Goal: Task Accomplishment & Management: Use online tool/utility

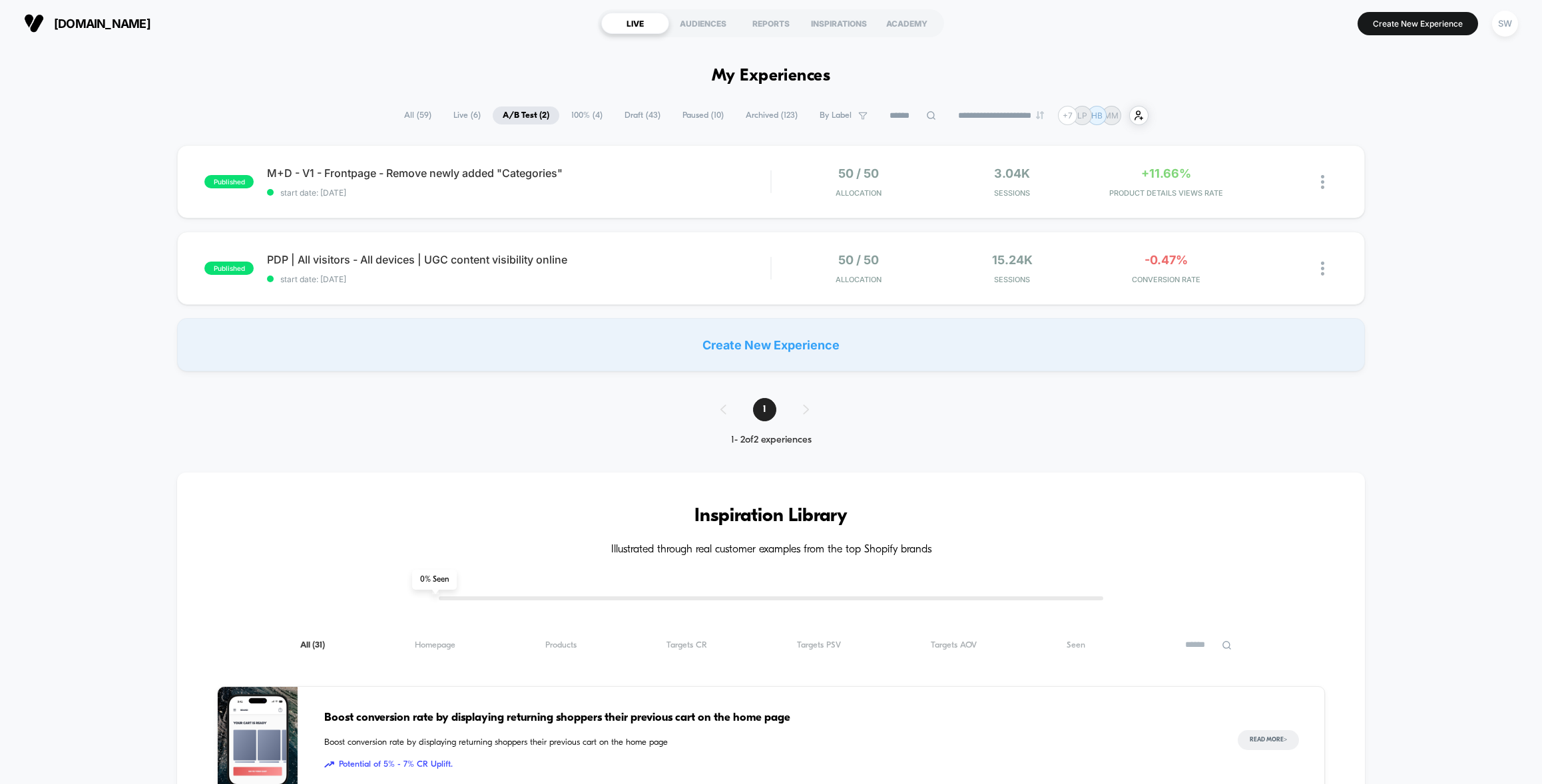
click at [754, 117] on span "Archived ( 123 )" at bounding box center [771, 115] width 72 height 18
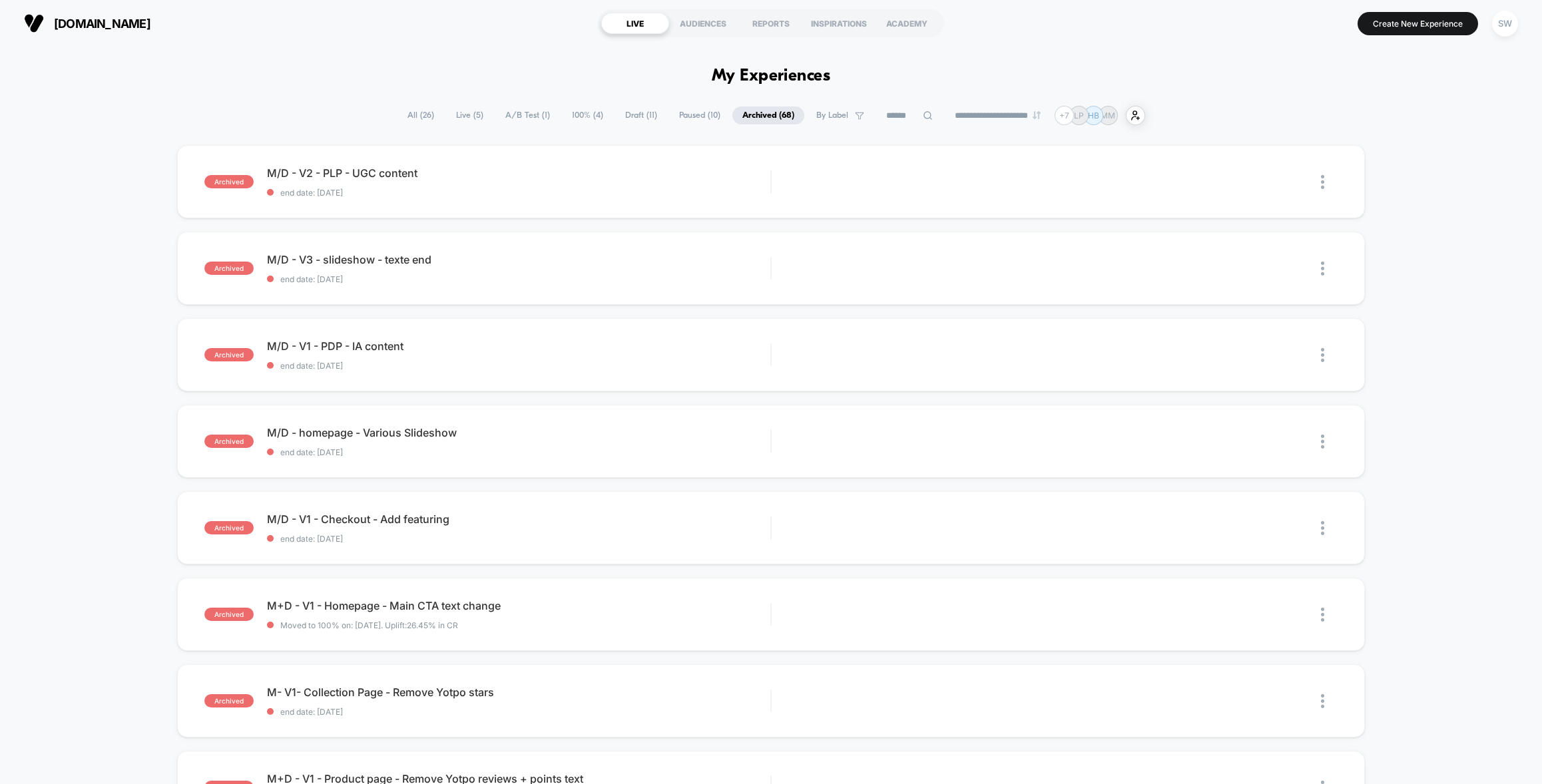
click at [890, 120] on input at bounding box center [909, 116] width 67 height 16
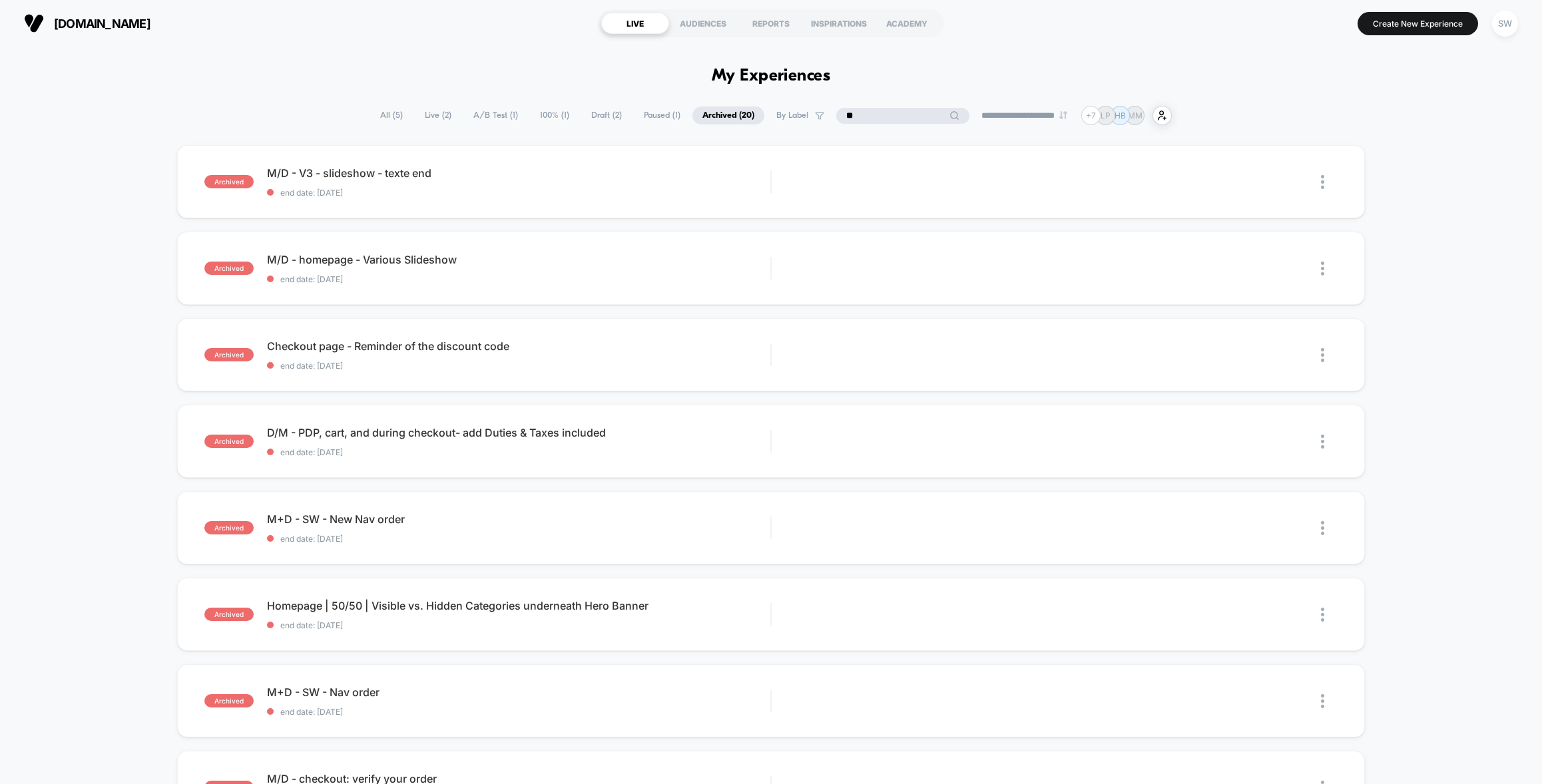
type input "*"
click at [645, 116] on span "Paused ( 1 )" at bounding box center [662, 115] width 57 height 18
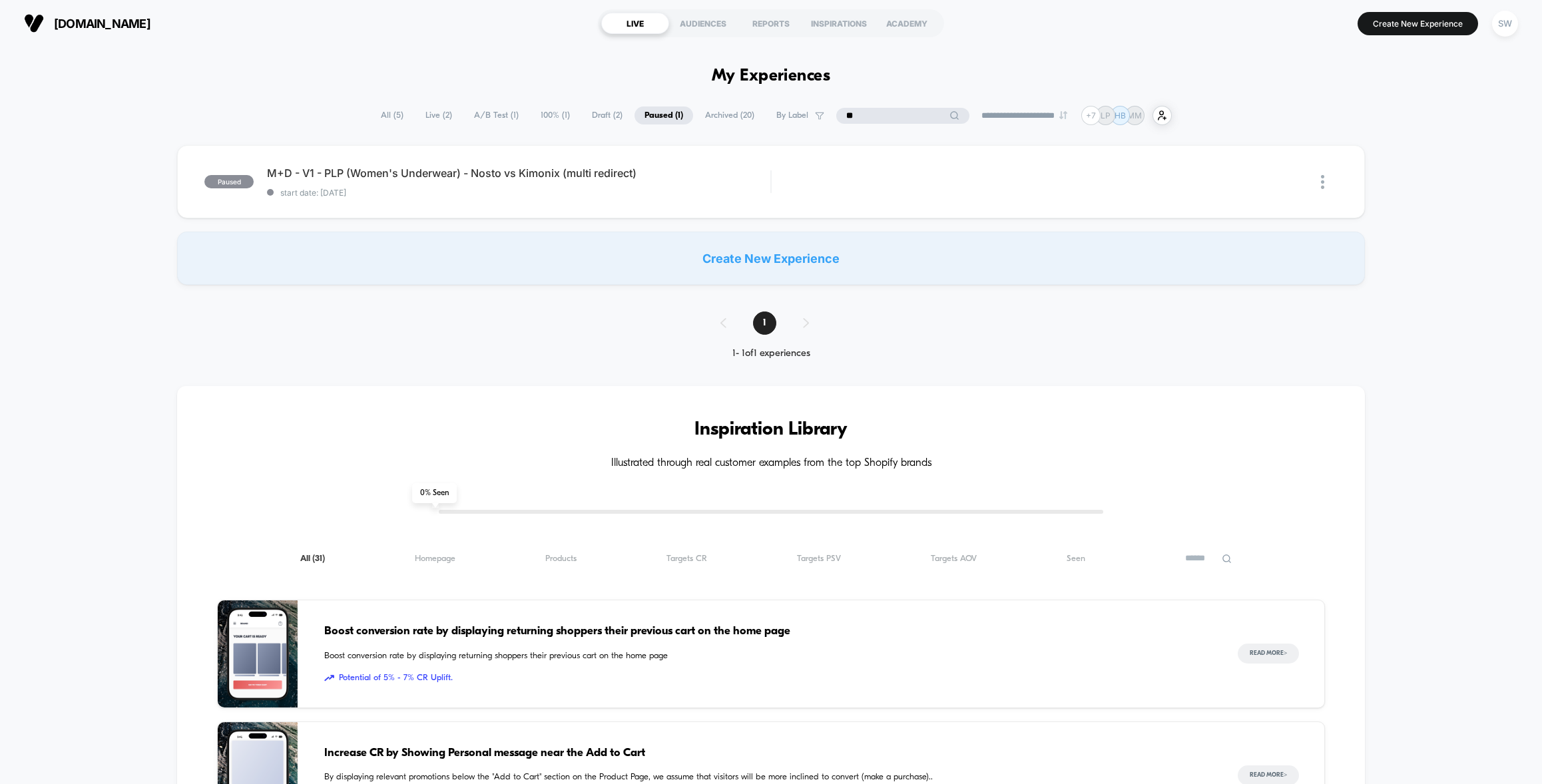
click at [877, 112] on input "**" at bounding box center [902, 116] width 133 height 16
type input "***"
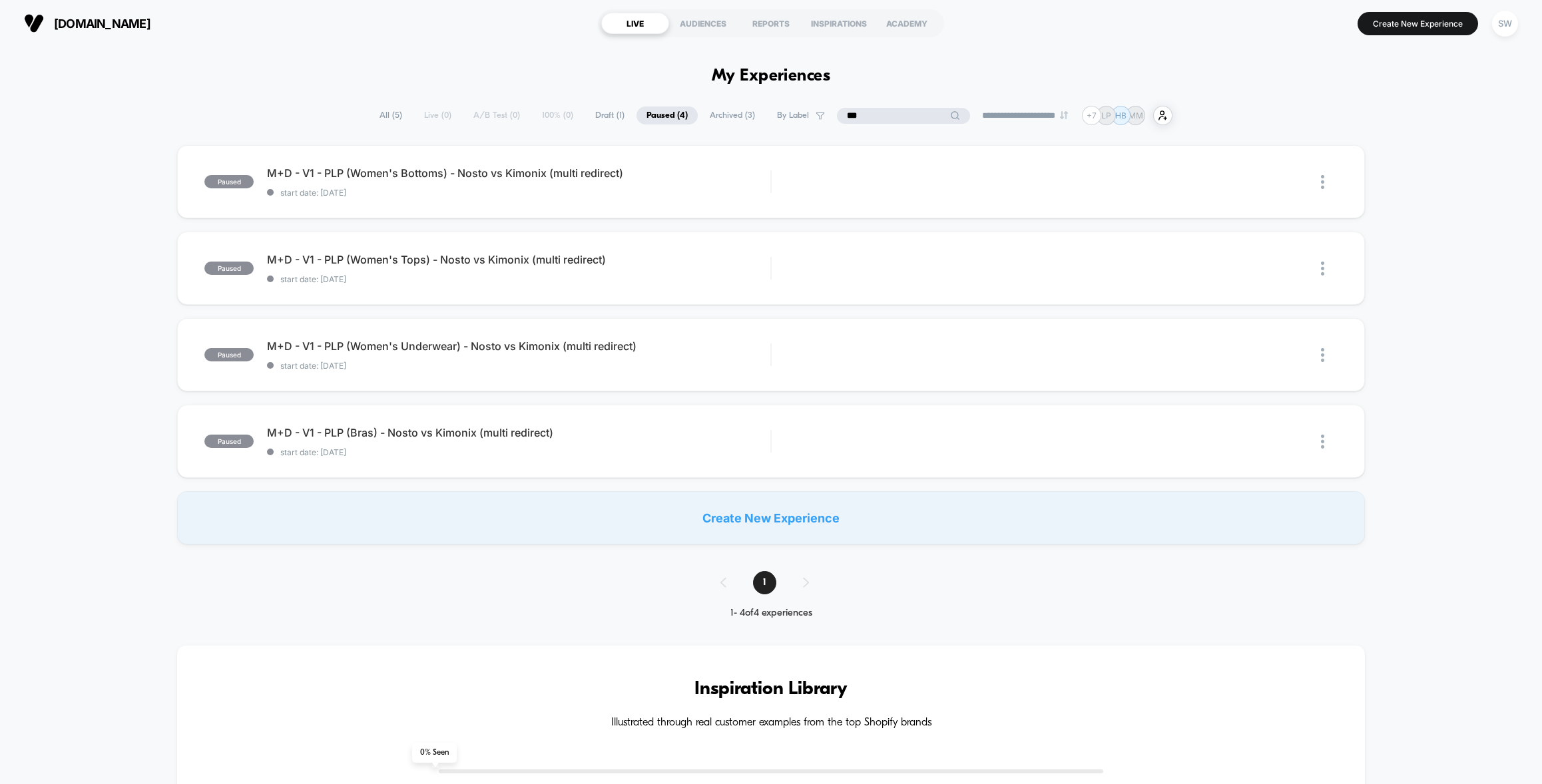
click at [839, 112] on input "***" at bounding box center [903, 116] width 133 height 16
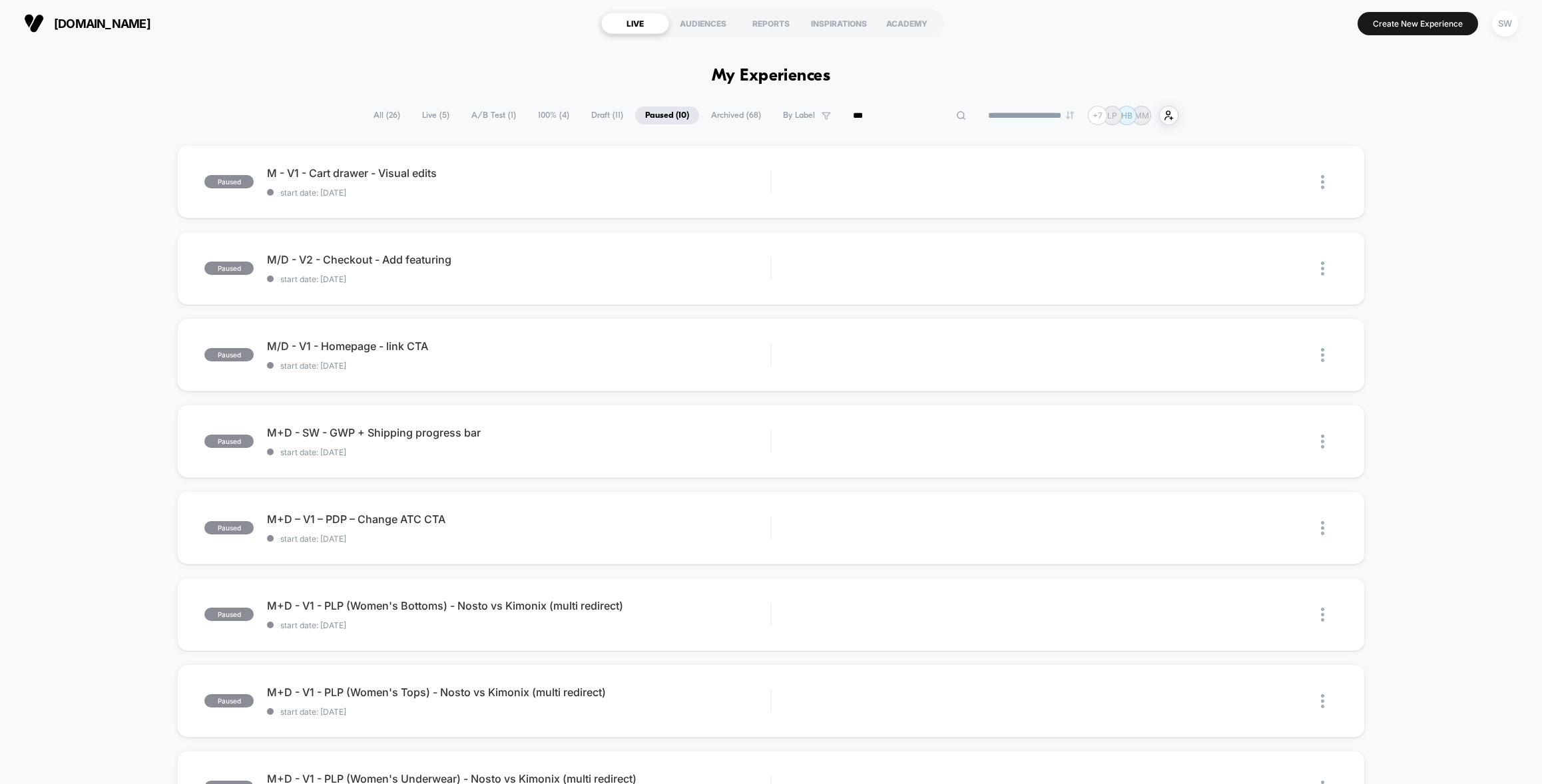
type input "****"
drag, startPoint x: 726, startPoint y: 116, endPoint x: 726, endPoint y: 129, distance: 13.0
click at [734, 117] on span "Archived ( 68 )" at bounding box center [769, 115] width 70 height 18
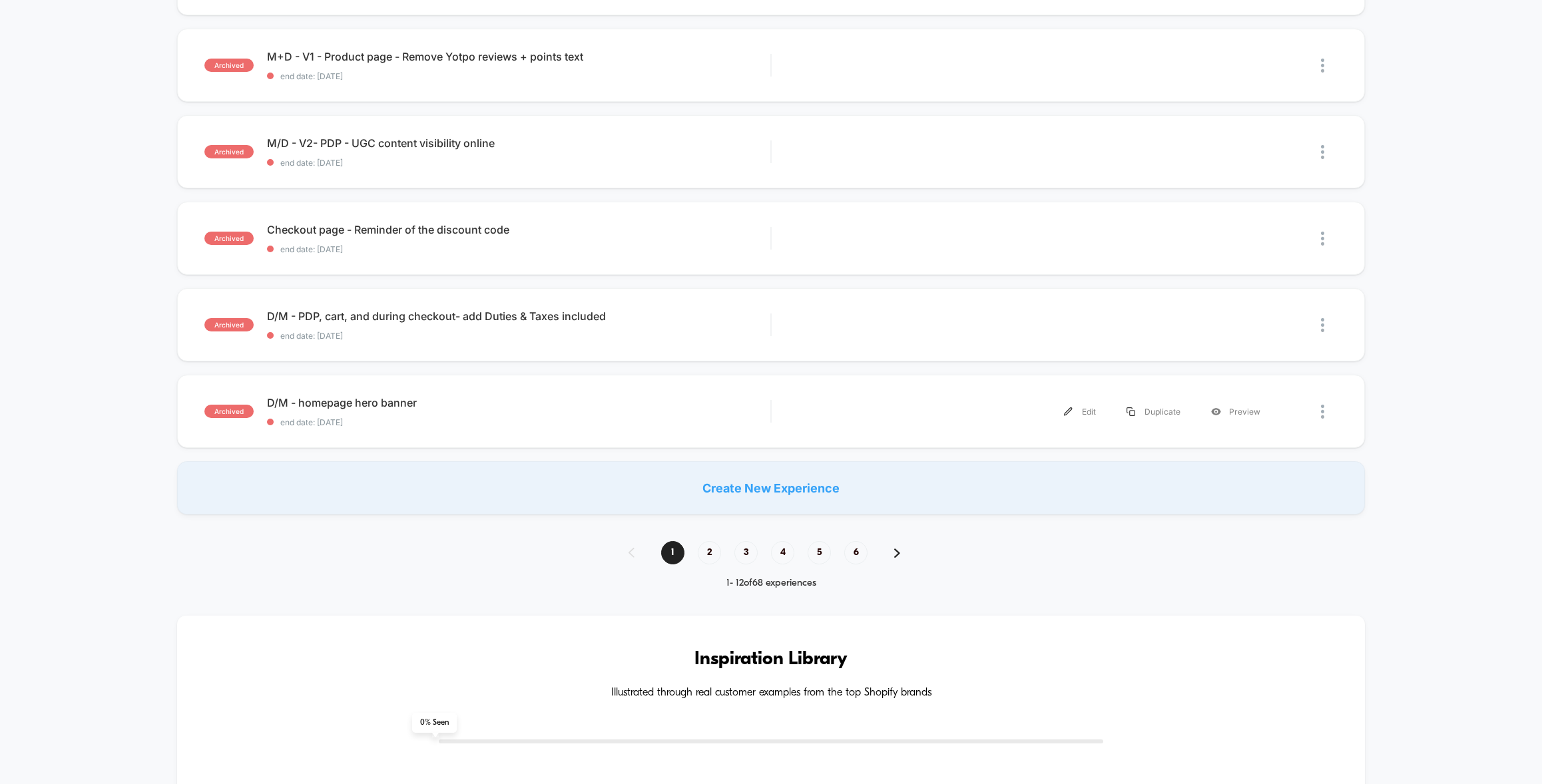
scroll to position [723, 0]
click at [710, 552] on span "2" at bounding box center [709, 552] width 23 height 23
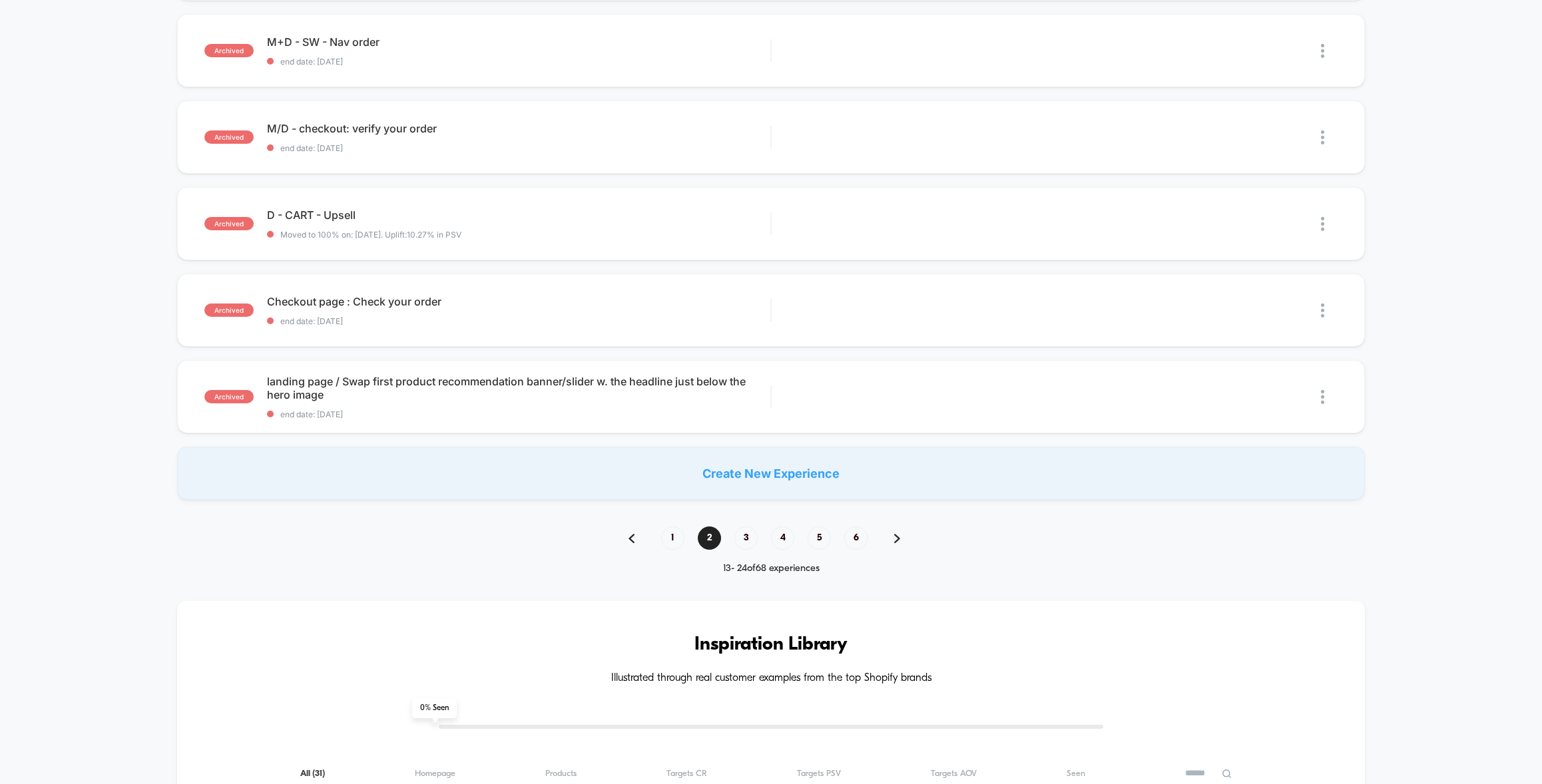
scroll to position [769, 0]
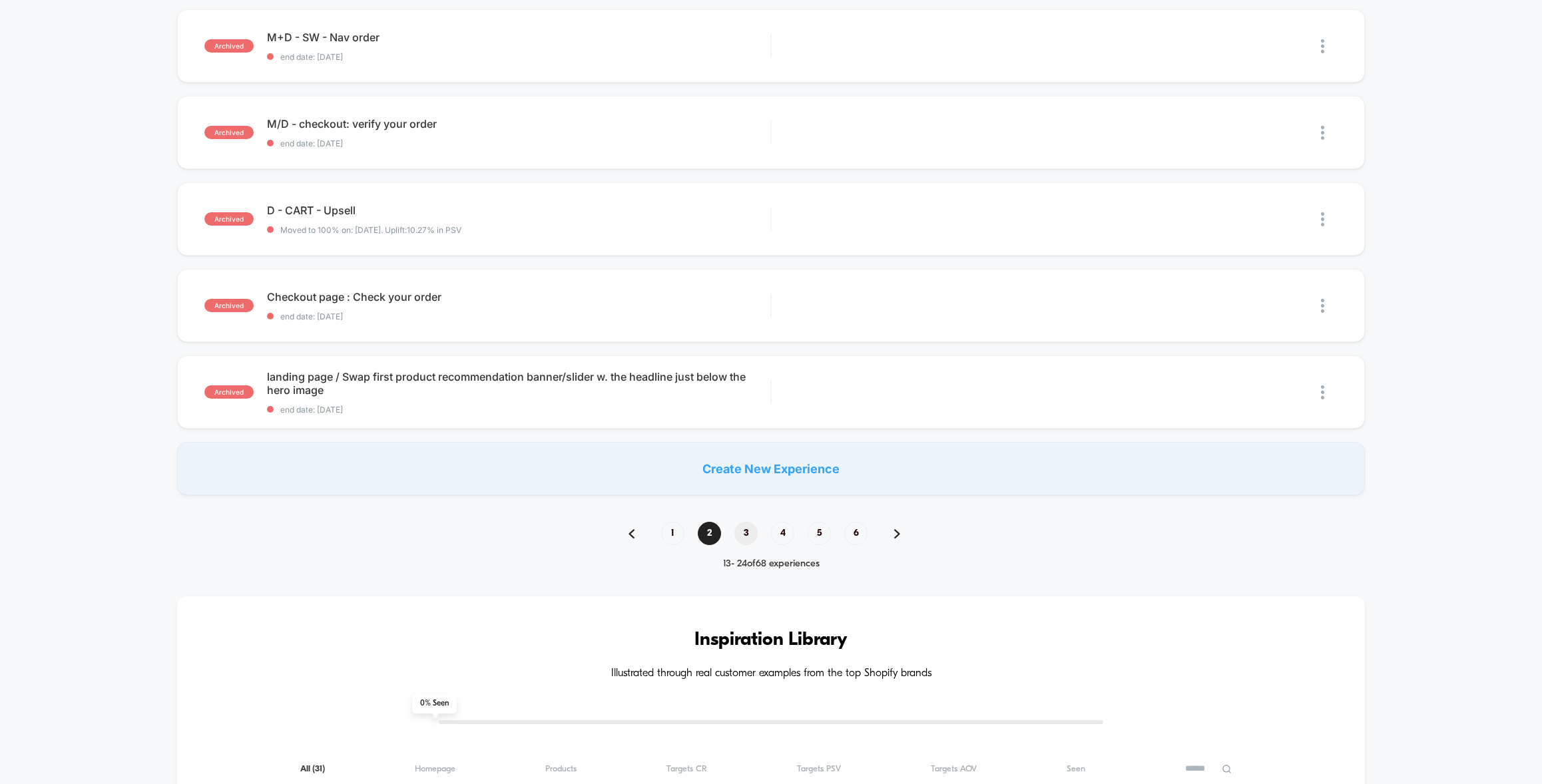
click at [747, 533] on span "3" at bounding box center [746, 533] width 23 height 23
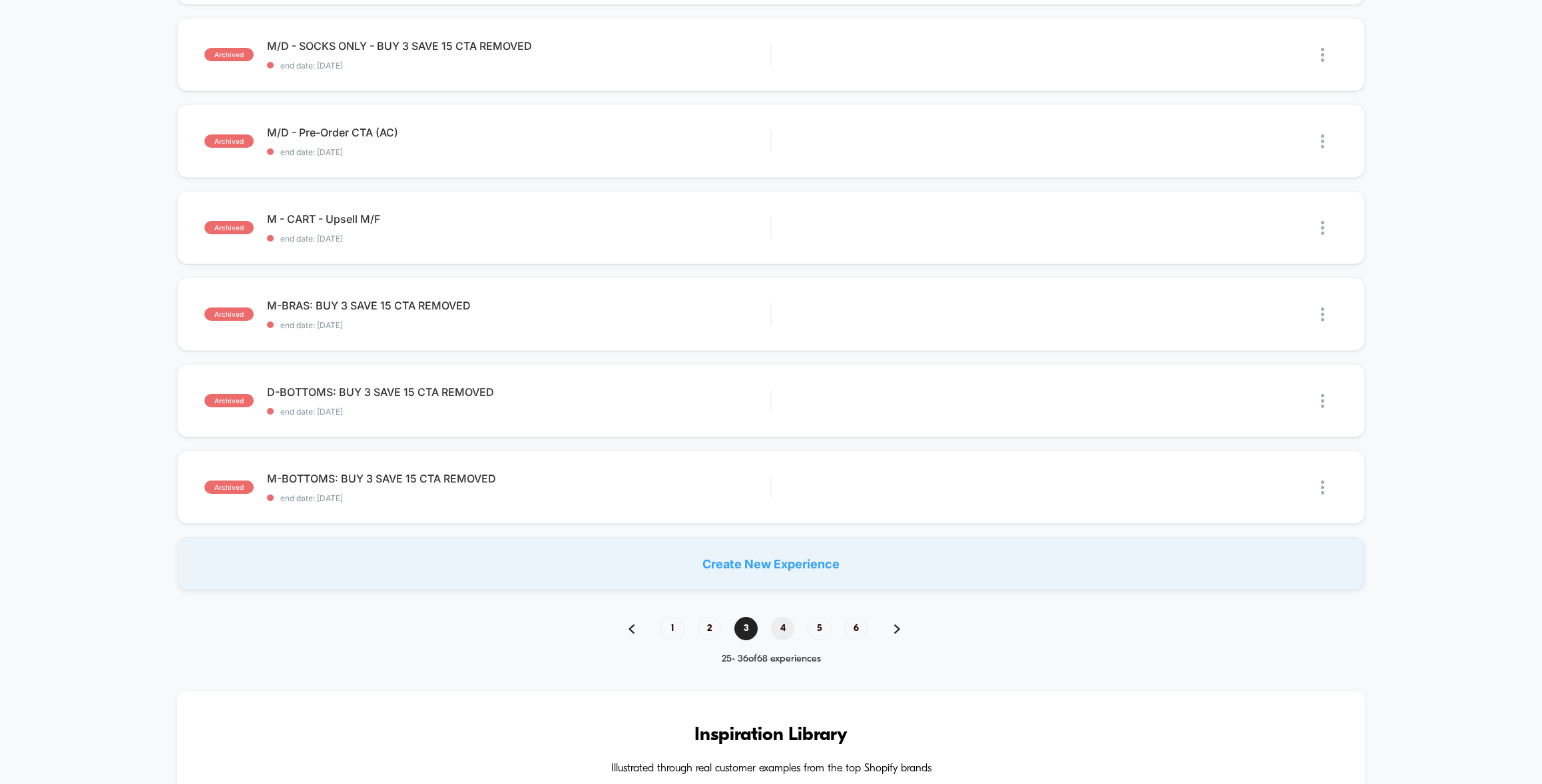
scroll to position [660, 0]
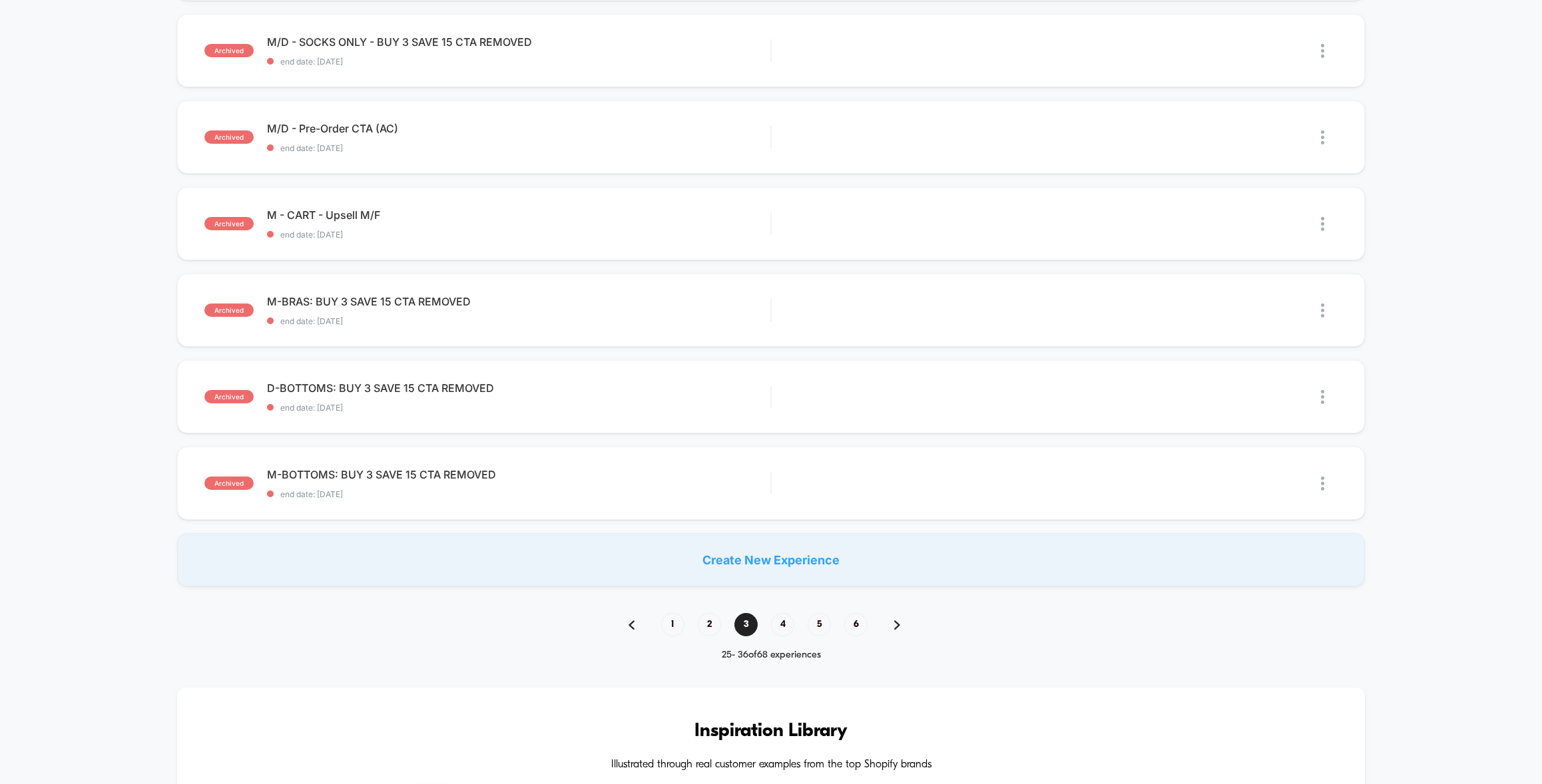
click at [786, 622] on span "4" at bounding box center [782, 624] width 23 height 23
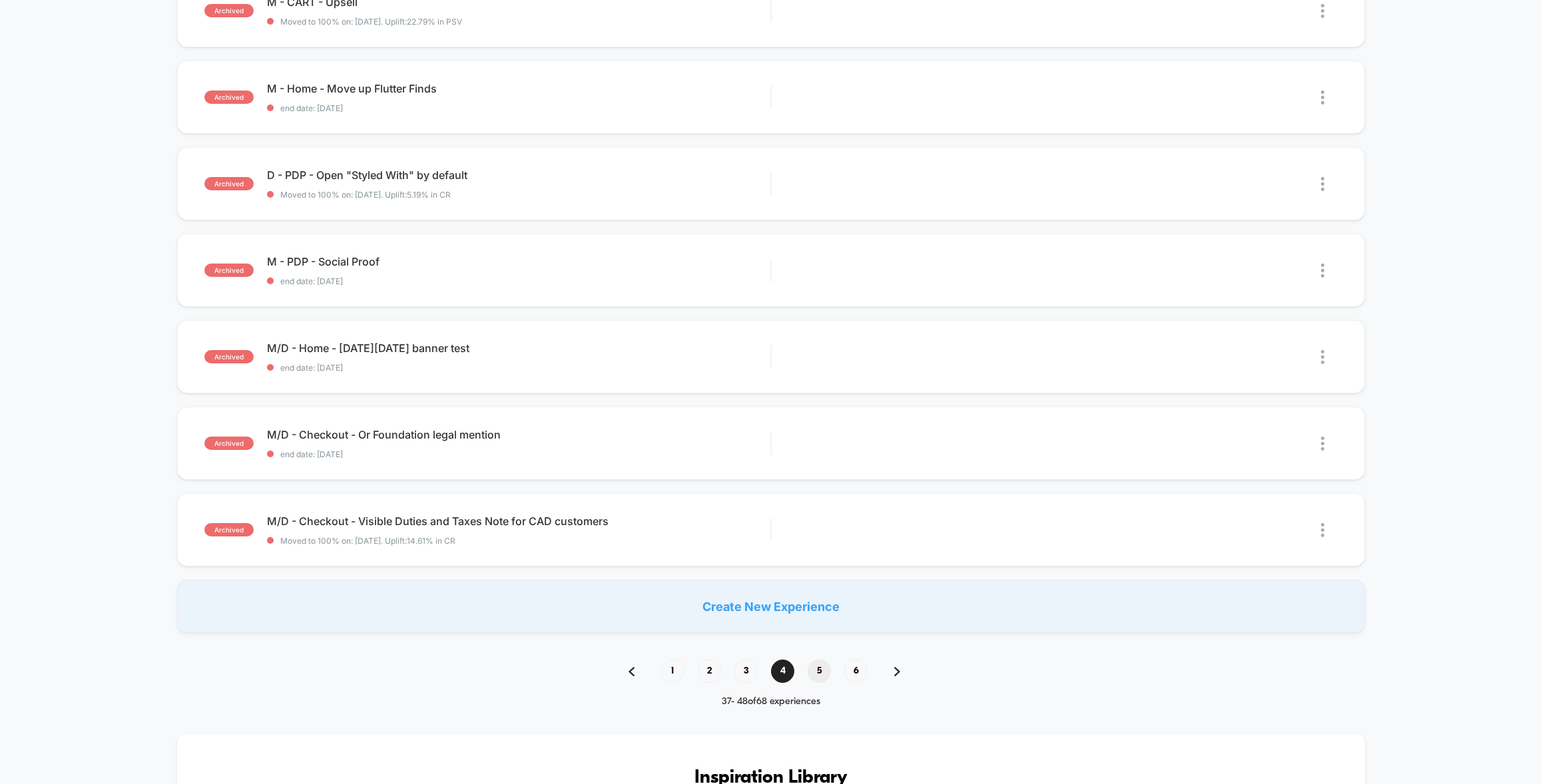
scroll to position [614, 0]
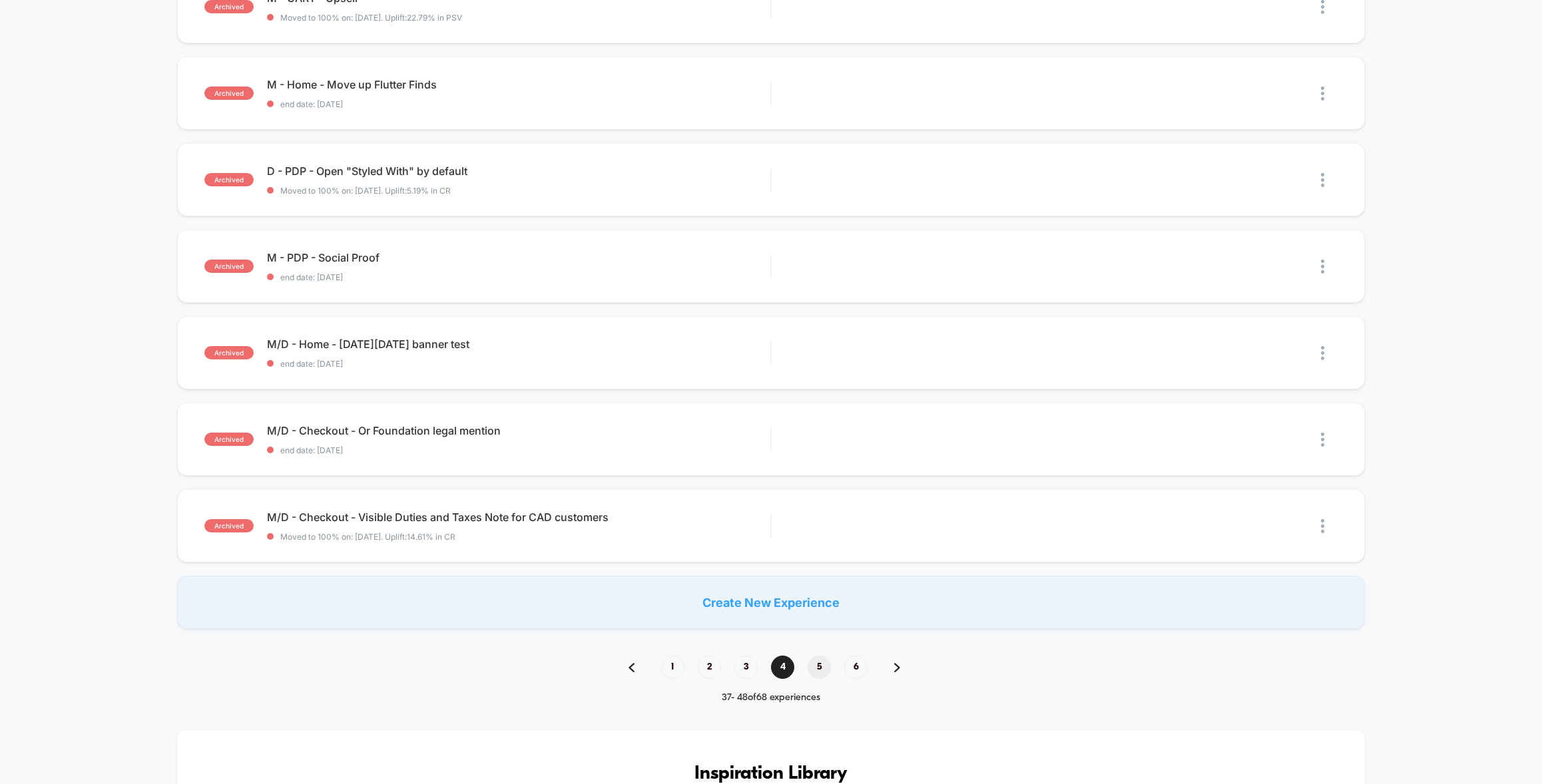
click at [820, 662] on span "5" at bounding box center [819, 667] width 23 height 23
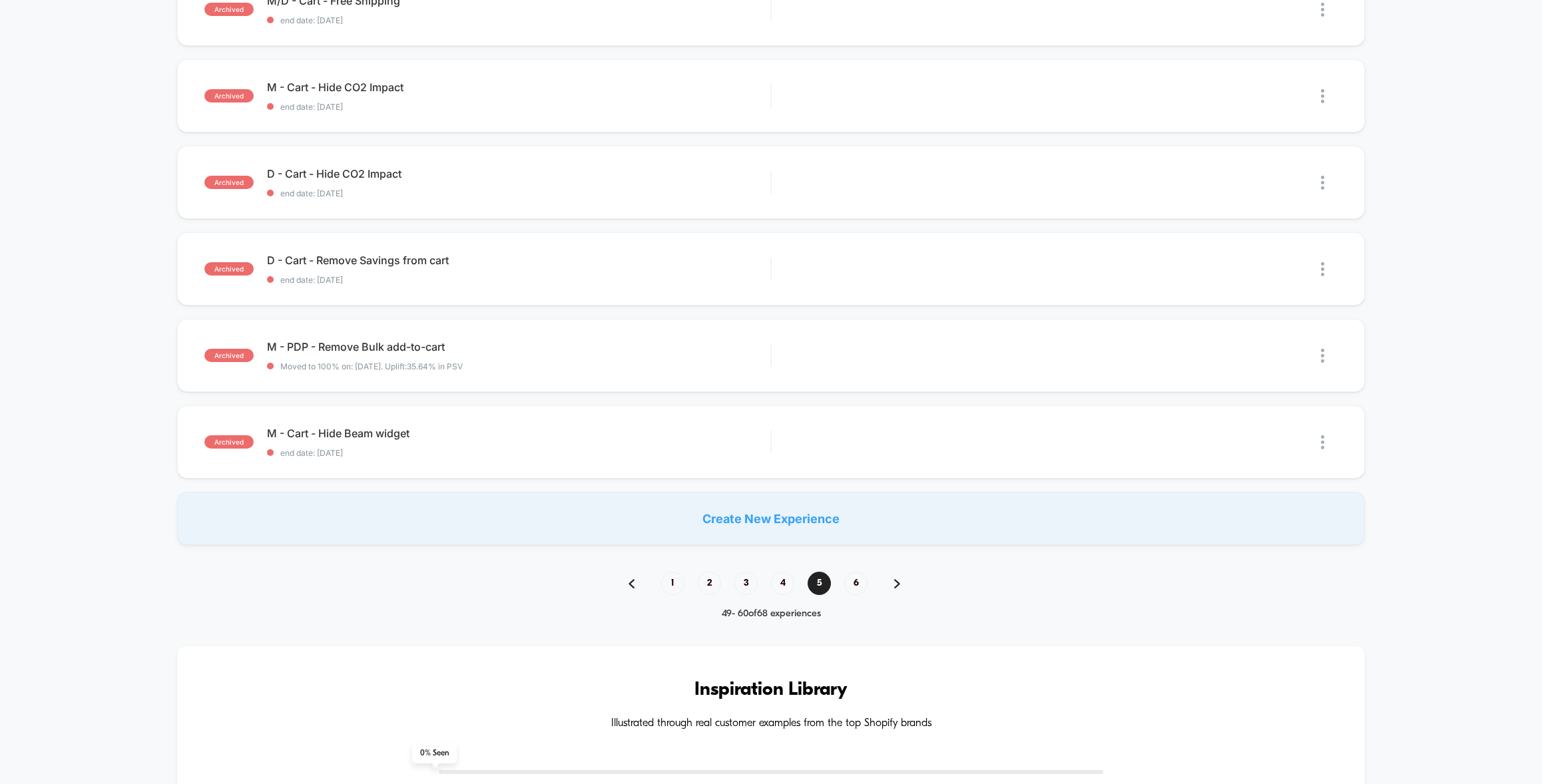
scroll to position [752, 0]
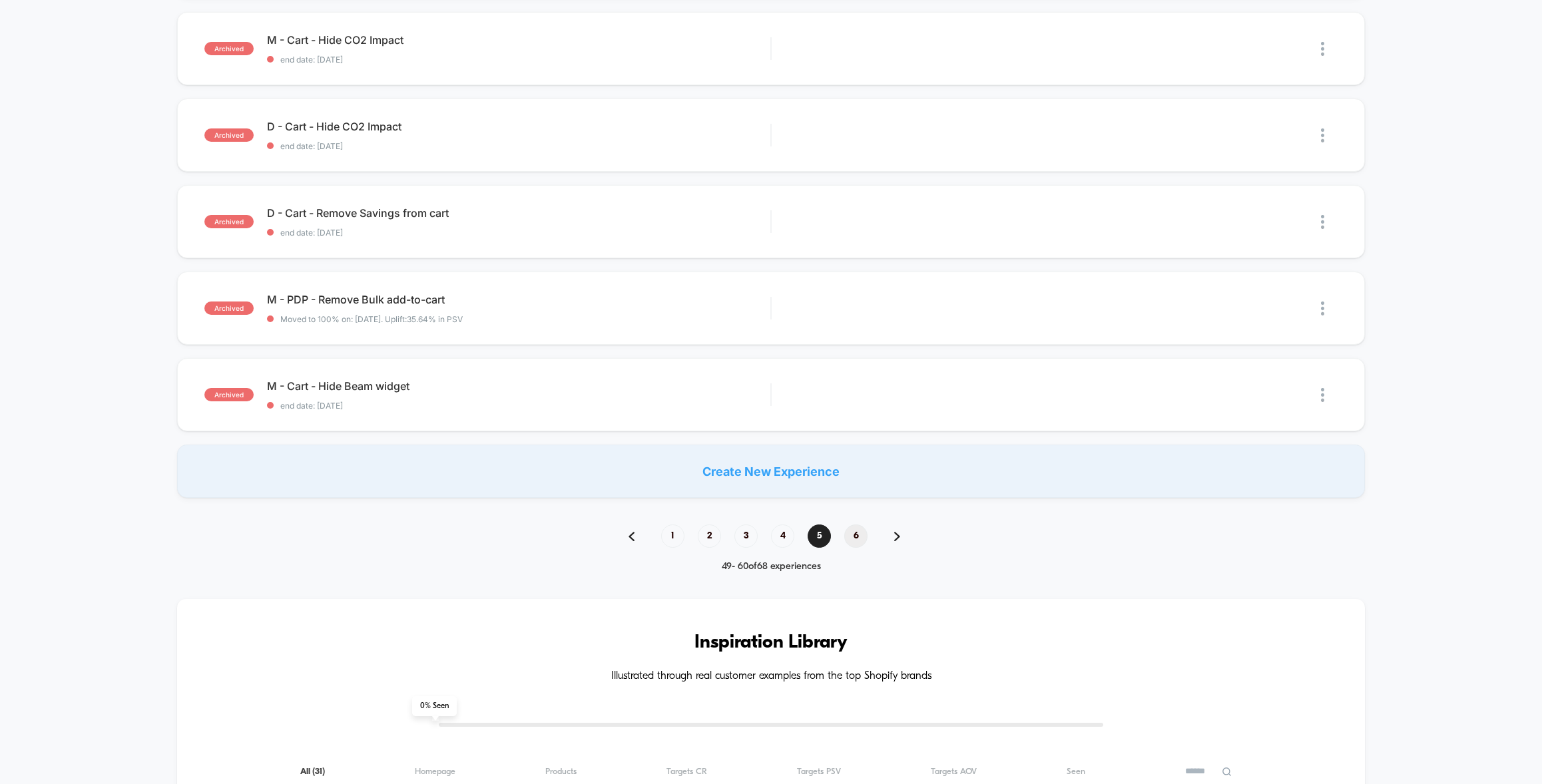
click at [856, 527] on span "6" at bounding box center [855, 536] width 23 height 23
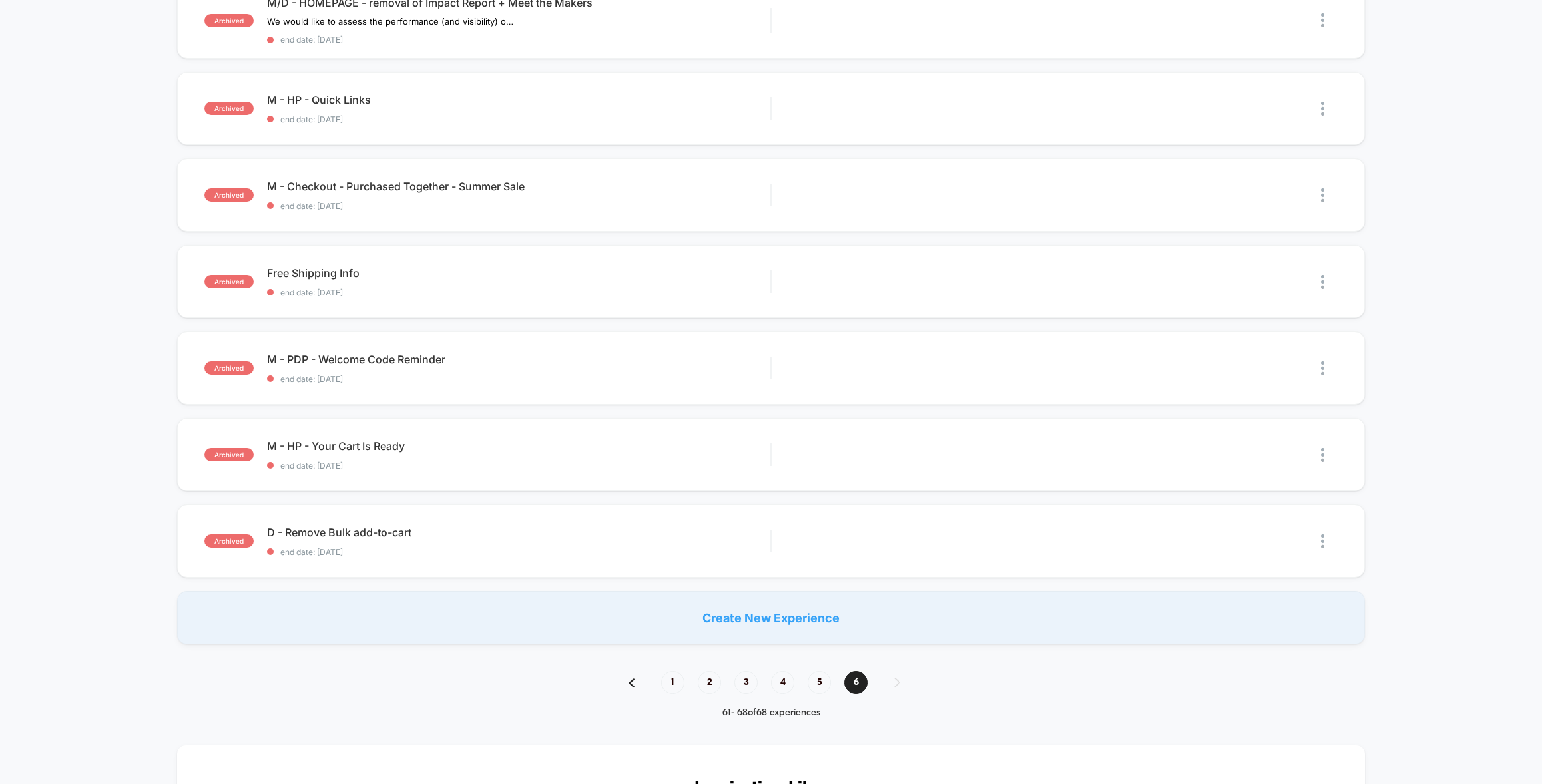
scroll to position [256, 0]
click at [672, 679] on span "1" at bounding box center [673, 679] width 23 height 23
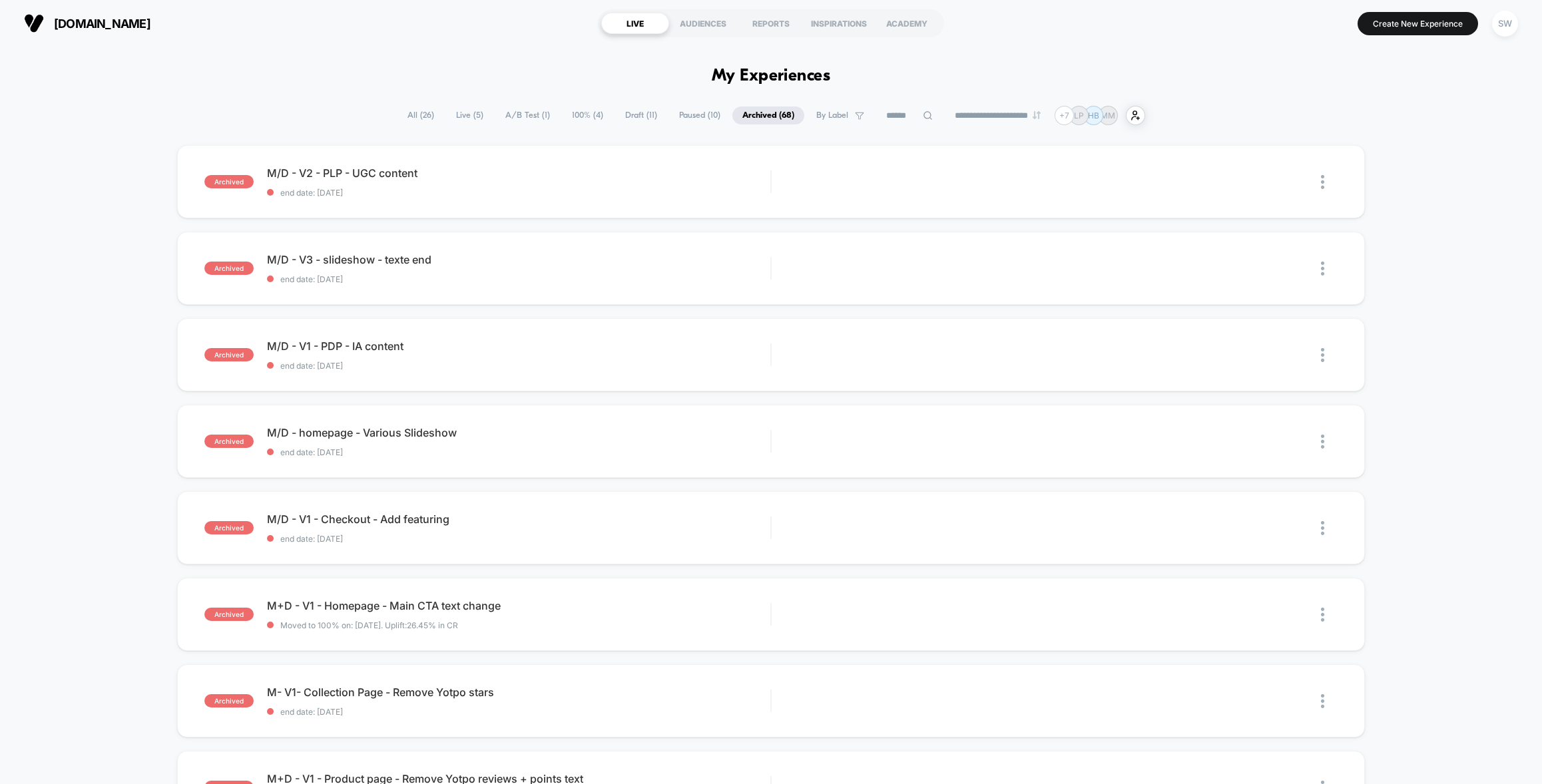
click at [579, 116] on span "100% ( 4 )" at bounding box center [587, 115] width 51 height 18
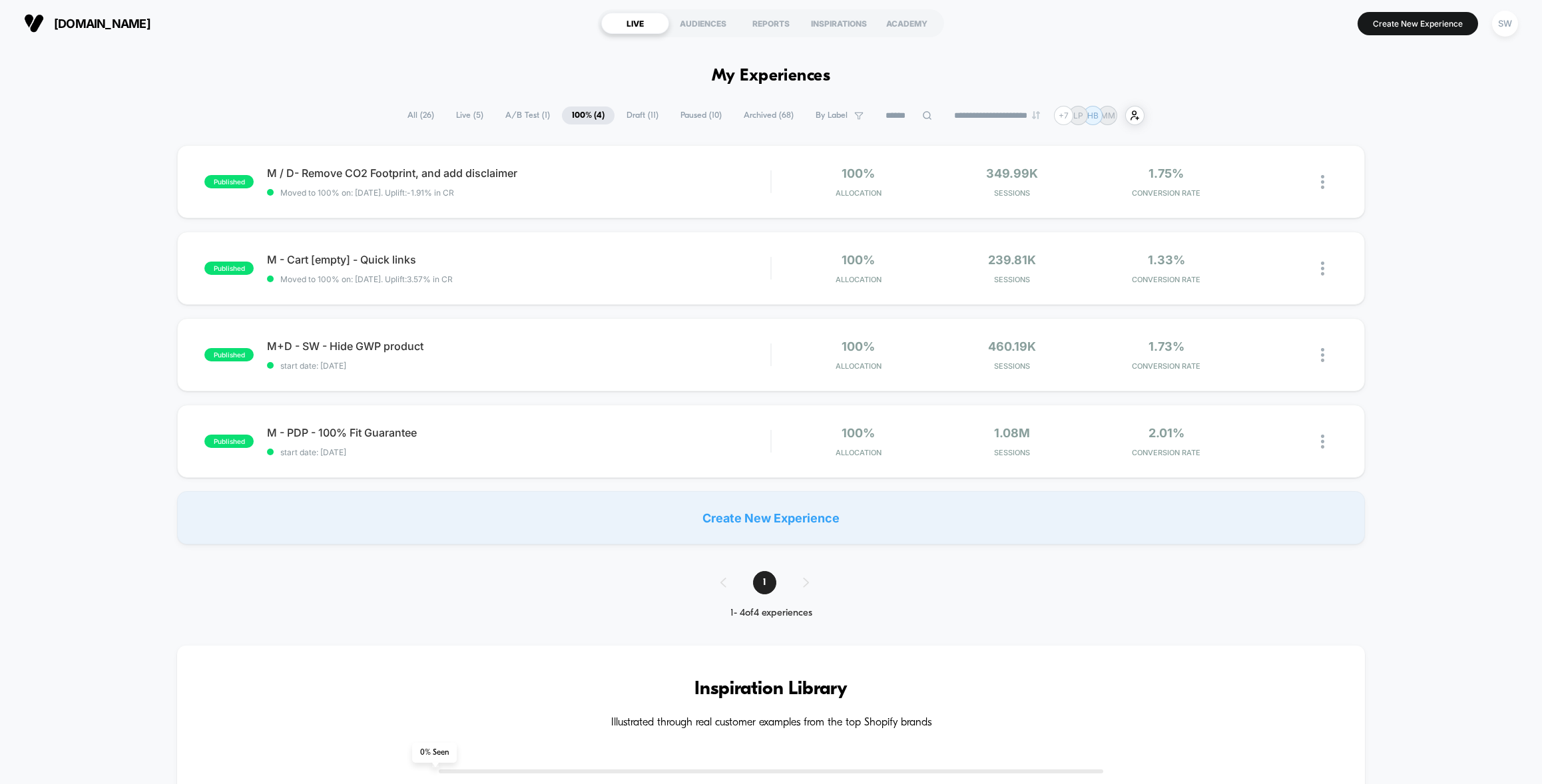
click at [631, 112] on span "Draft ( 11 )" at bounding box center [642, 115] width 52 height 18
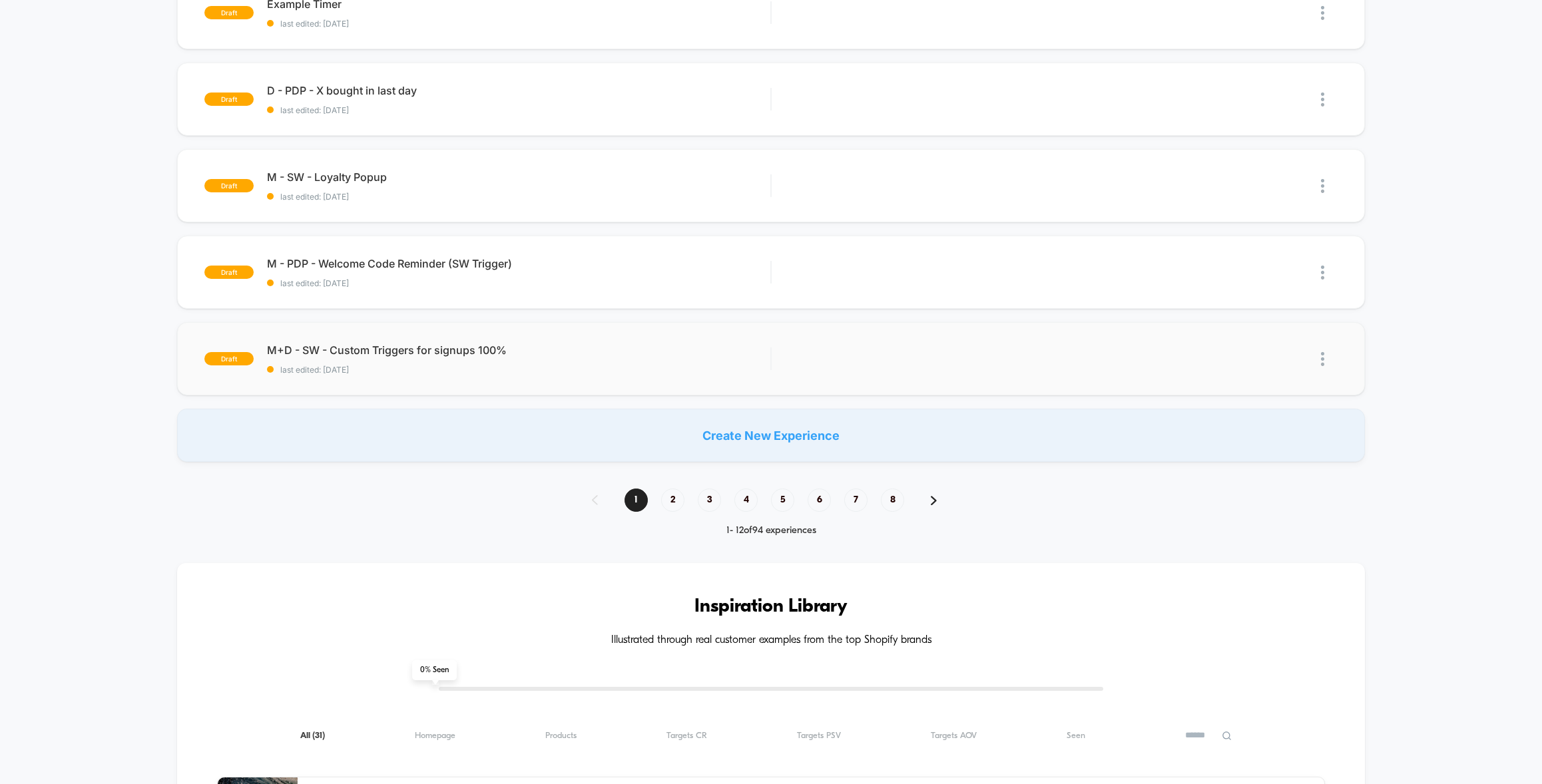
scroll to position [698, 0]
click at [673, 500] on span "2" at bounding box center [673, 499] width 23 height 23
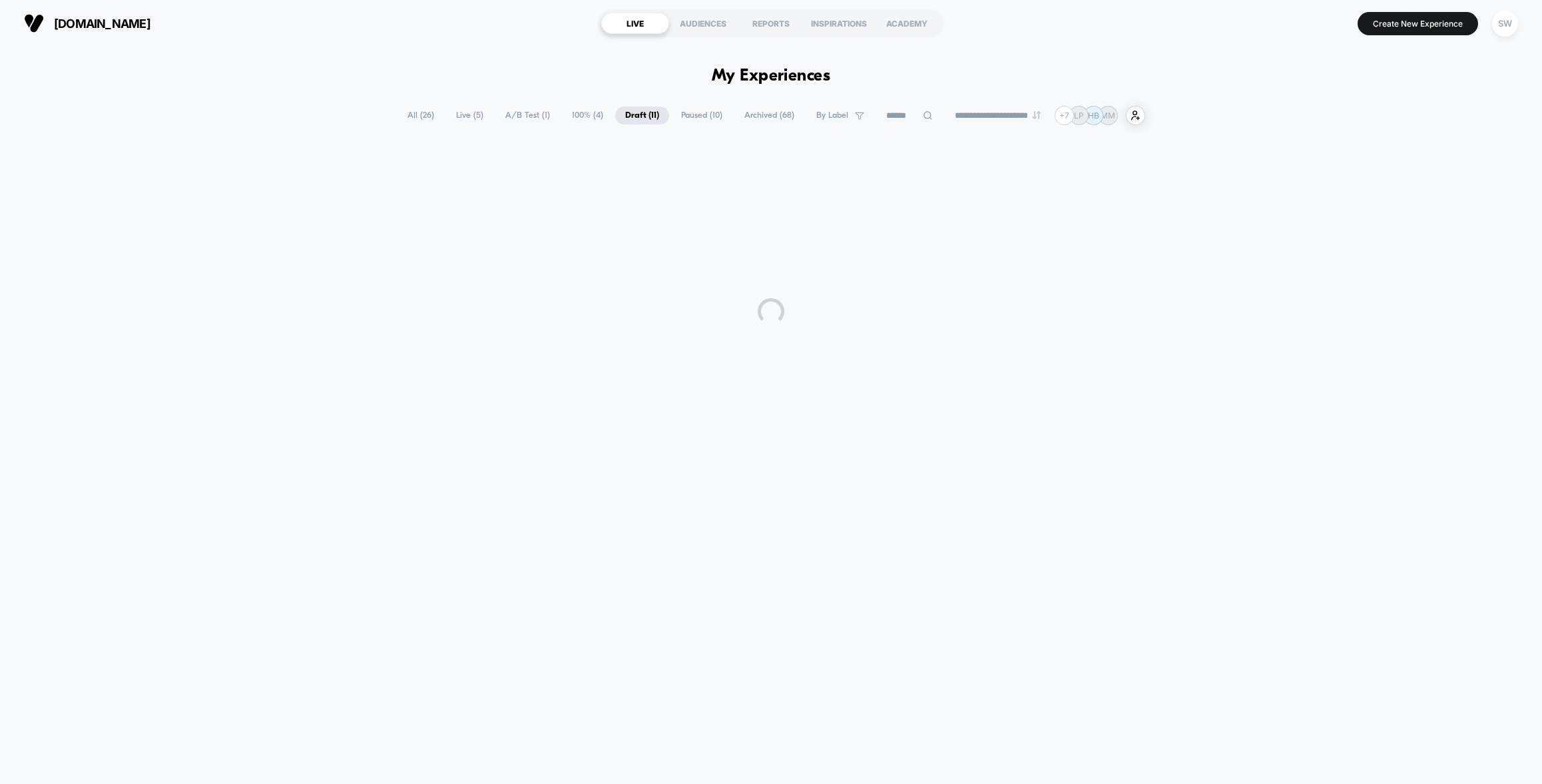
scroll to position [0, 0]
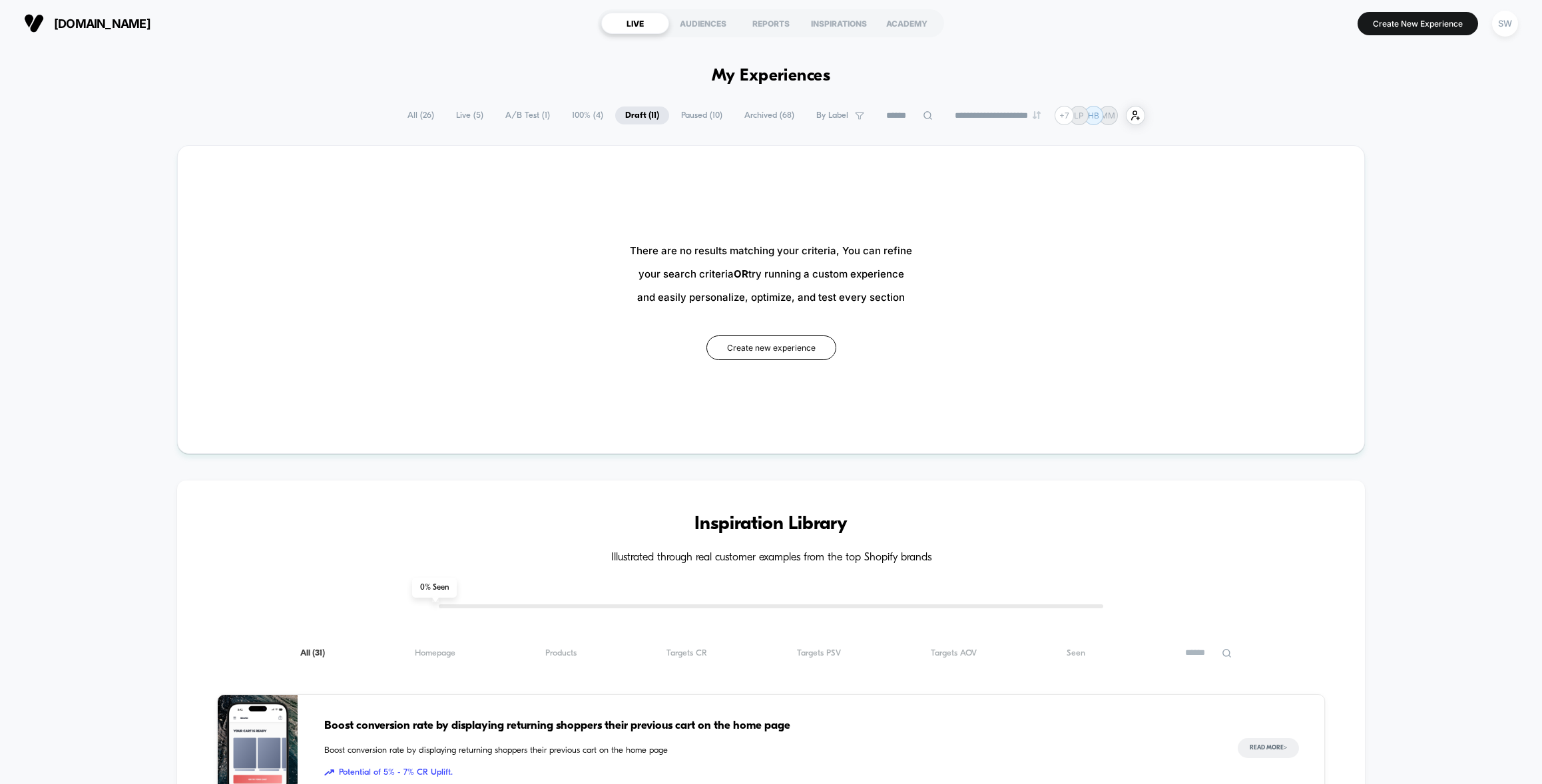
click at [751, 115] on span "Archived ( 68 )" at bounding box center [769, 115] width 70 height 18
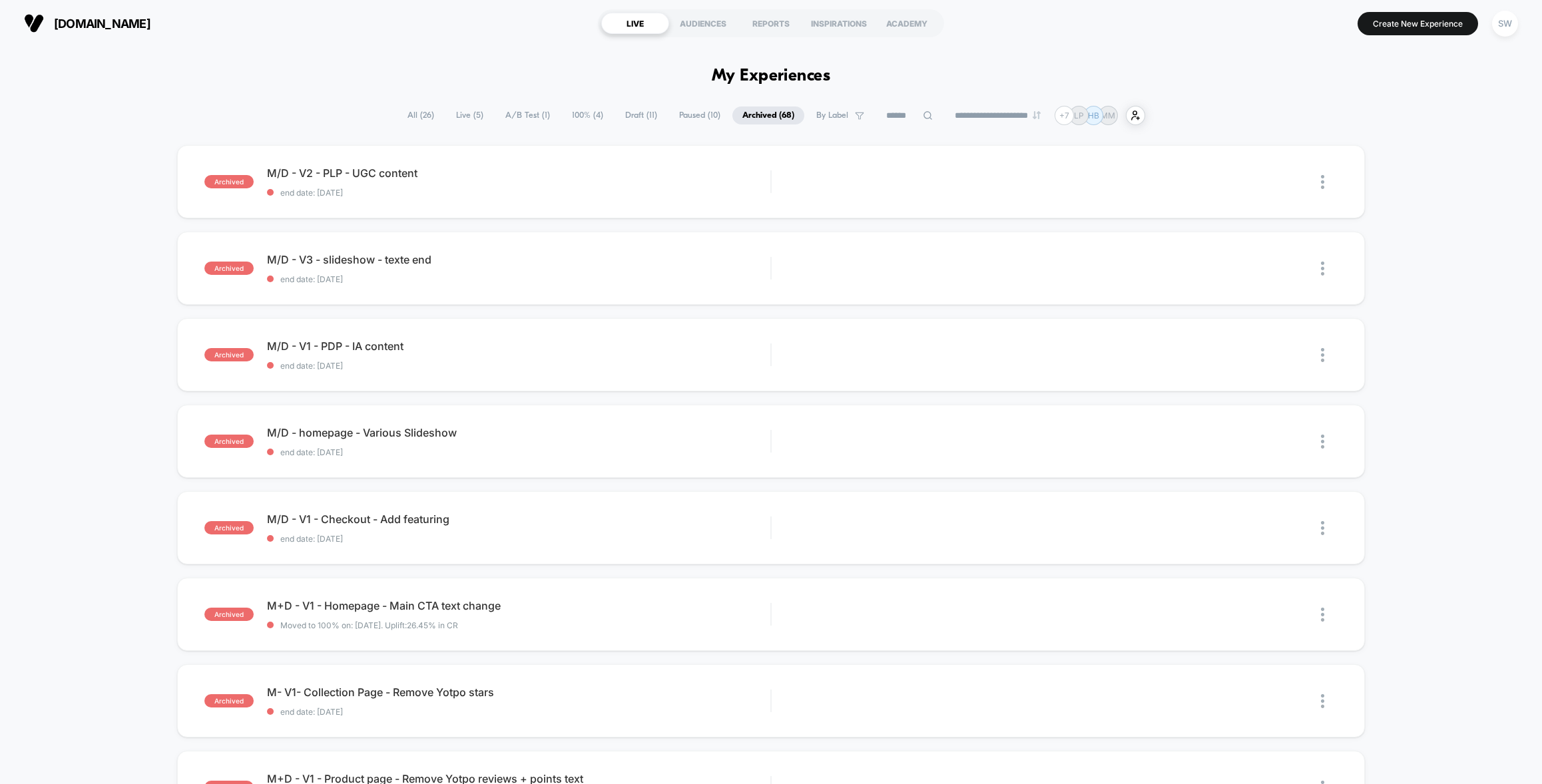
click at [911, 118] on input at bounding box center [909, 116] width 67 height 16
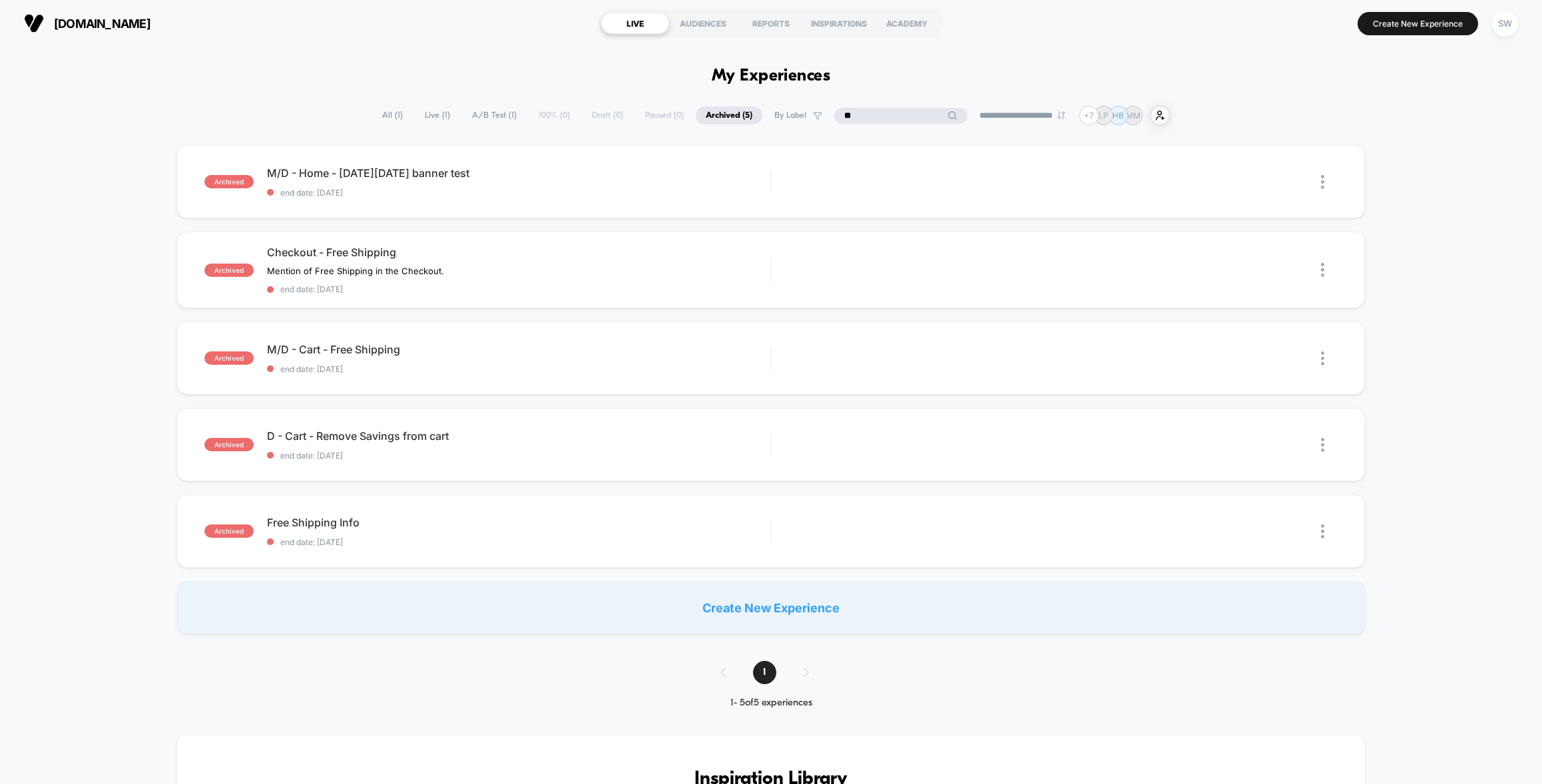
type input "**"
click at [1019, 116] on select "**********" at bounding box center [1023, 115] width 108 height 9
click at [516, 118] on span "A/B Test ( 1 )" at bounding box center [528, 115] width 65 height 18
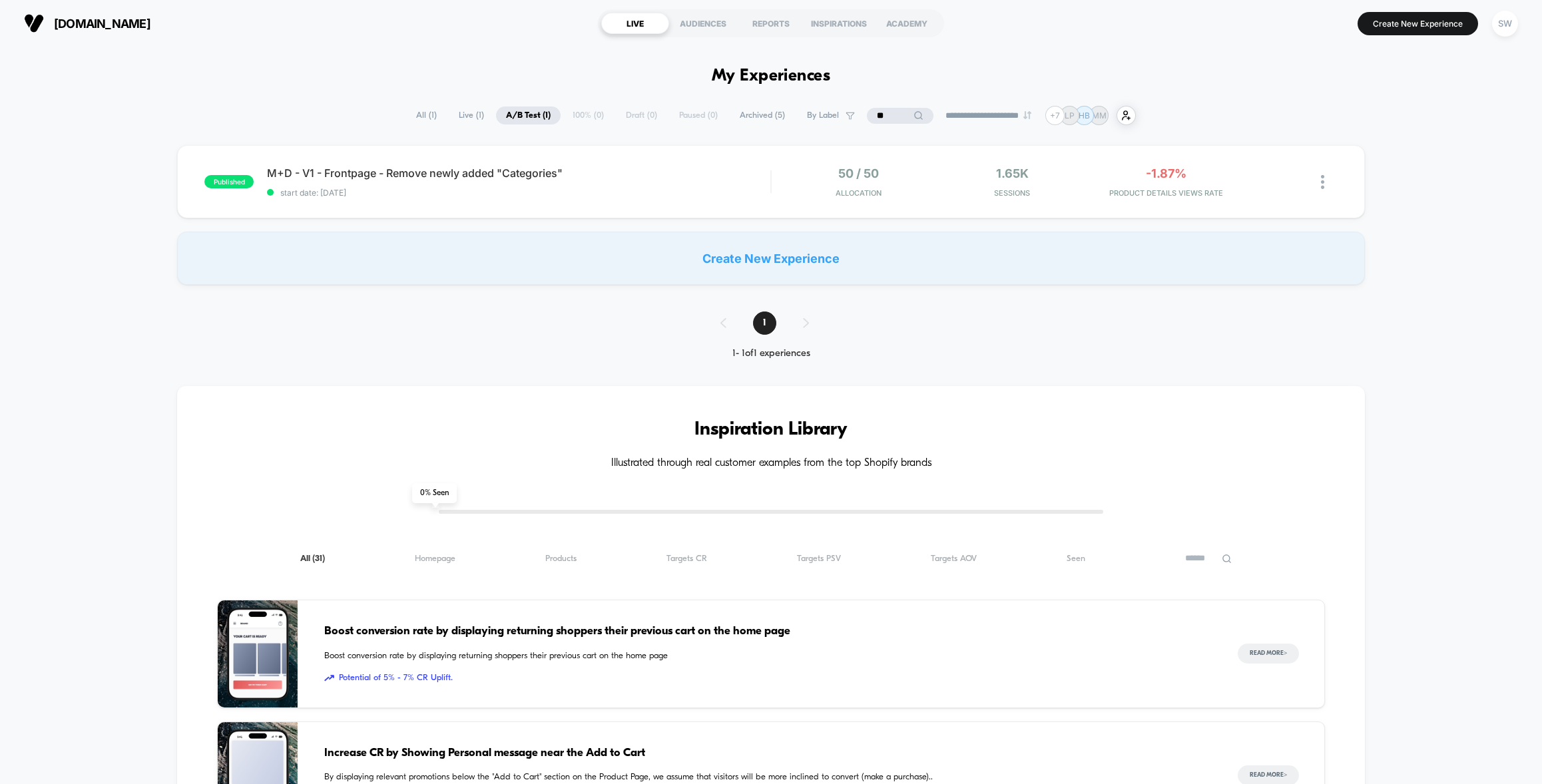
click at [897, 114] on input "**" at bounding box center [900, 116] width 67 height 16
click at [897, 114] on input "**" at bounding box center [899, 116] width 133 height 16
click at [733, 117] on span "Archived ( 68 )" at bounding box center [768, 115] width 70 height 18
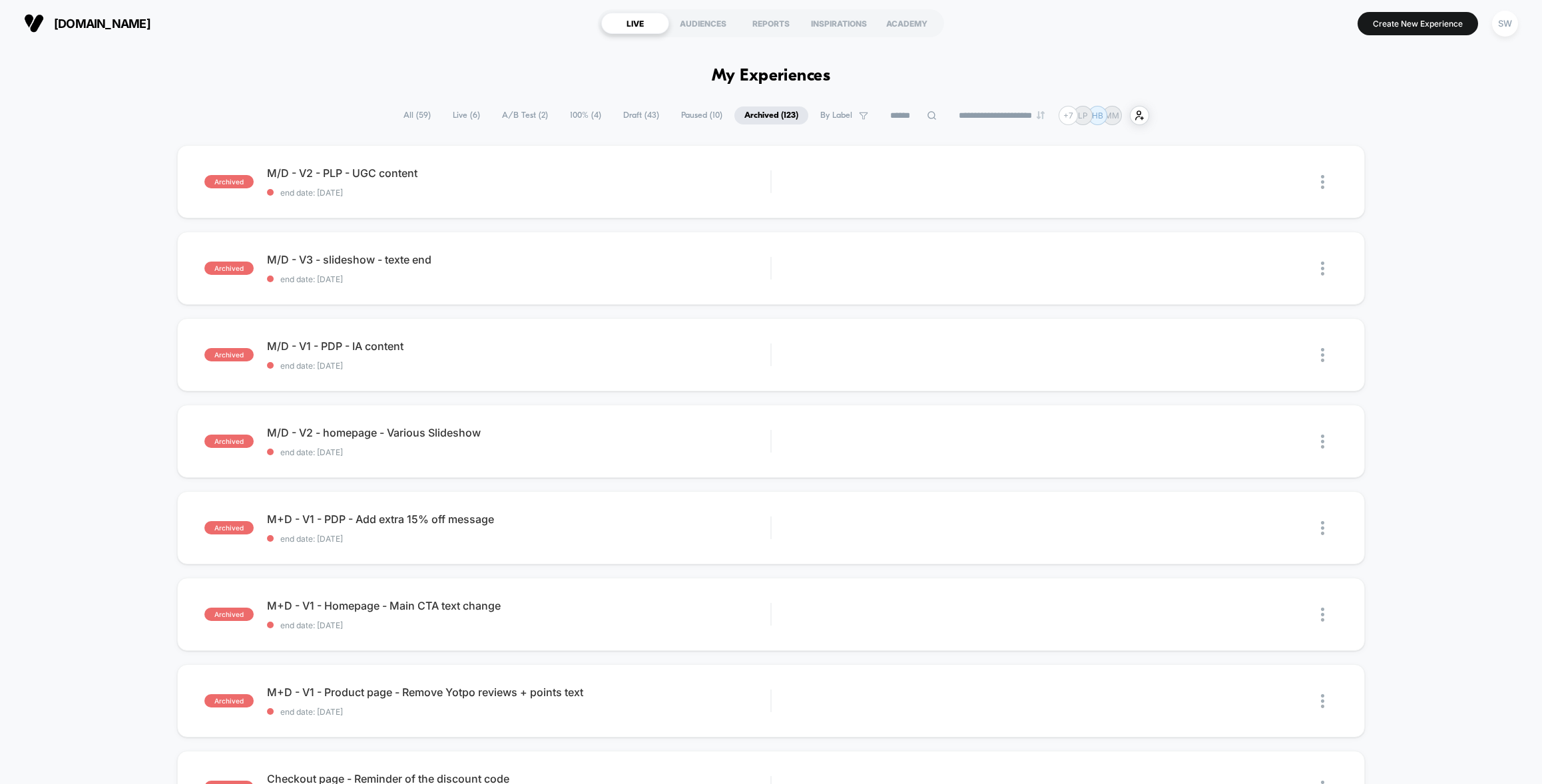
click at [911, 116] on input at bounding box center [914, 116] width 67 height 16
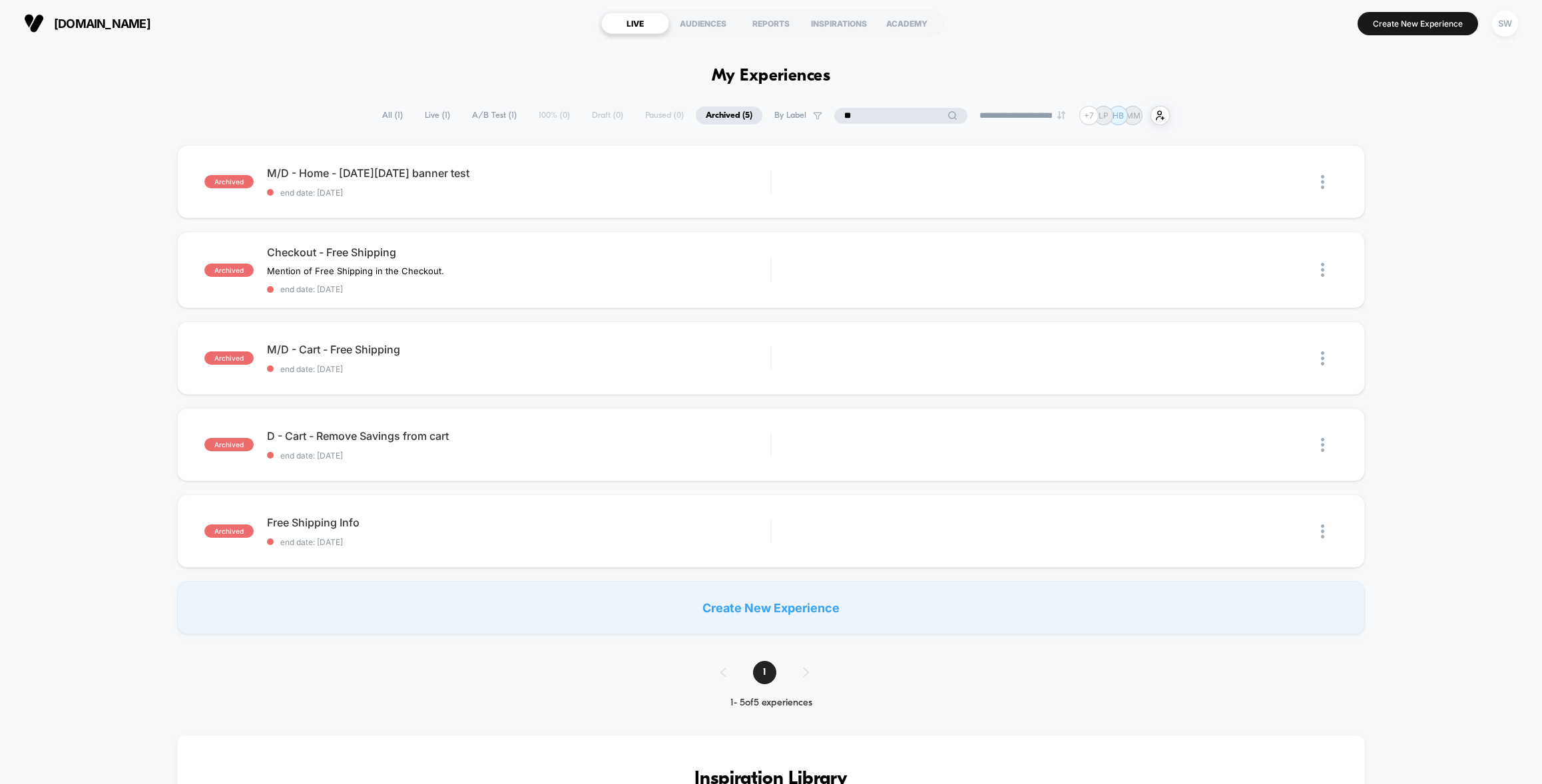
type input "*"
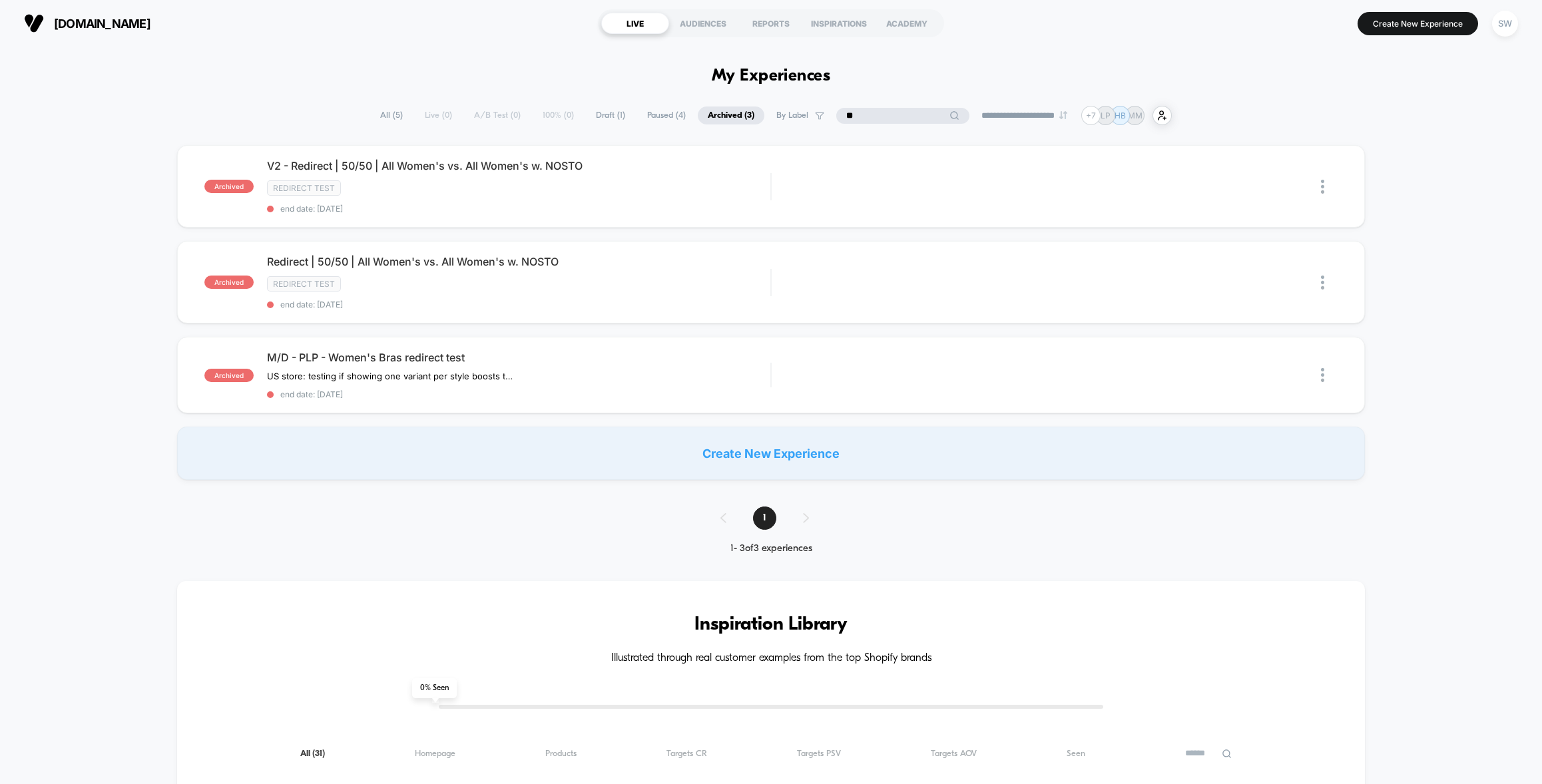
type input "*"
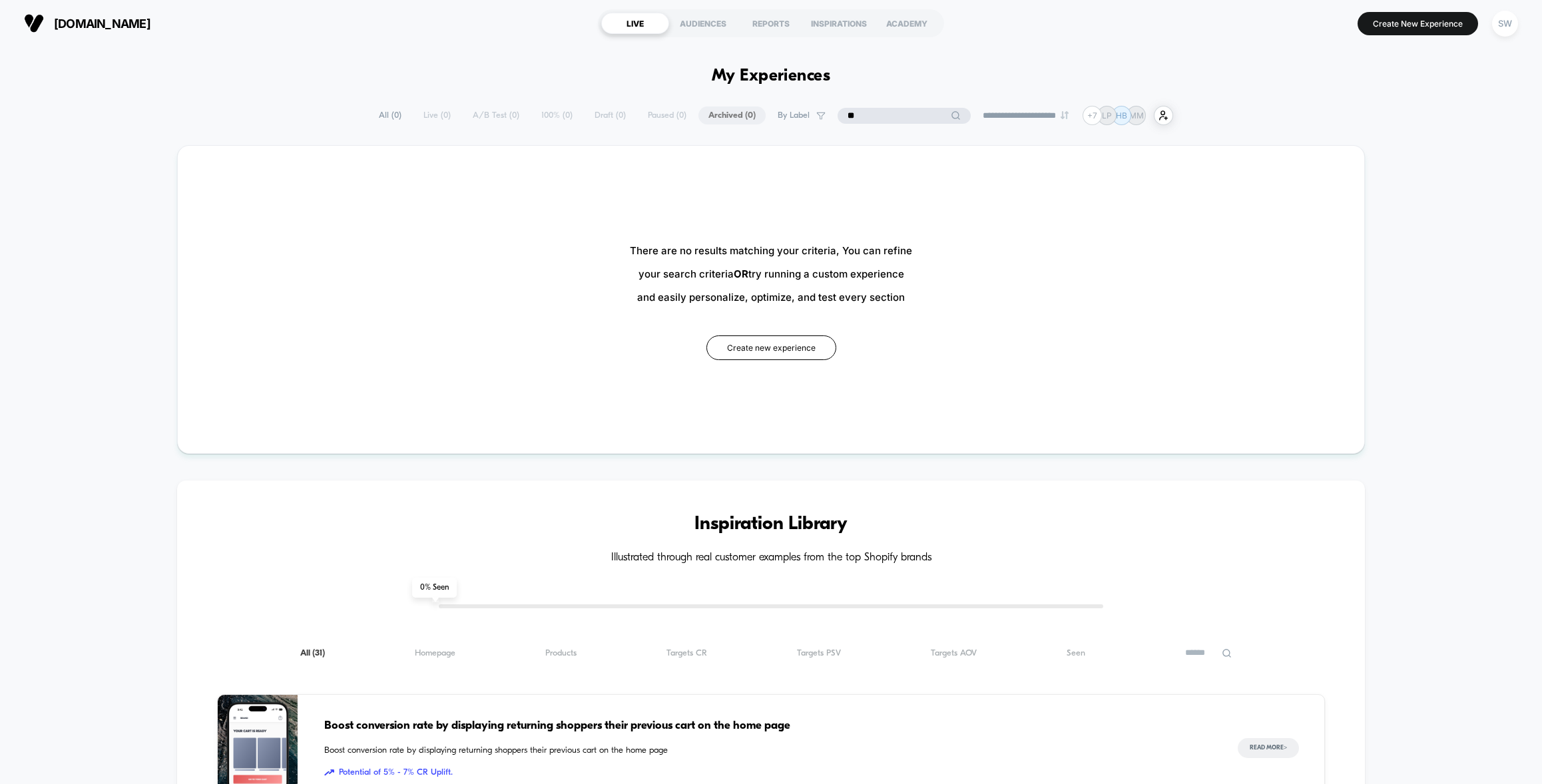
type input "*"
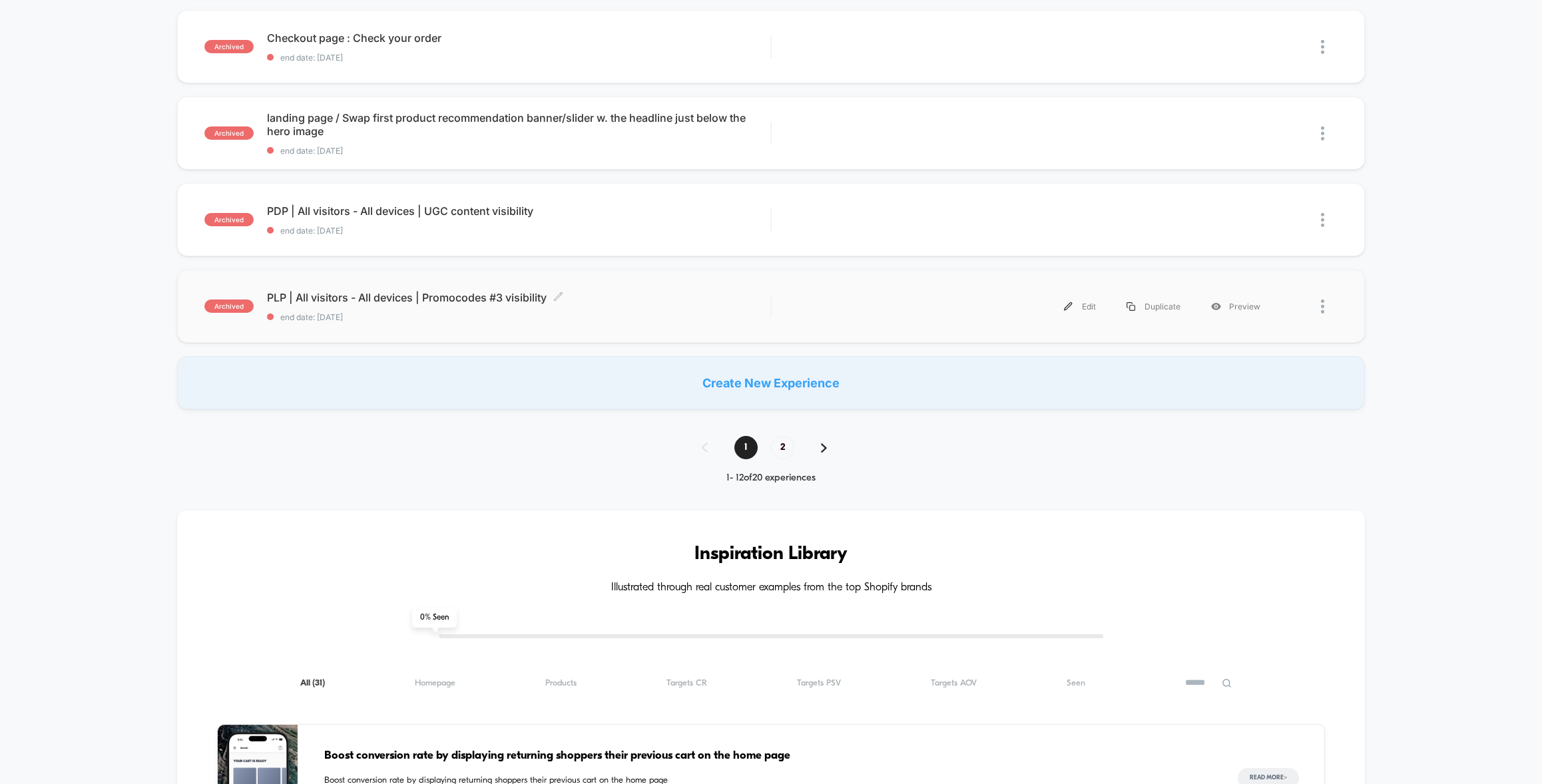
scroll to position [862, 0]
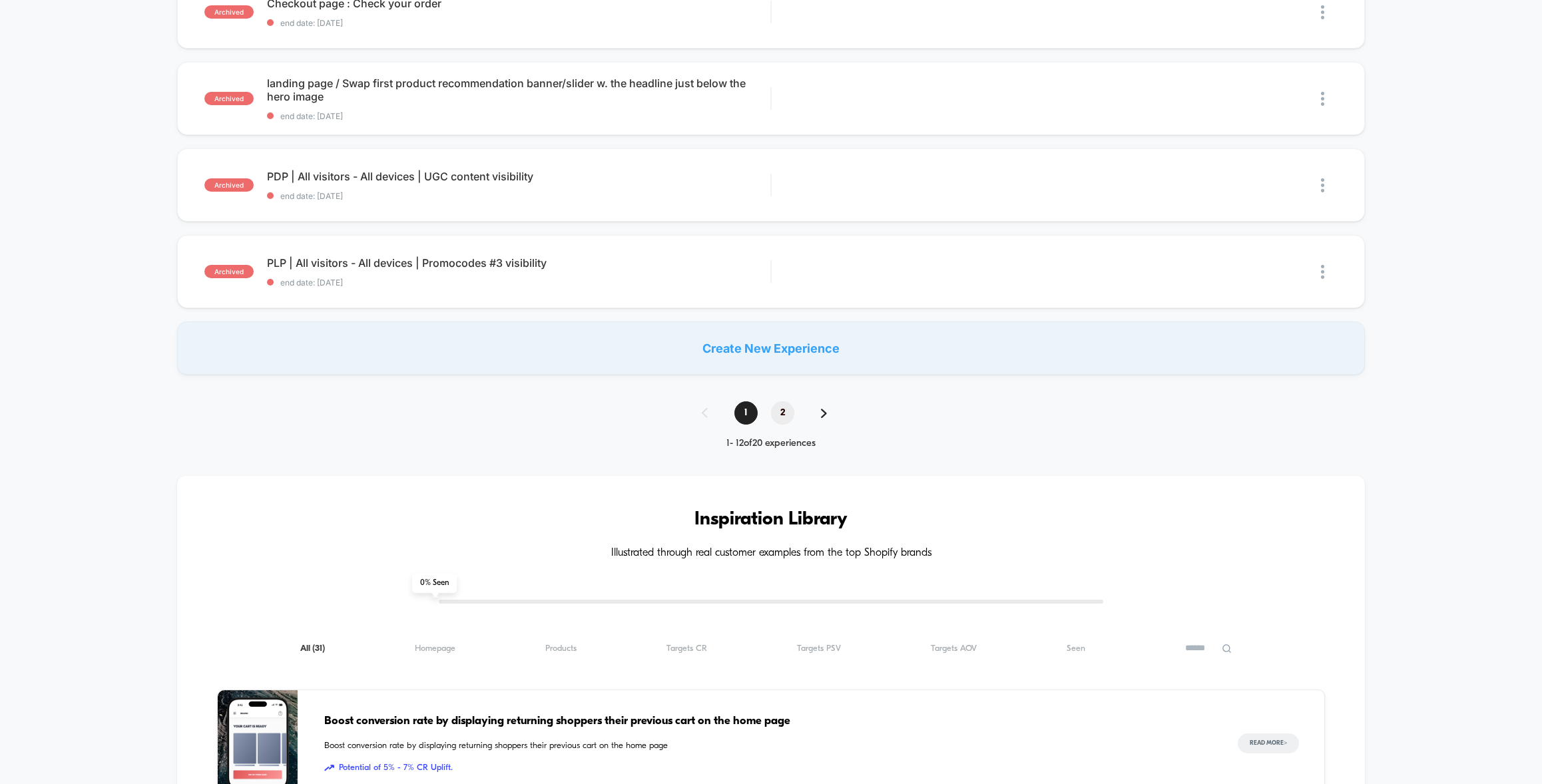
type input "**"
click at [785, 412] on span "2" at bounding box center [782, 413] width 23 height 23
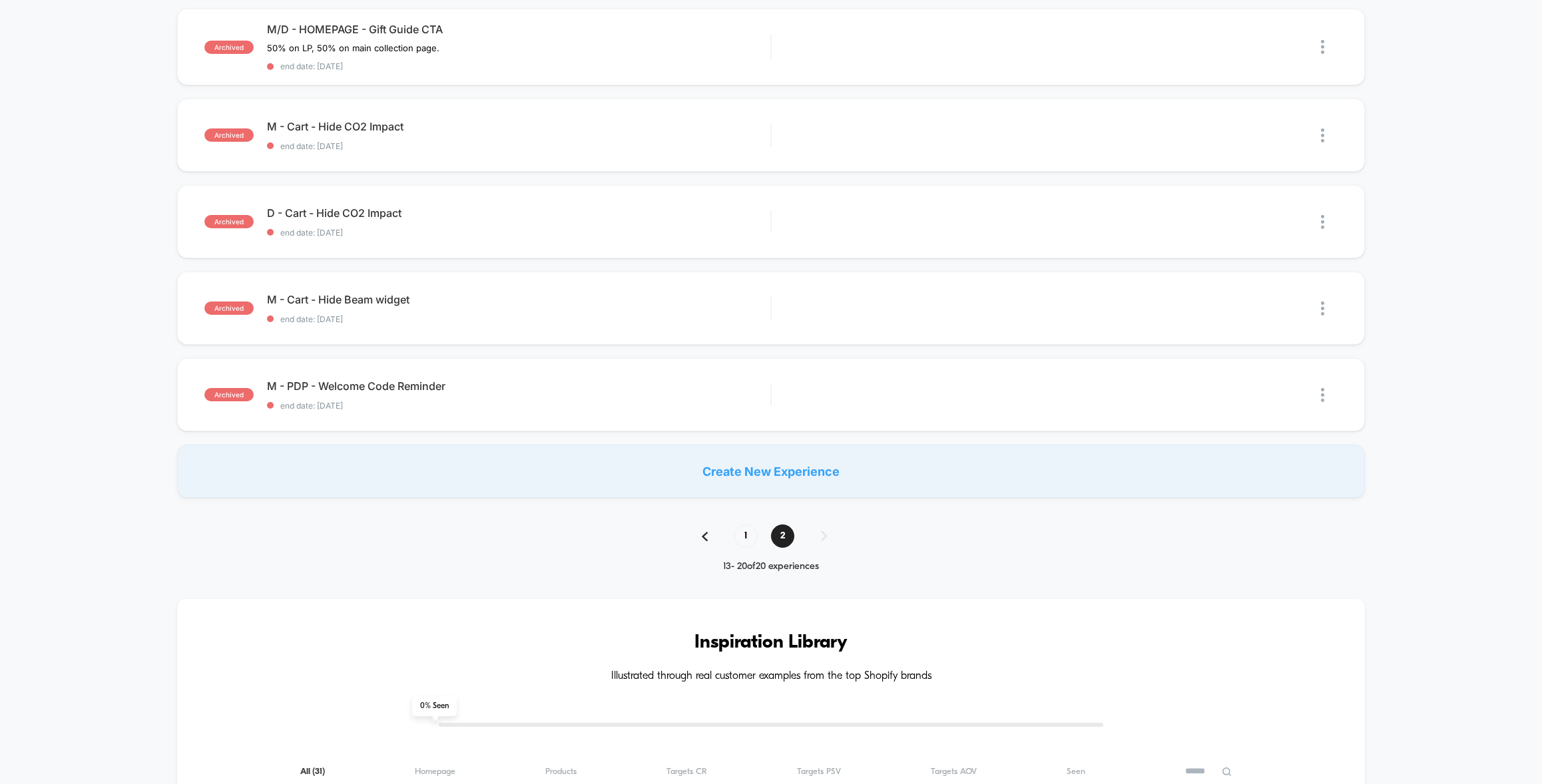
scroll to position [399, 0]
click at [747, 532] on span "1" at bounding box center [746, 533] width 23 height 23
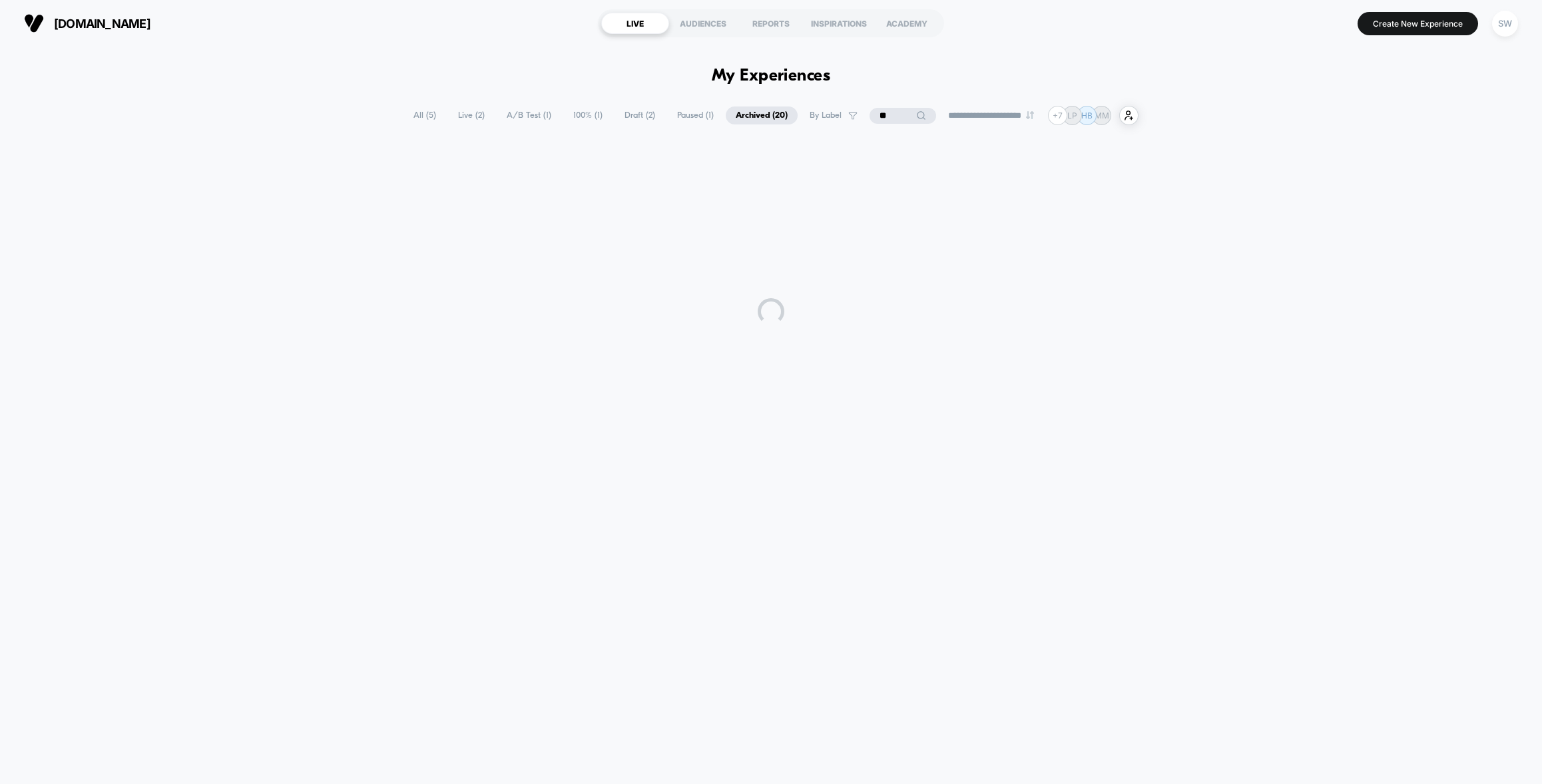
scroll to position [0, 0]
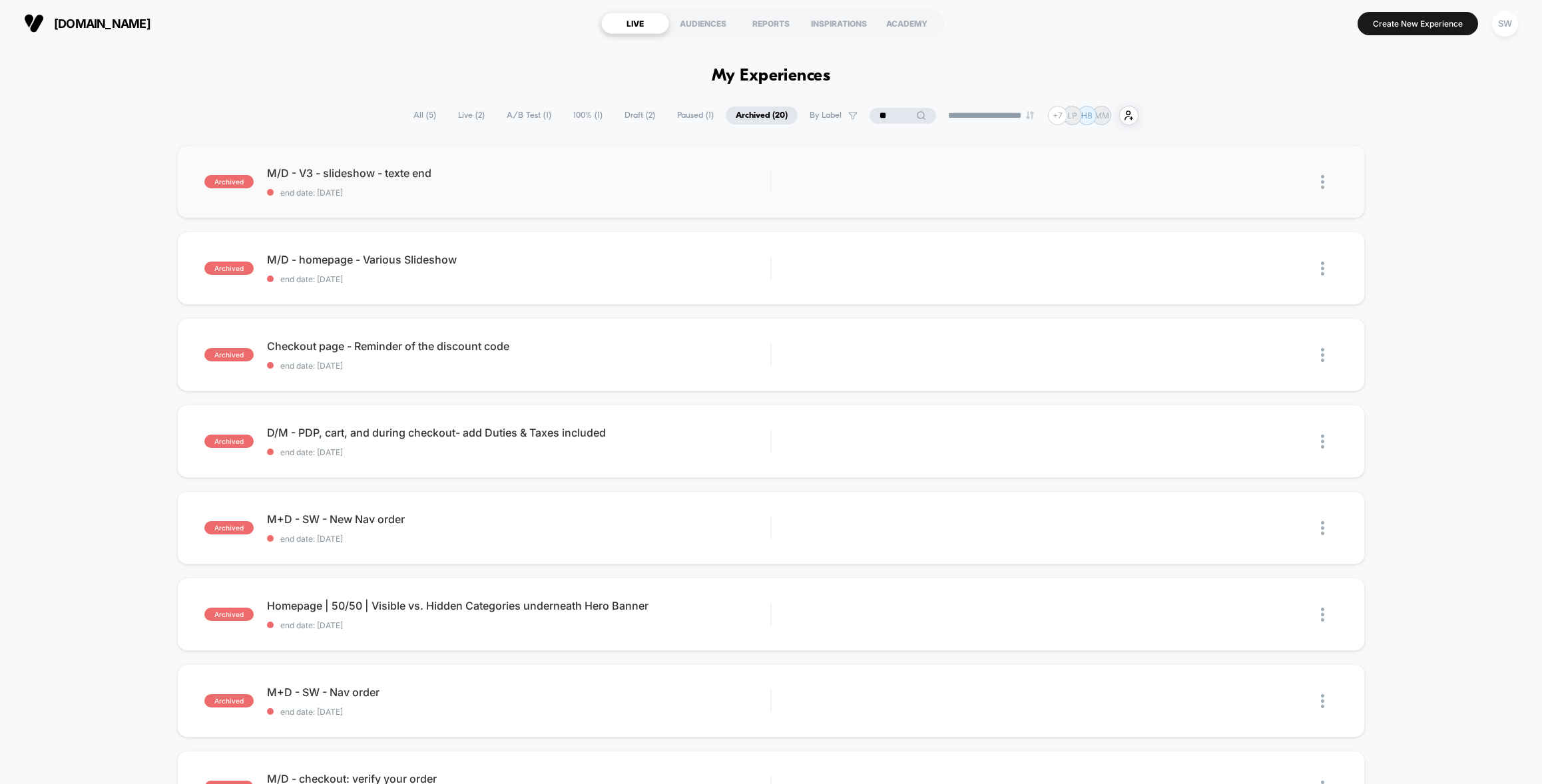
click at [1323, 177] on img at bounding box center [1322, 182] width 4 height 14
click at [1418, 201] on div "archived M/D - V3 - slideshow - texte end end date: [DATE] Edit Duplicate Previ…" at bounding box center [771, 691] width 1542 height 1092
click at [874, 111] on input "**" at bounding box center [903, 116] width 67 height 16
click at [874, 111] on input "**" at bounding box center [902, 116] width 133 height 16
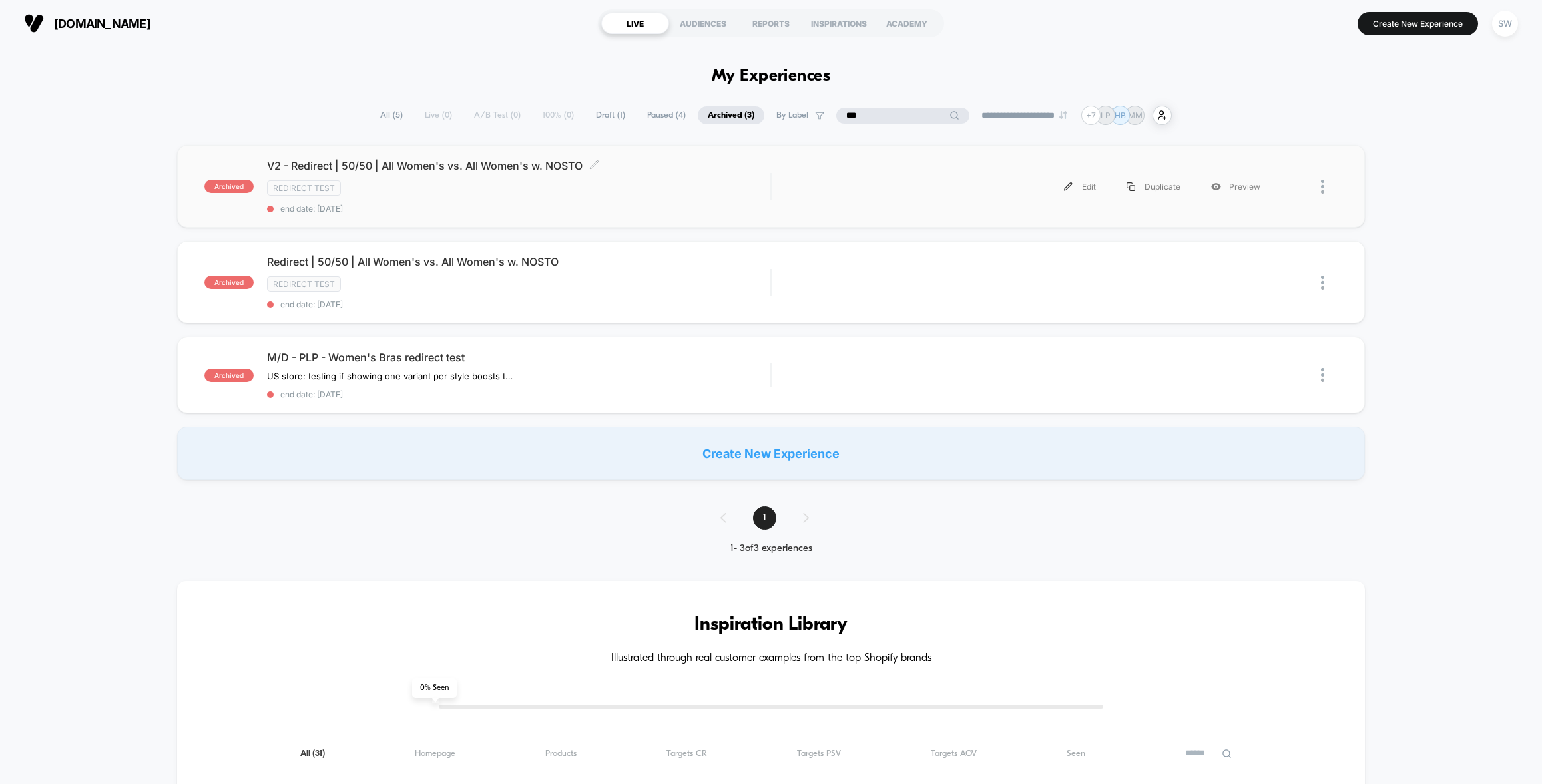
type input "***"
click at [500, 190] on div "Redirect Test" at bounding box center [518, 188] width 503 height 16
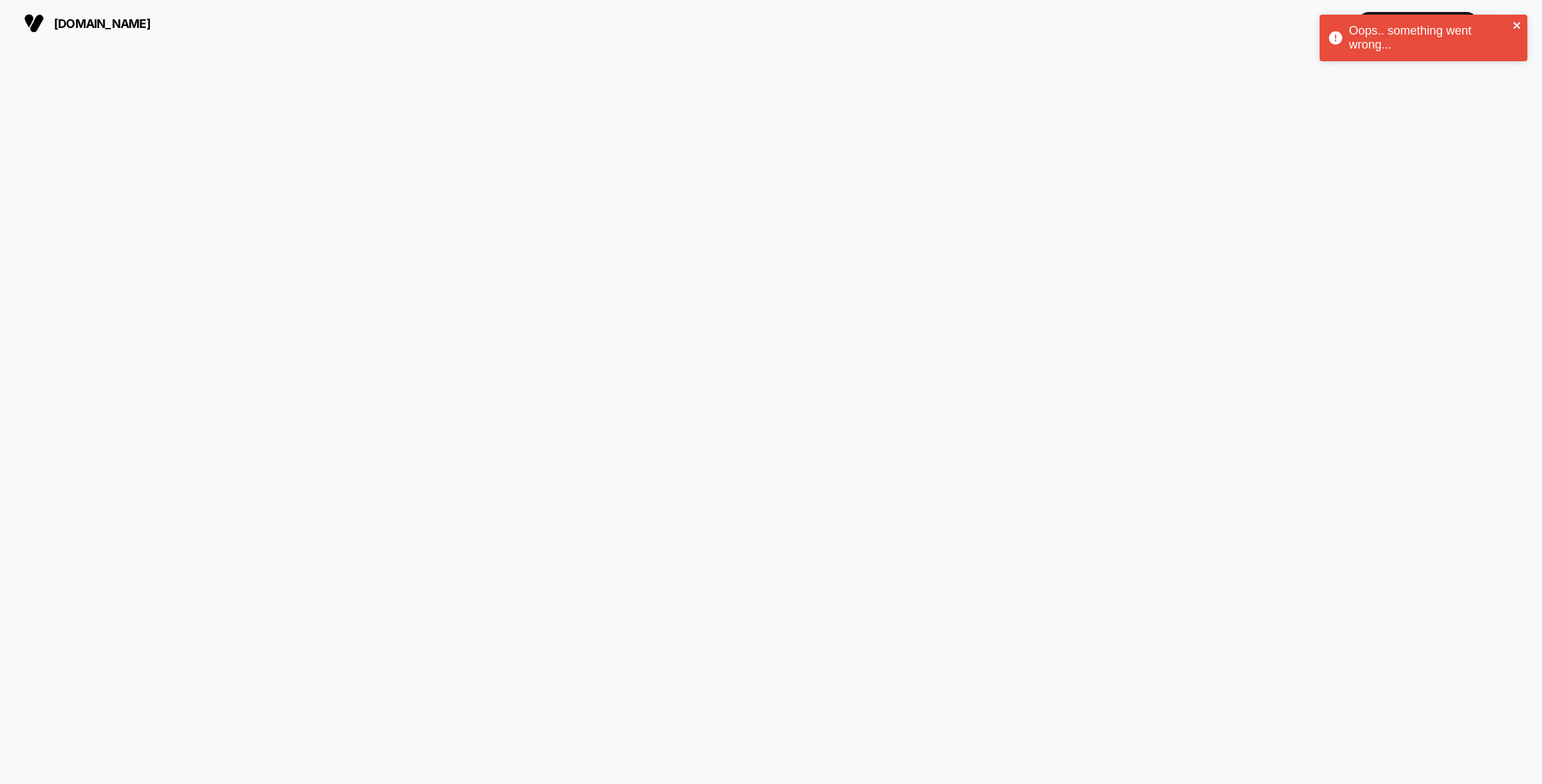
click at [1519, 24] on icon "close" at bounding box center [1516, 25] width 9 height 11
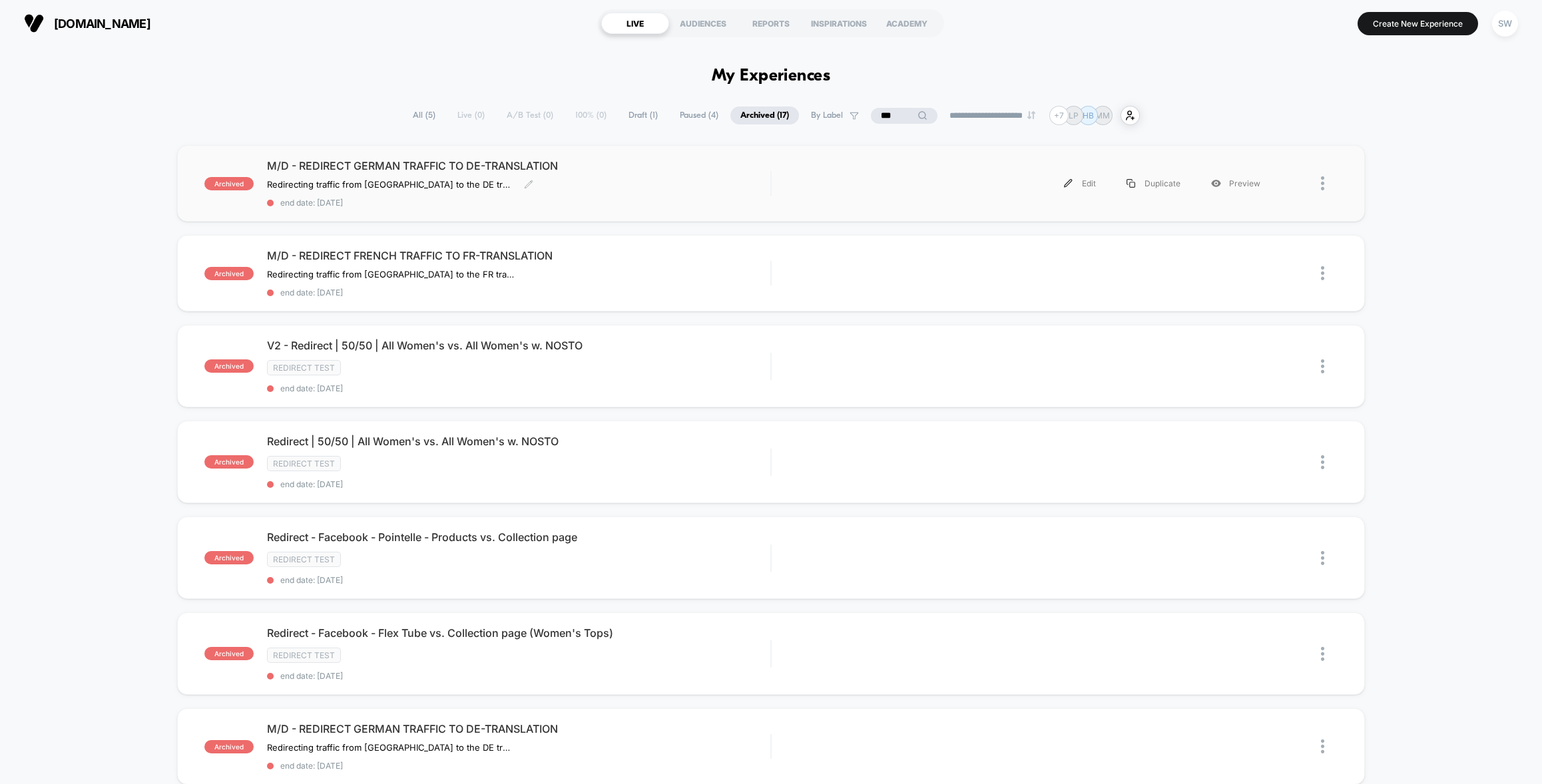
click at [710, 184] on div "M/D - REDIRECT GERMAN TRAFFIC TO DE-TRANSLATION Redirecting traffic from [GEOGR…" at bounding box center [518, 183] width 503 height 48
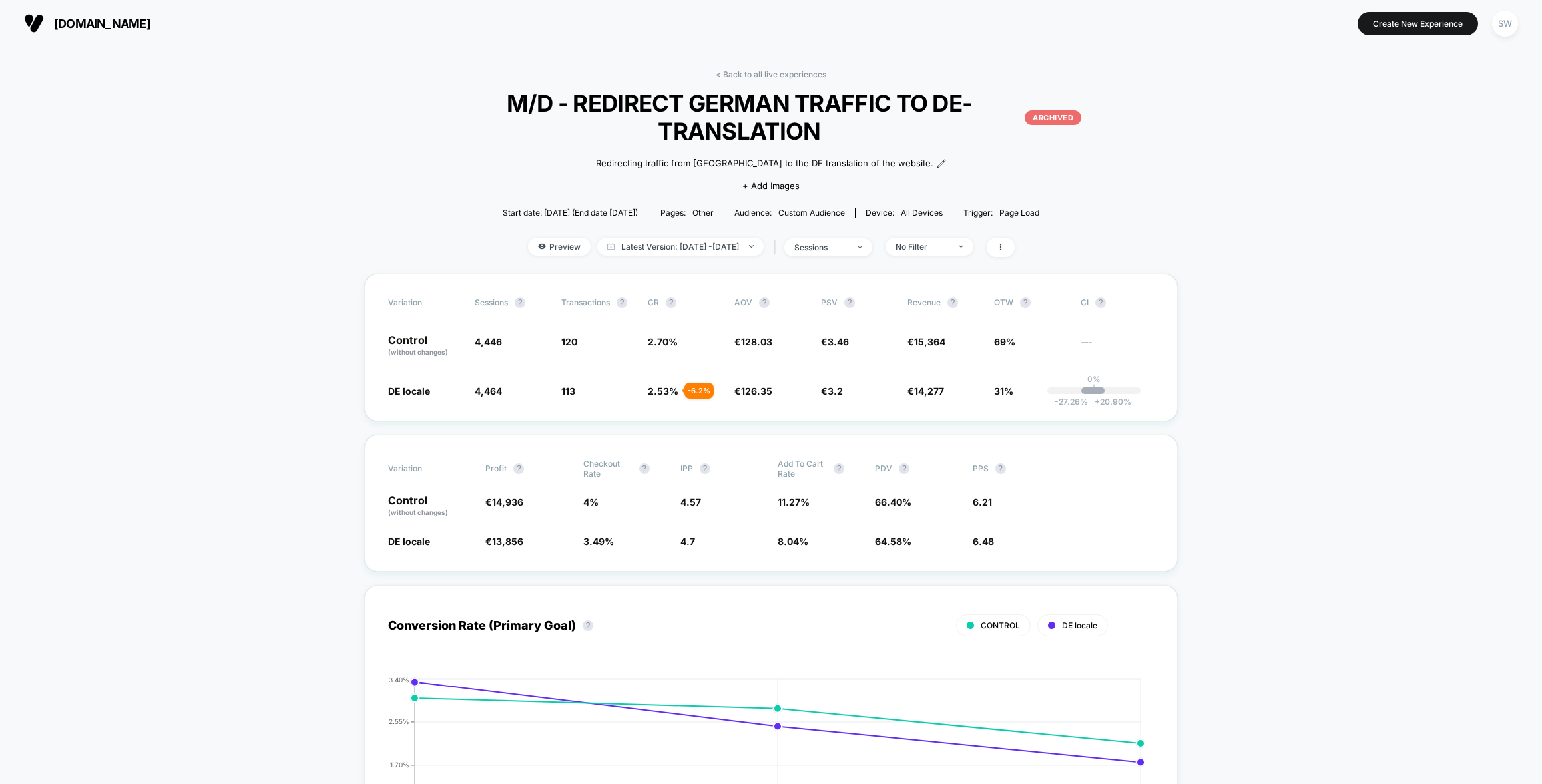
click at [1044, 118] on p "ARCHIVED" at bounding box center [1053, 117] width 57 height 15
click at [1014, 247] on span at bounding box center [1000, 247] width 28 height 19
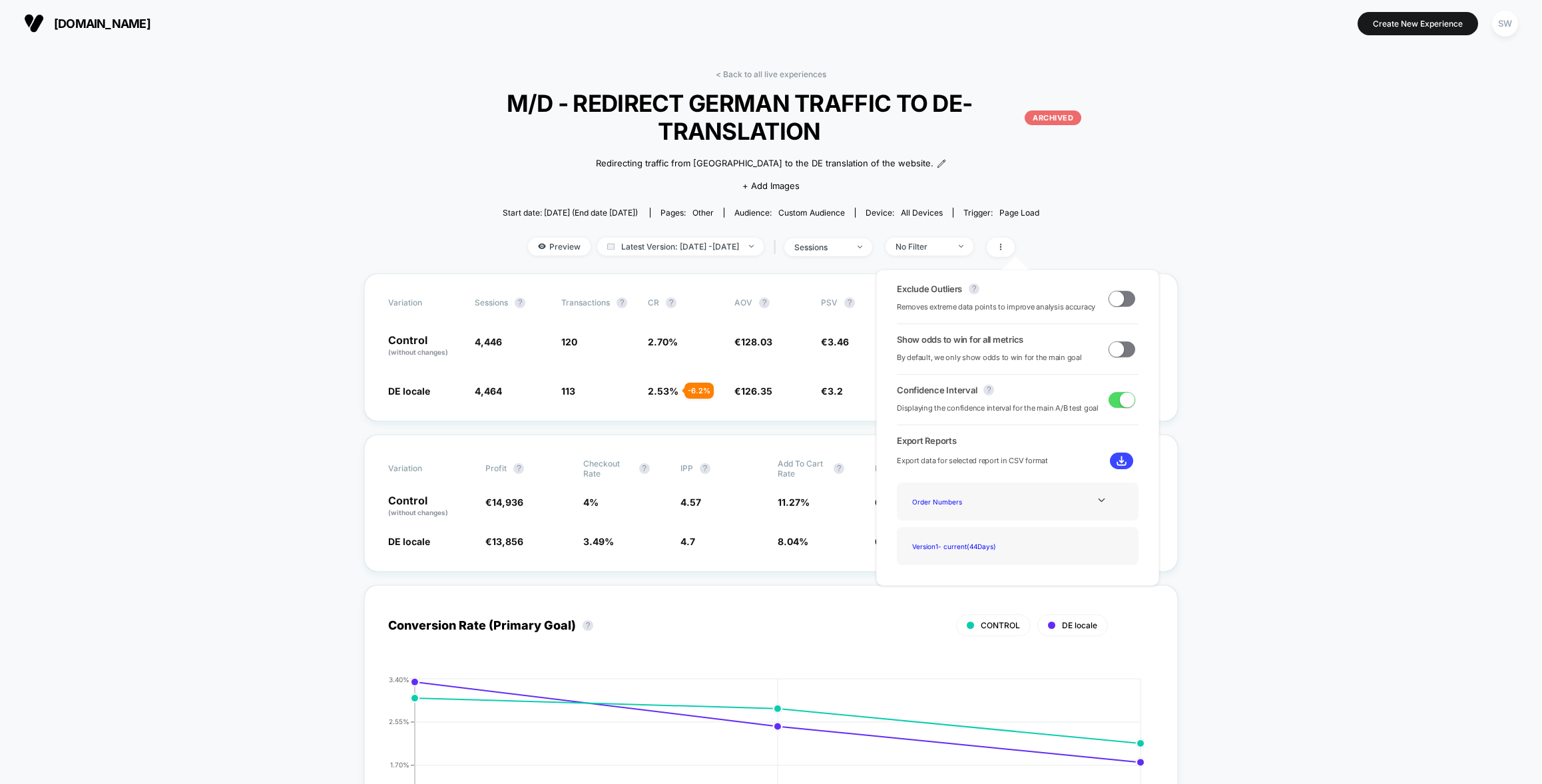
click at [1091, 235] on div "< Back to all live experiences M/D - REDIRECT GERMAN TRAFFIC TO DE-TRANSLATION …" at bounding box center [771, 171] width 690 height 204
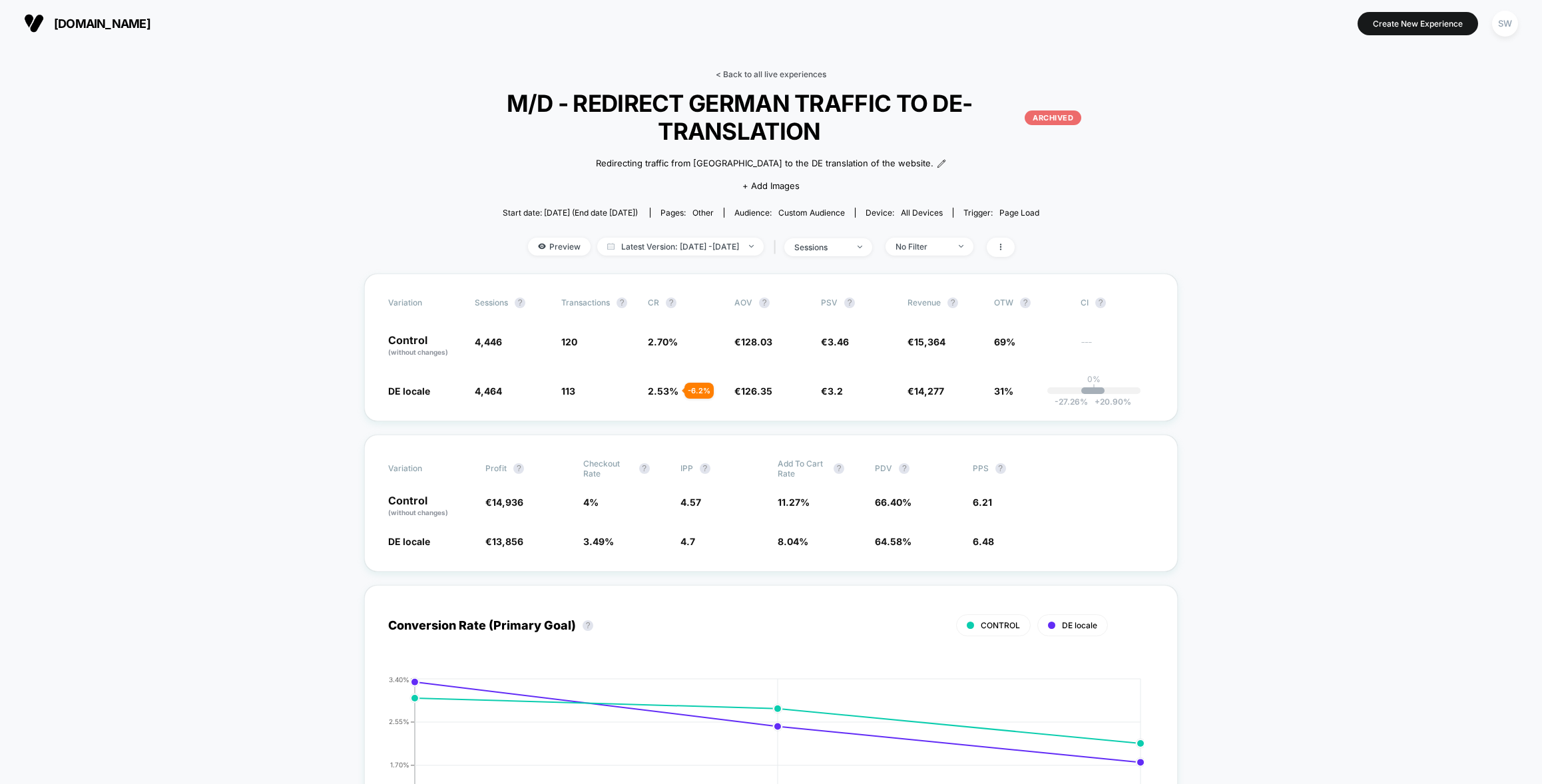
click at [759, 75] on link "< Back to all live experiences" at bounding box center [771, 74] width 110 height 10
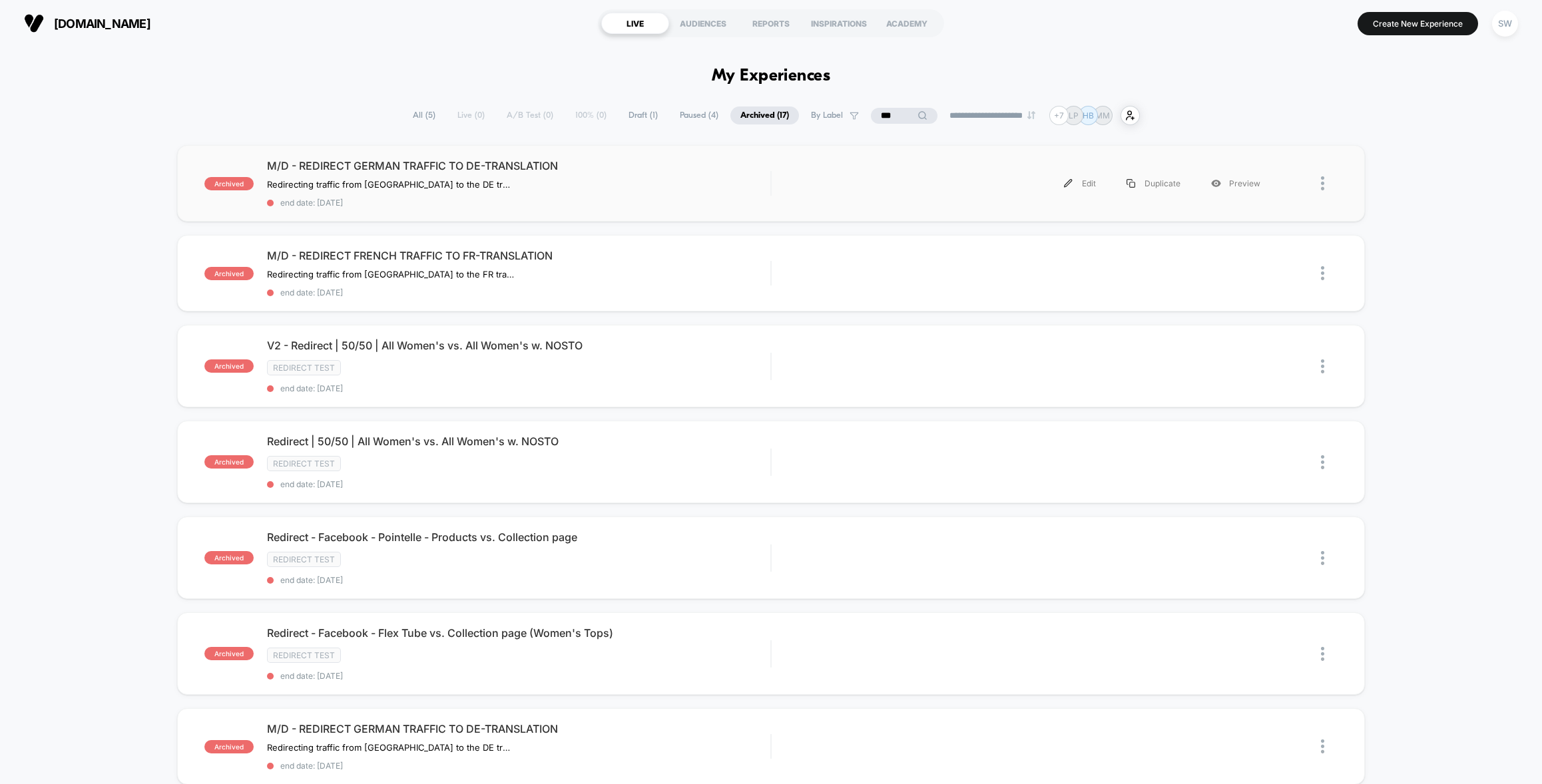
click at [1332, 183] on div at bounding box center [1329, 183] width 16 height 30
click at [1238, 169] on div "Duplicate" at bounding box center [1254, 168] width 120 height 30
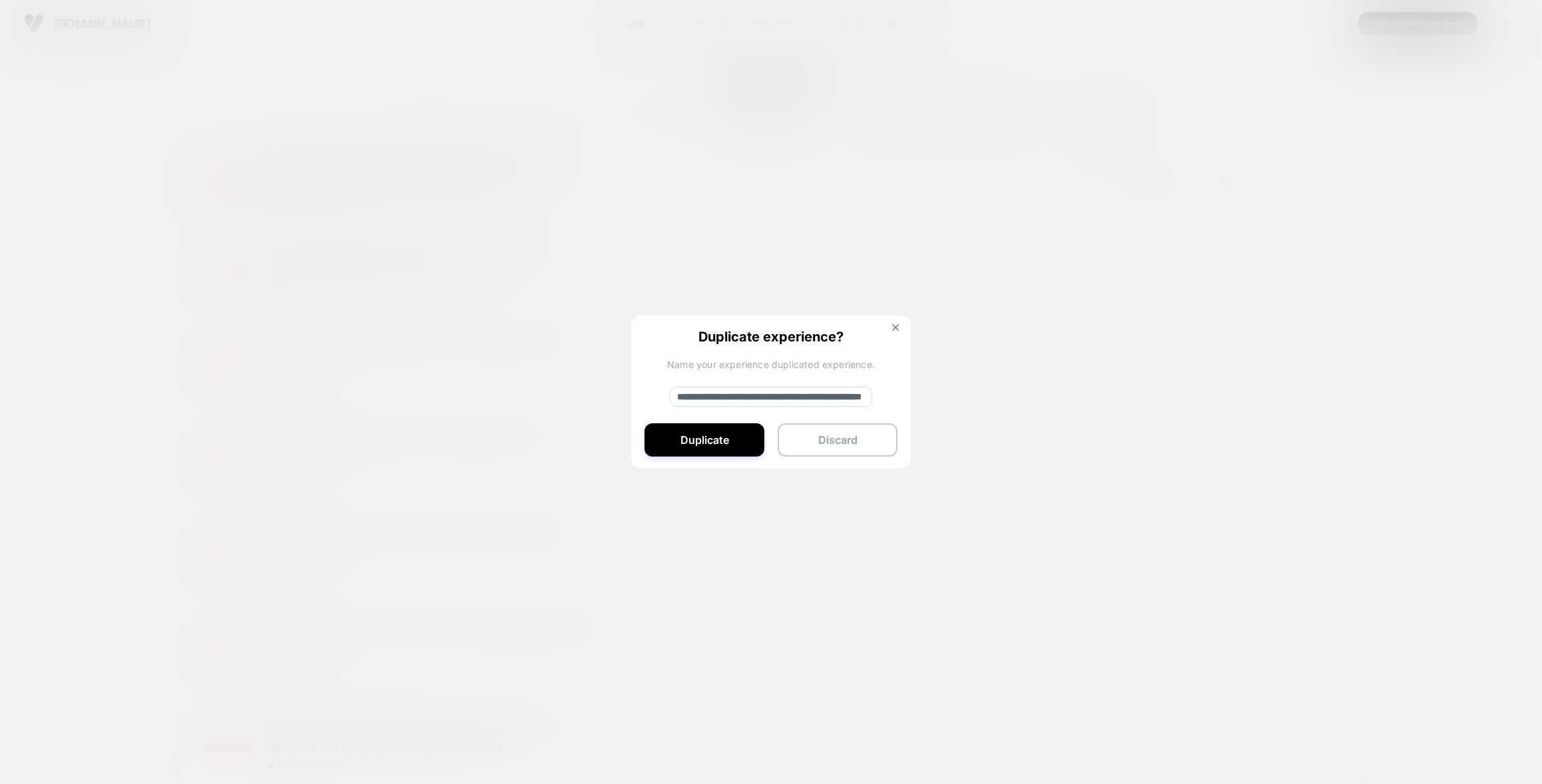
drag, startPoint x: 721, startPoint y: 396, endPoint x: 638, endPoint y: 394, distance: 83.0
click at [638, 394] on div "**********" at bounding box center [771, 392] width 279 height 154
type input "**********"
click at [697, 446] on button "Duplicate" at bounding box center [704, 439] width 120 height 33
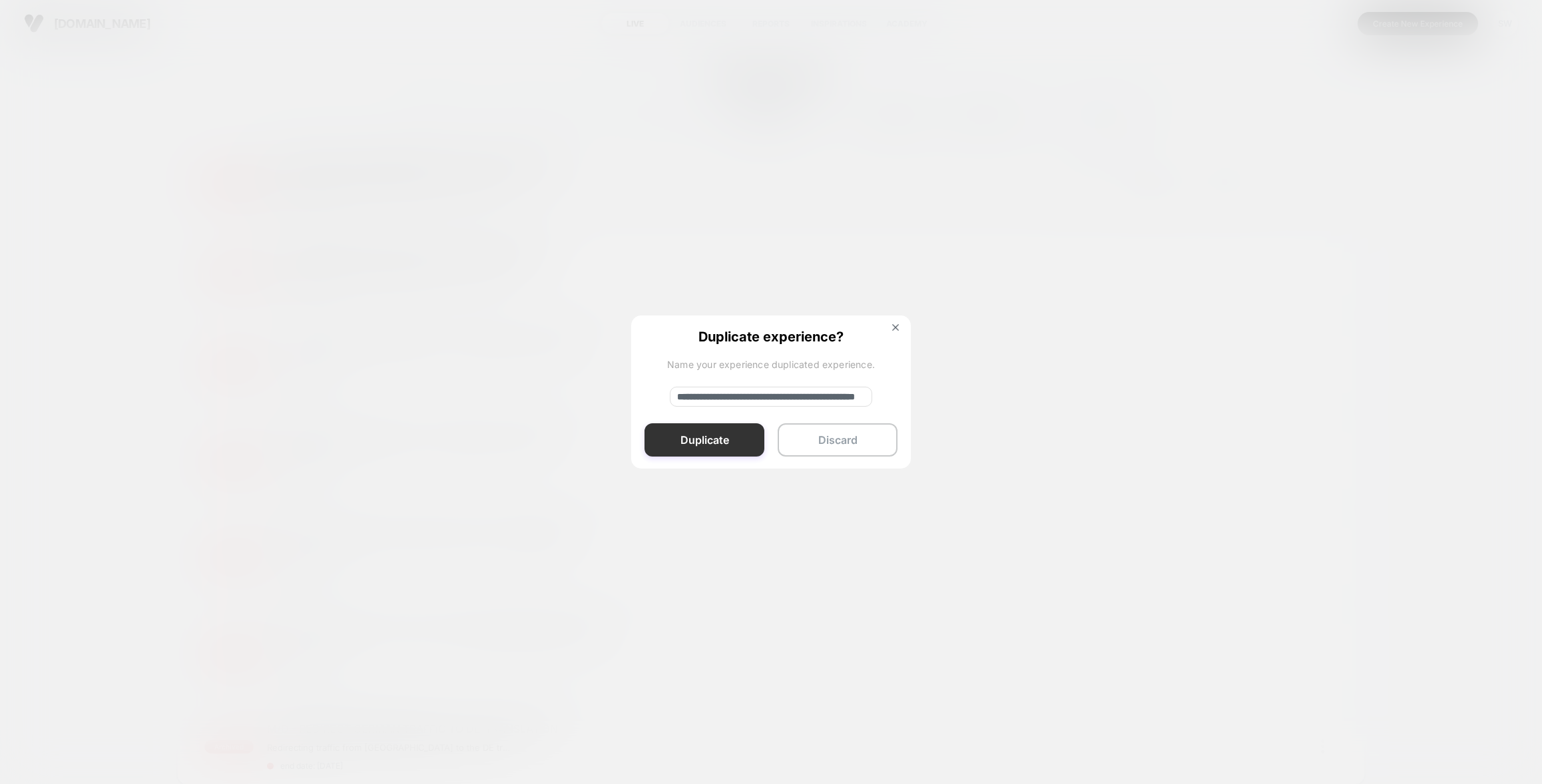
scroll to position [0, 0]
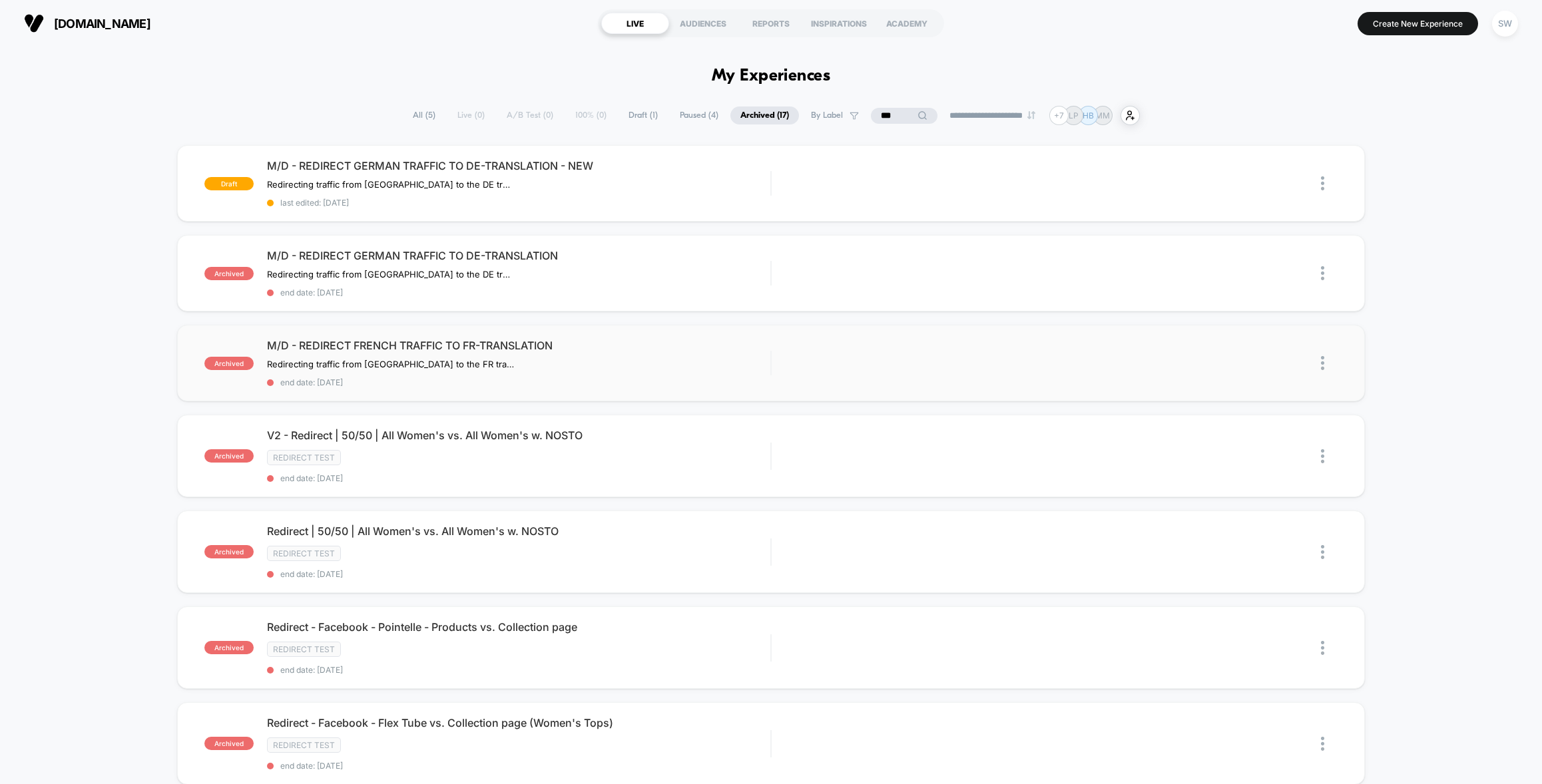
click at [1321, 361] on img at bounding box center [1322, 363] width 4 height 14
click at [1260, 347] on div "Duplicate" at bounding box center [1254, 345] width 120 height 30
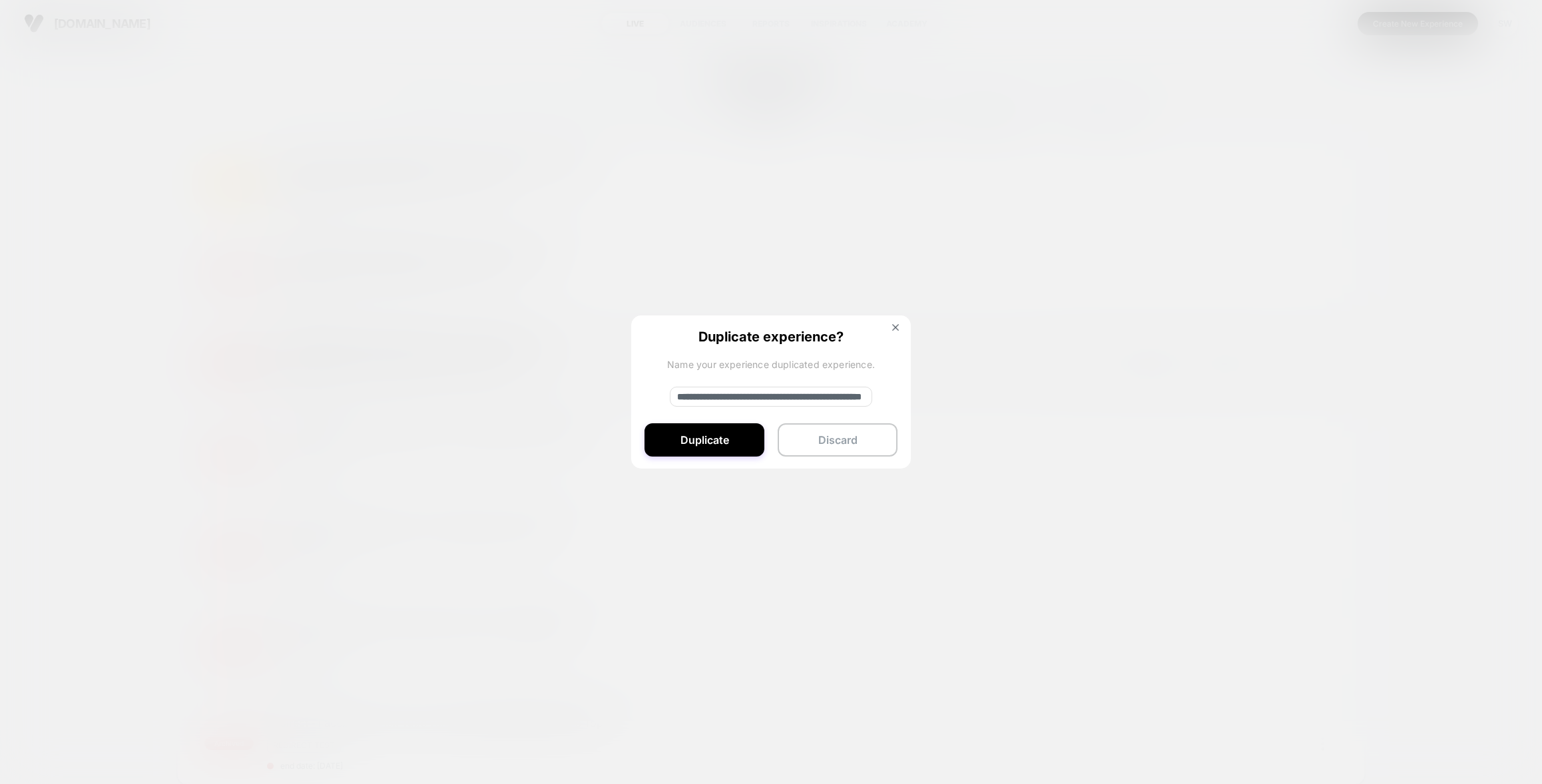
drag, startPoint x: 720, startPoint y: 392, endPoint x: 721, endPoint y: 373, distance: 19.0
click at [721, 373] on div "**********" at bounding box center [771, 392] width 279 height 154
type input "**********"
click at [678, 444] on button "Duplicate" at bounding box center [704, 439] width 120 height 33
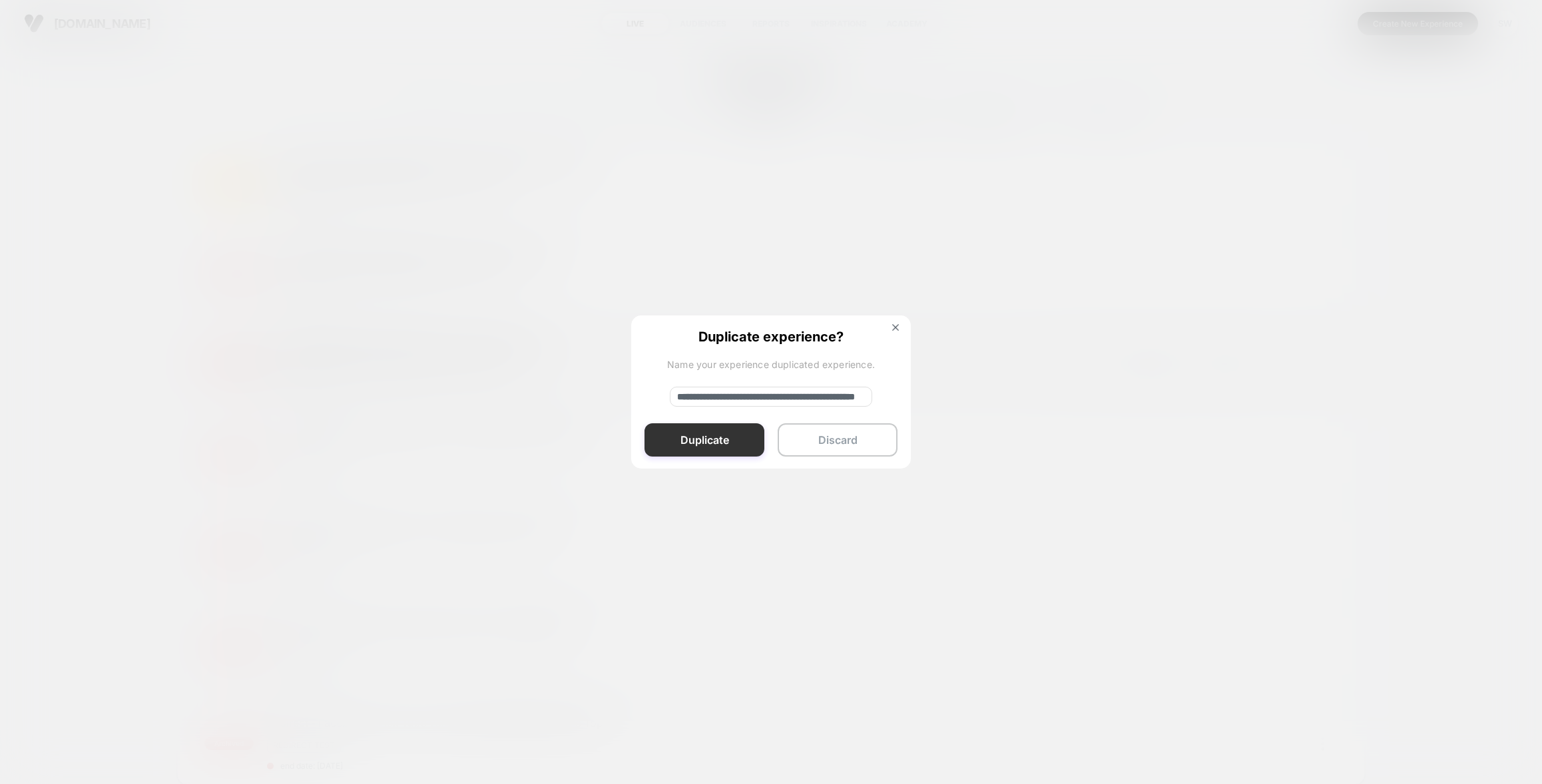
scroll to position [0, 0]
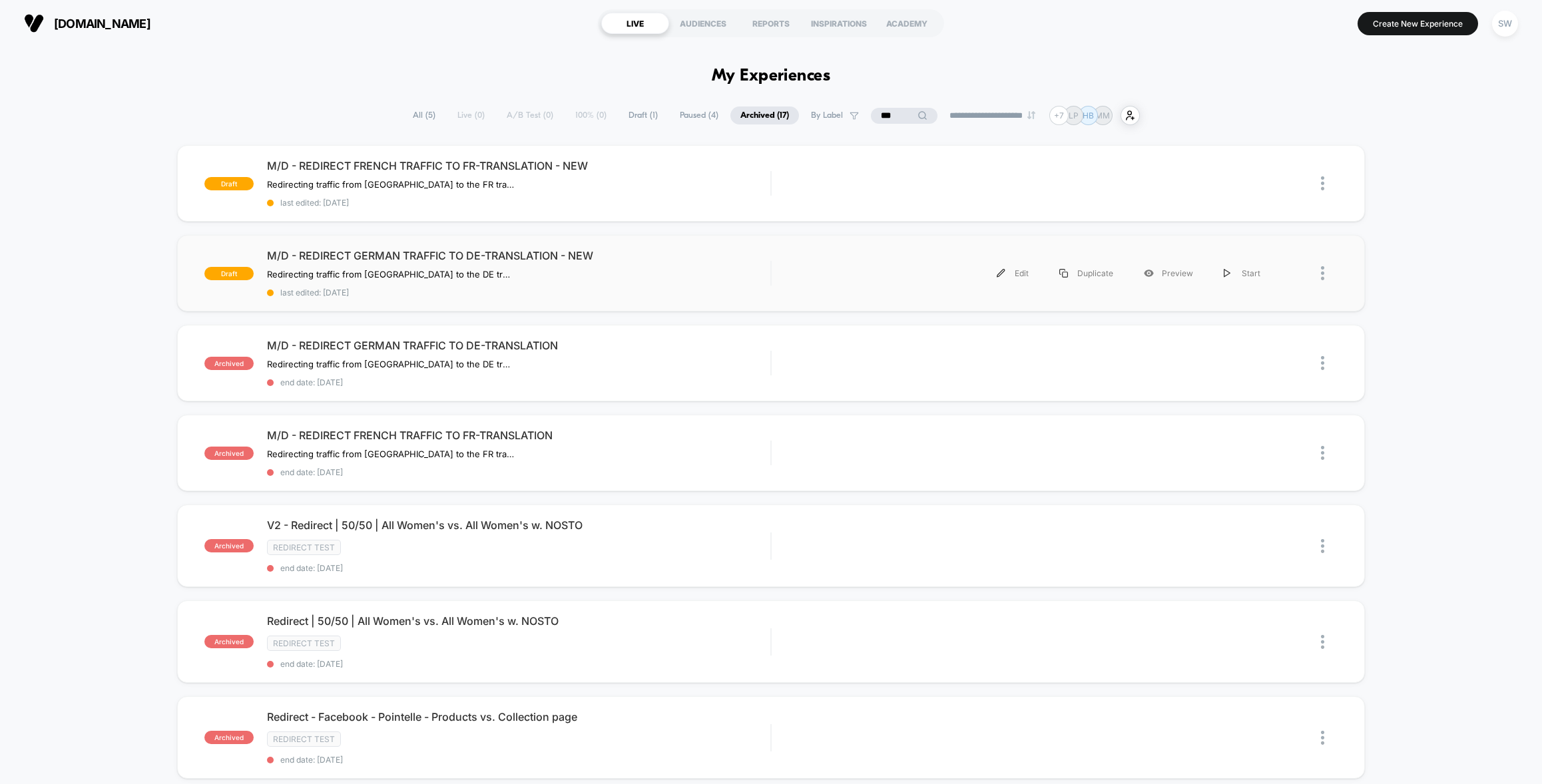
click at [948, 271] on div "Edit Duplicate Preview Start" at bounding box center [1030, 273] width 491 height 30
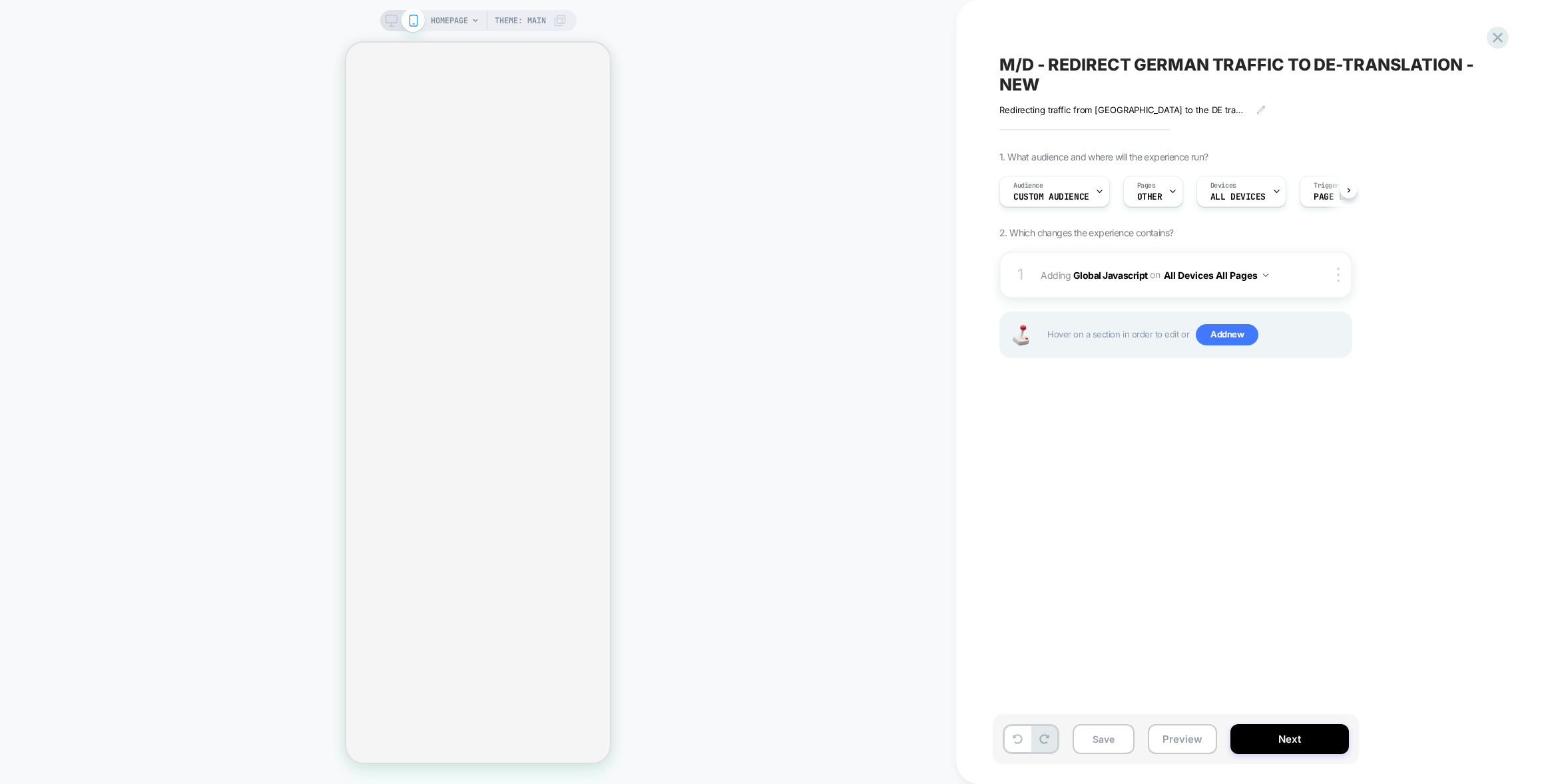
scroll to position [0, 1]
click at [1272, 281] on span "Adding Global Javascript on All Devices All Pages" at bounding box center [1167, 275] width 254 height 19
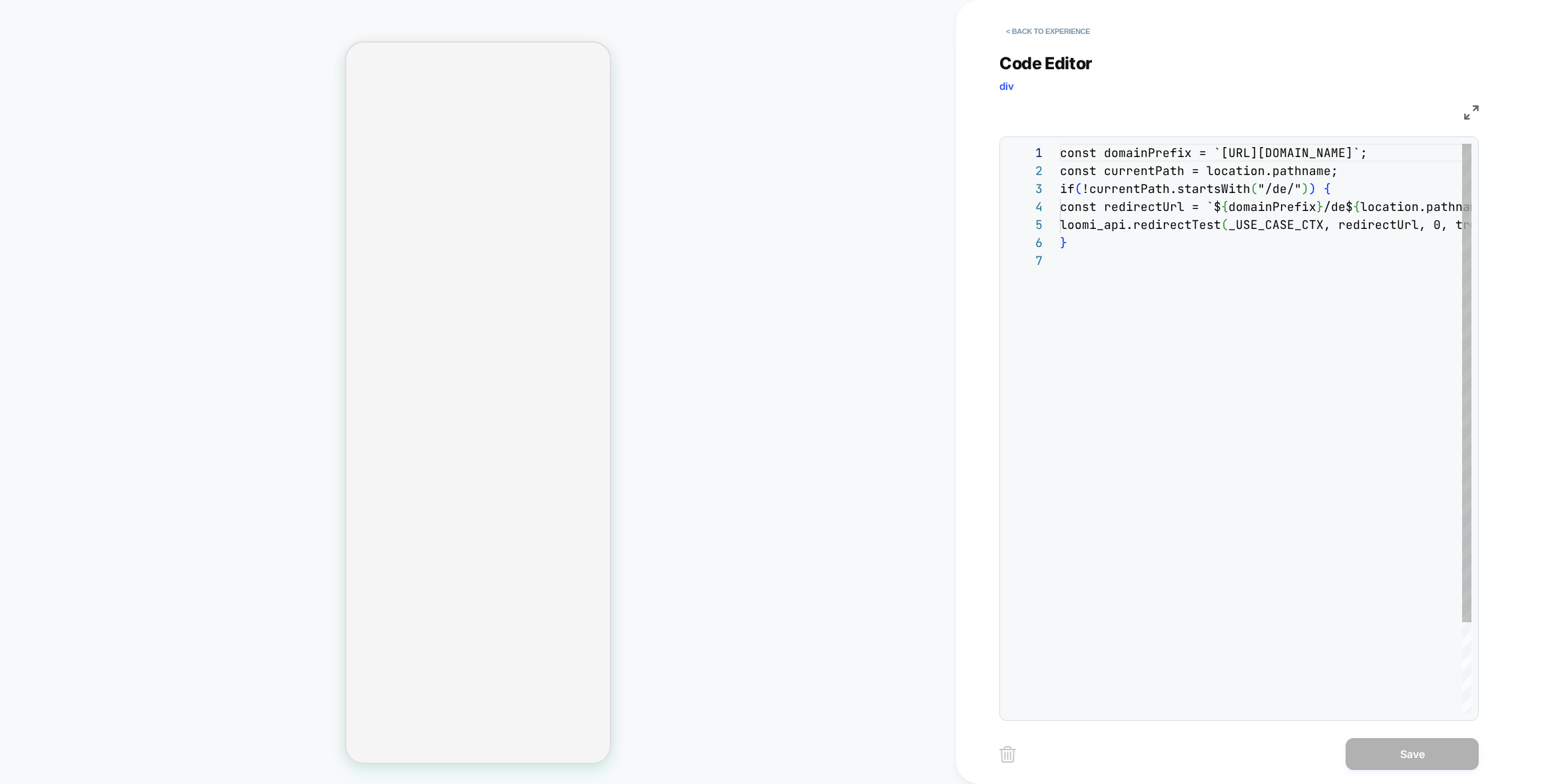
scroll to position [108, 0]
click at [1047, 28] on button "< Back to experience" at bounding box center [1047, 31] width 97 height 21
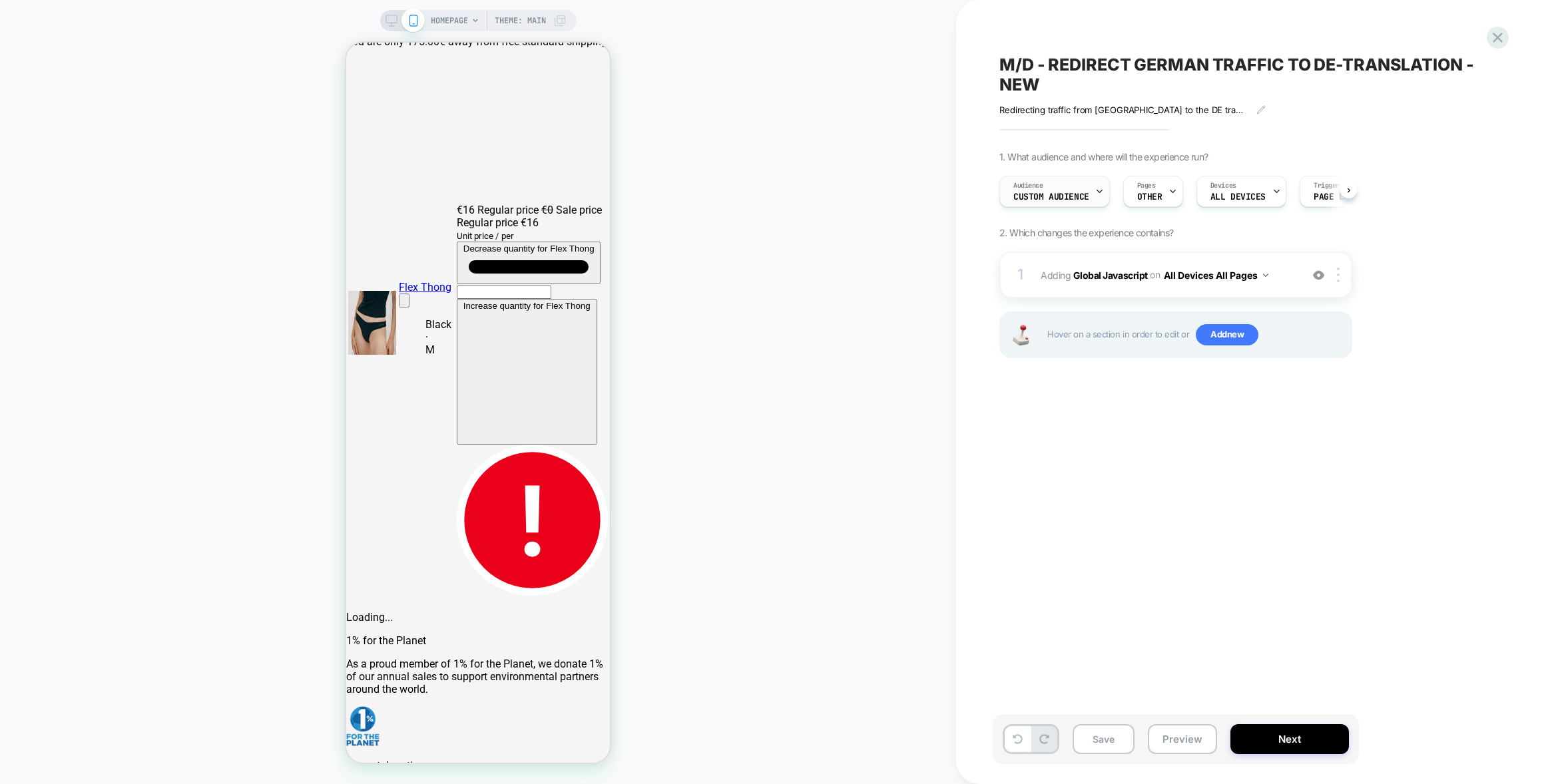
scroll to position [0, 1]
click at [1076, 191] on div "Audience Custom Audience" at bounding box center [1050, 191] width 102 height 30
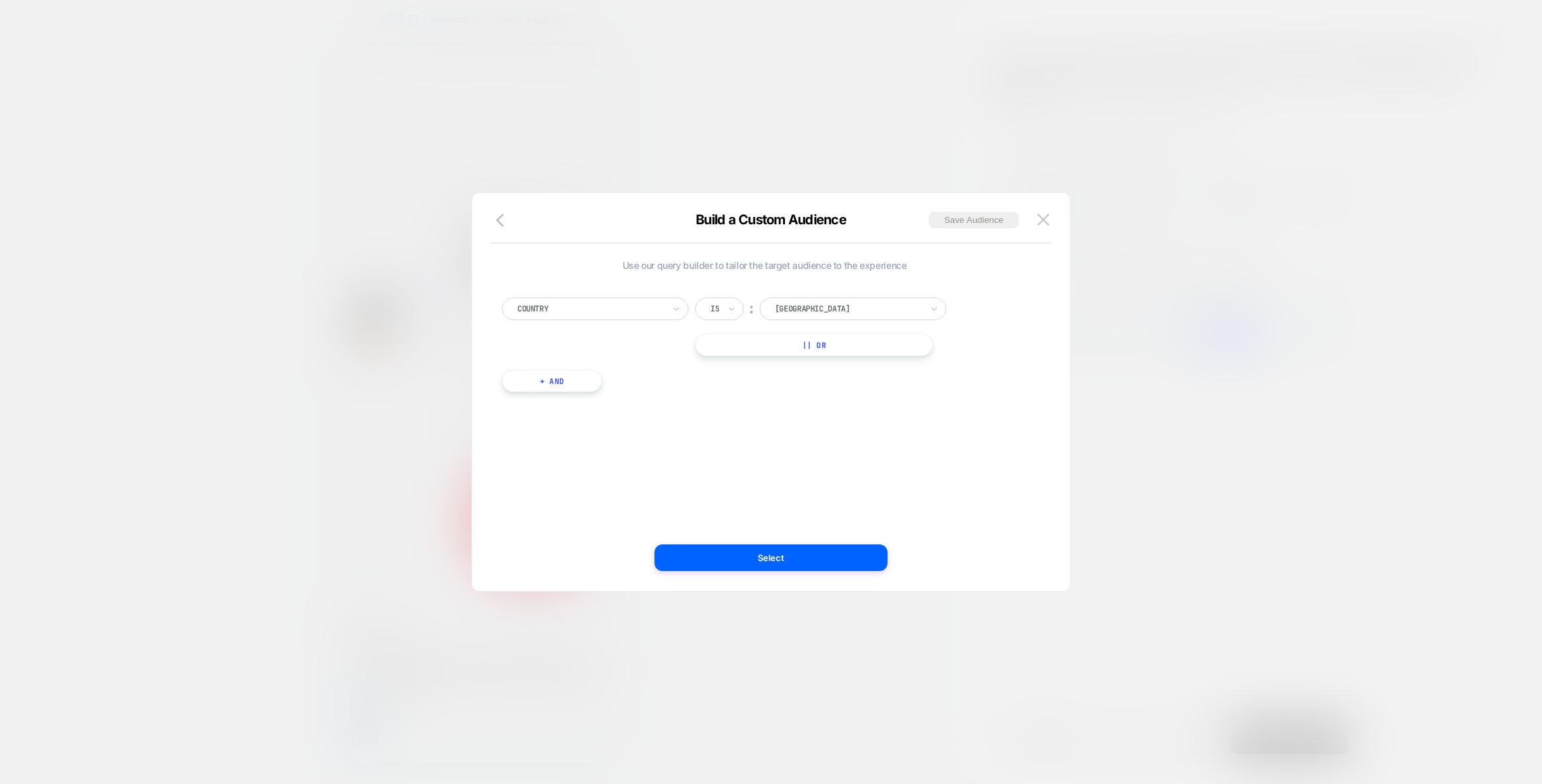
click at [876, 146] on div at bounding box center [771, 392] width 1542 height 784
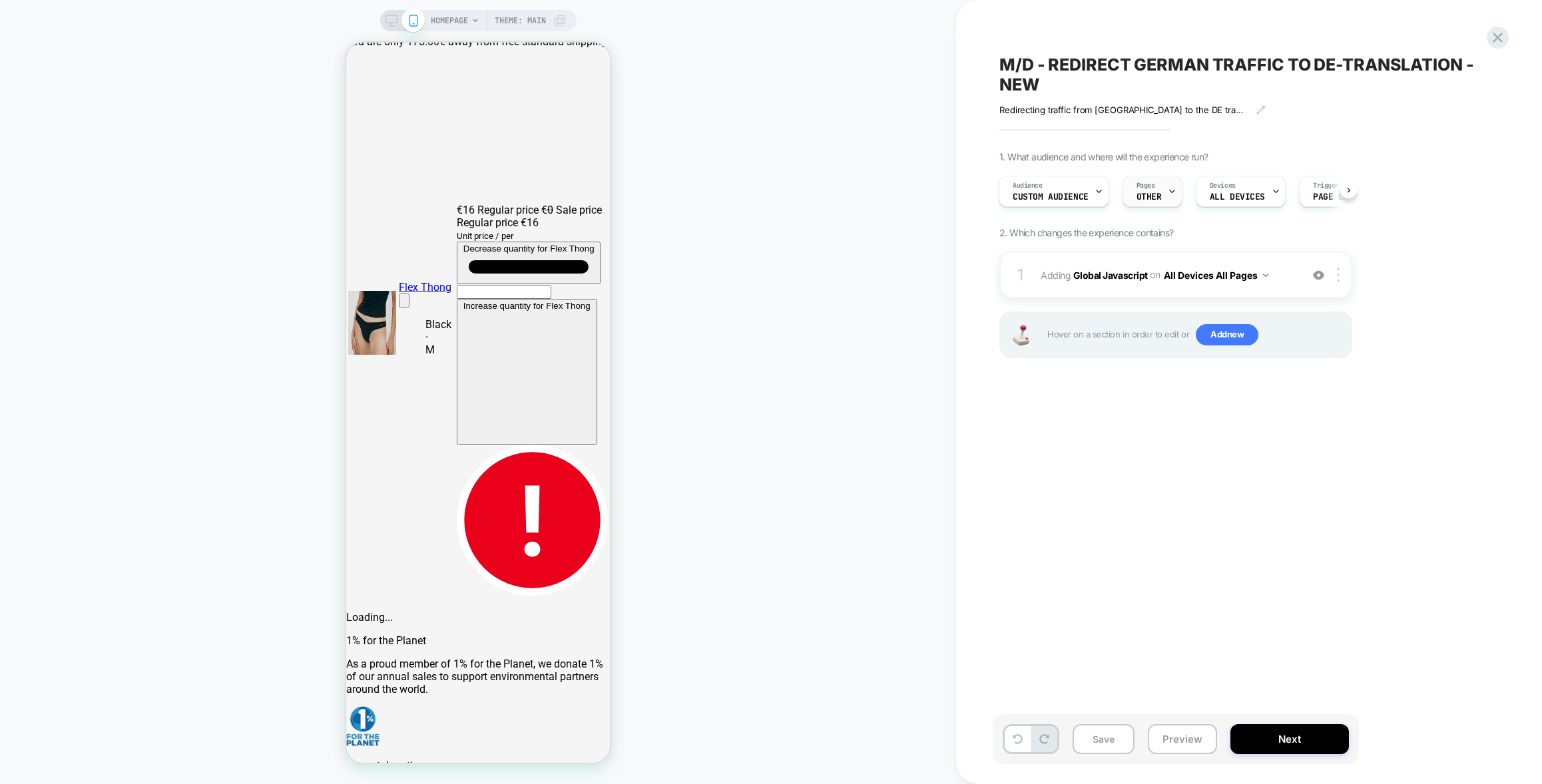
click at [1155, 193] on span "OTHER" at bounding box center [1149, 197] width 26 height 9
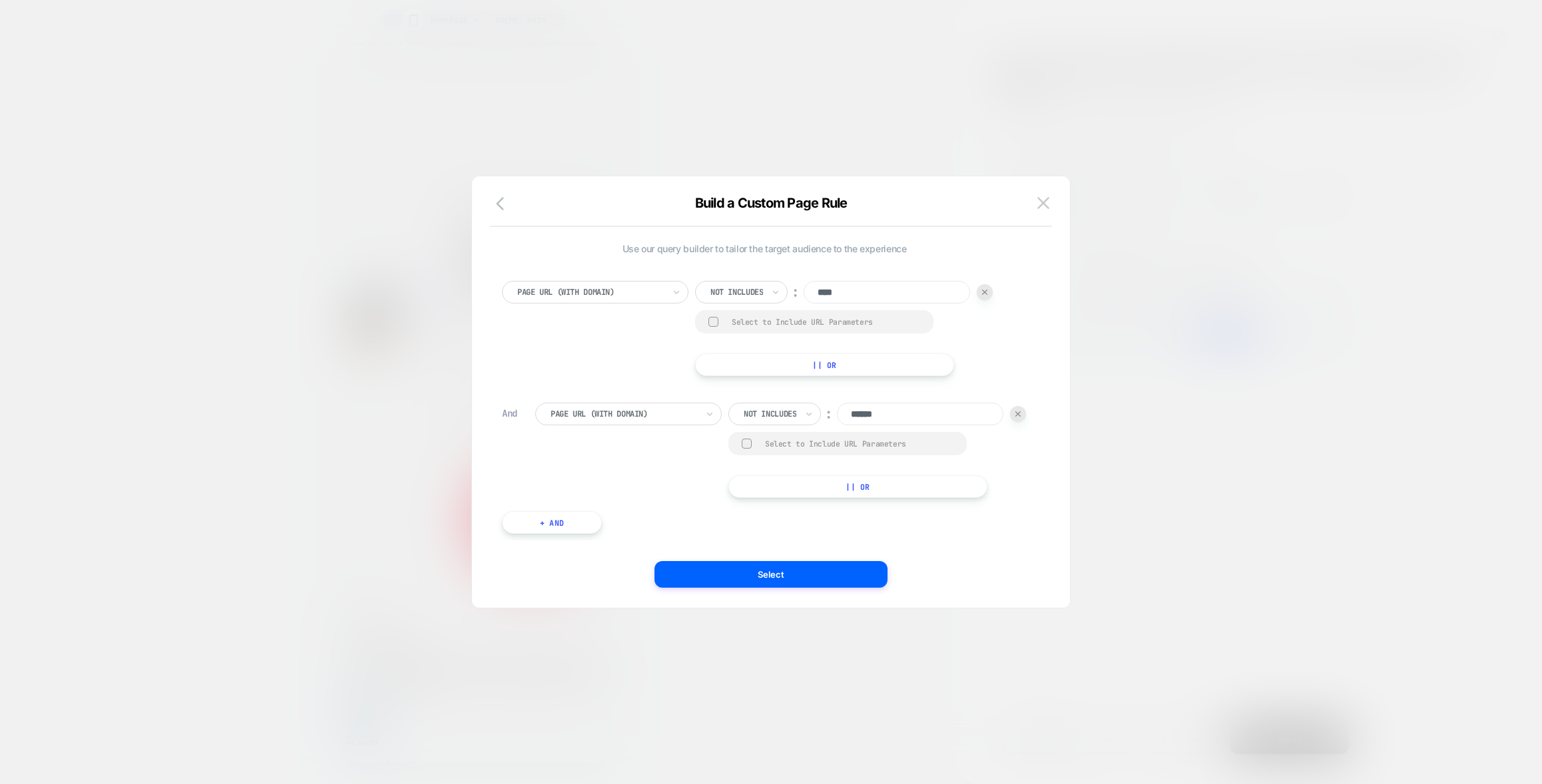
scroll to position [0, 0]
click at [814, 131] on div at bounding box center [771, 392] width 1542 height 784
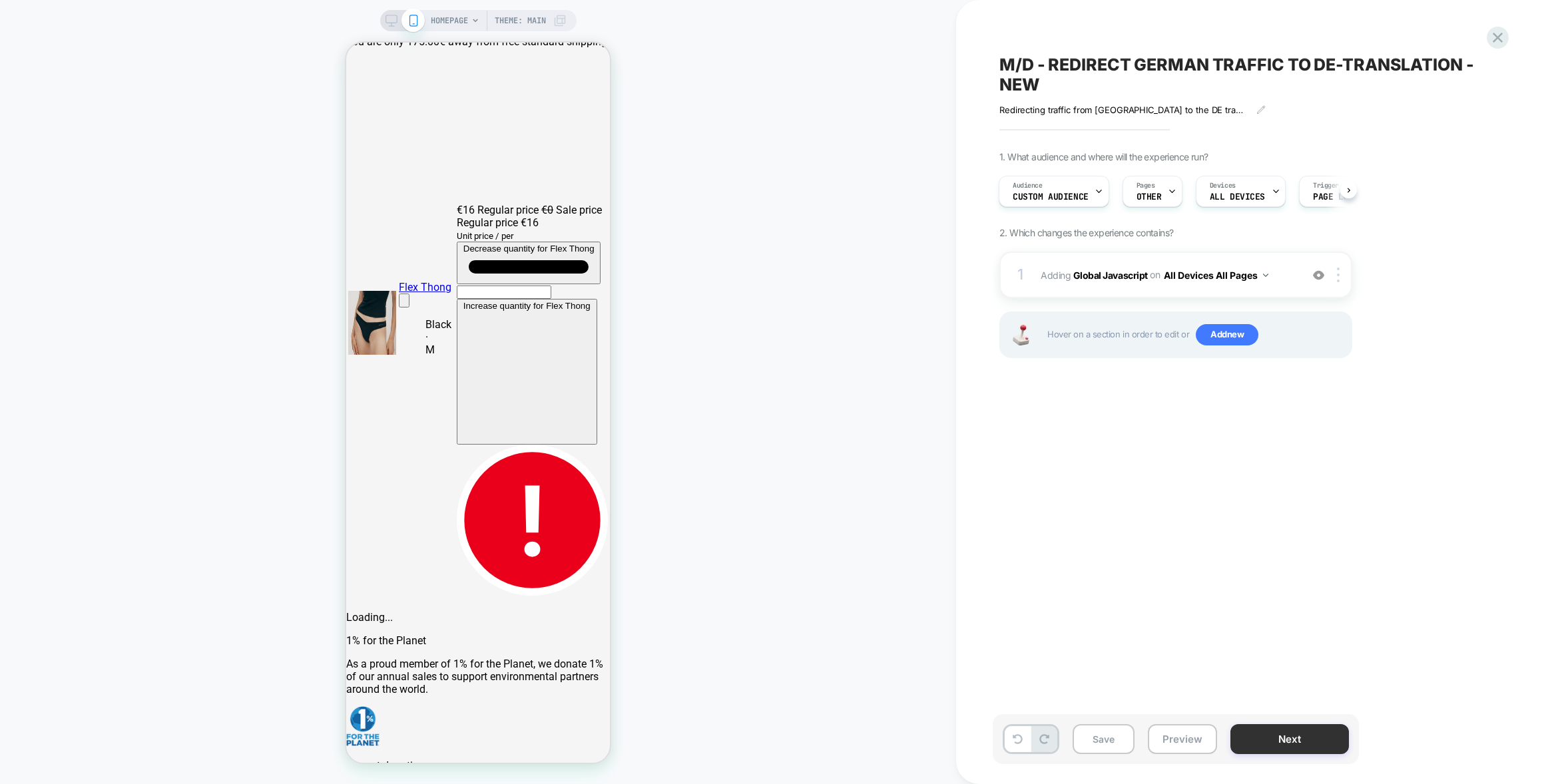
click at [1310, 736] on button "Next" at bounding box center [1289, 739] width 119 height 30
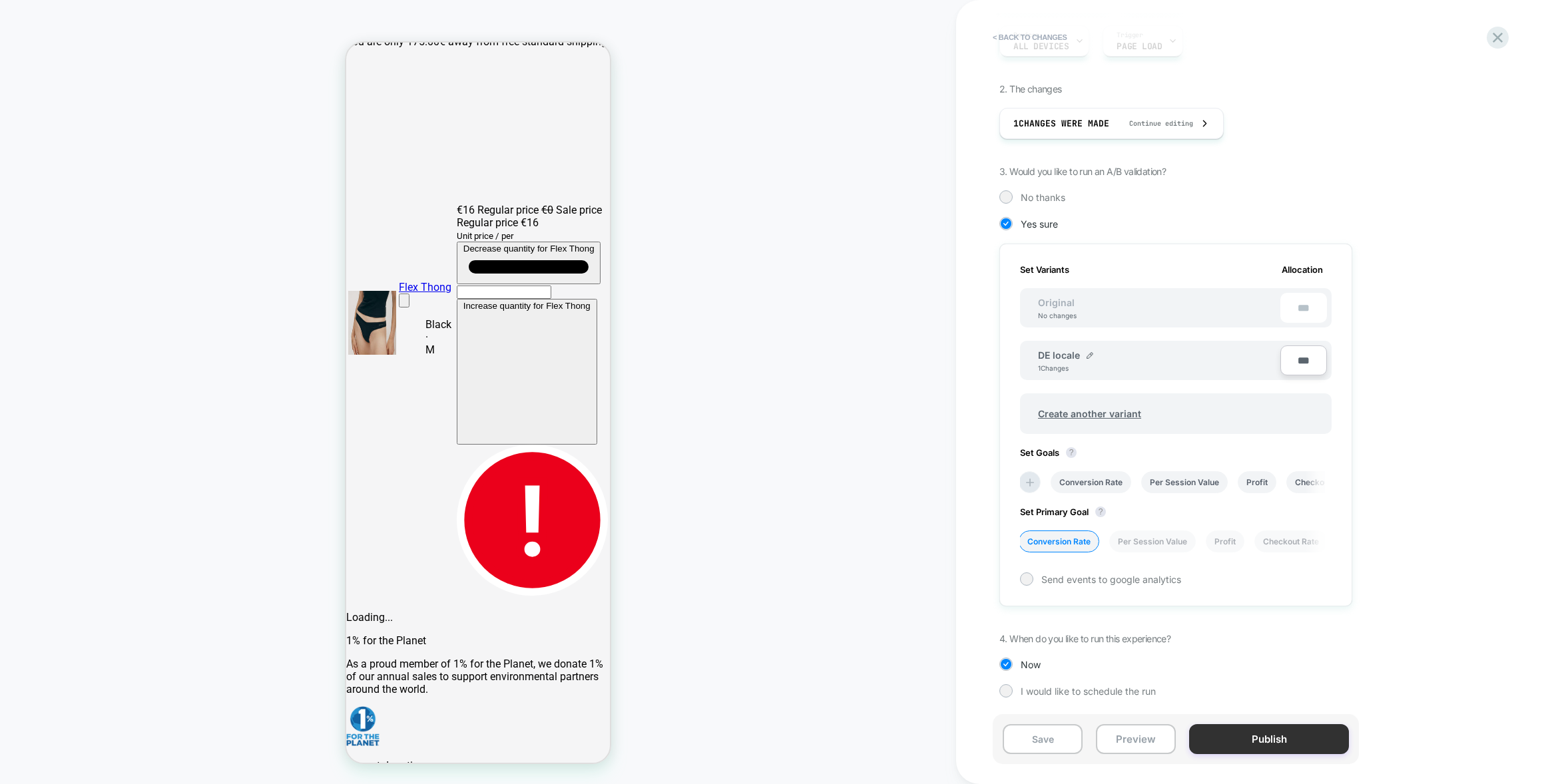
click at [1297, 739] on button "Publish" at bounding box center [1268, 739] width 160 height 30
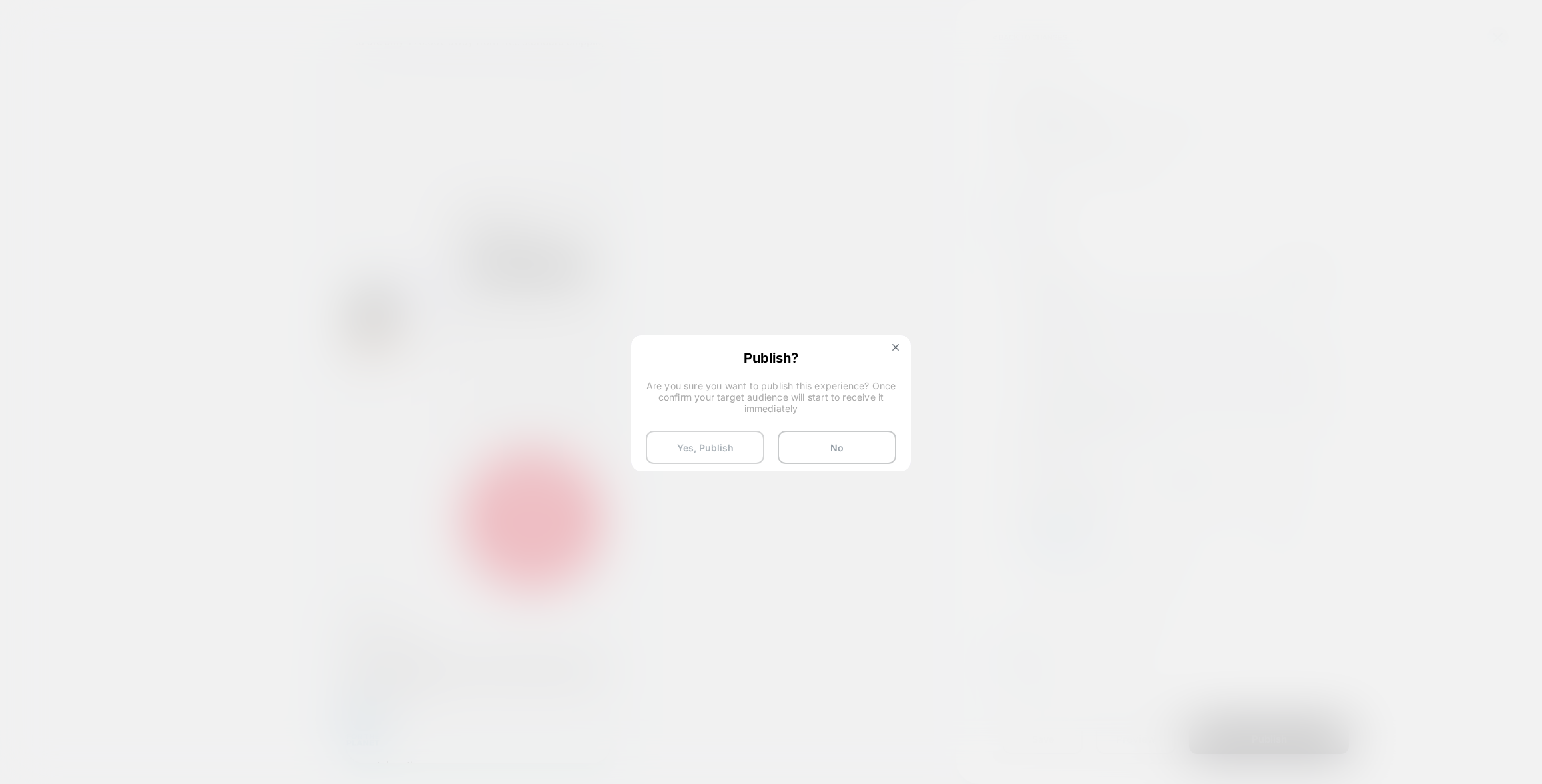
click at [720, 451] on button "Yes, Publish" at bounding box center [705, 447] width 119 height 33
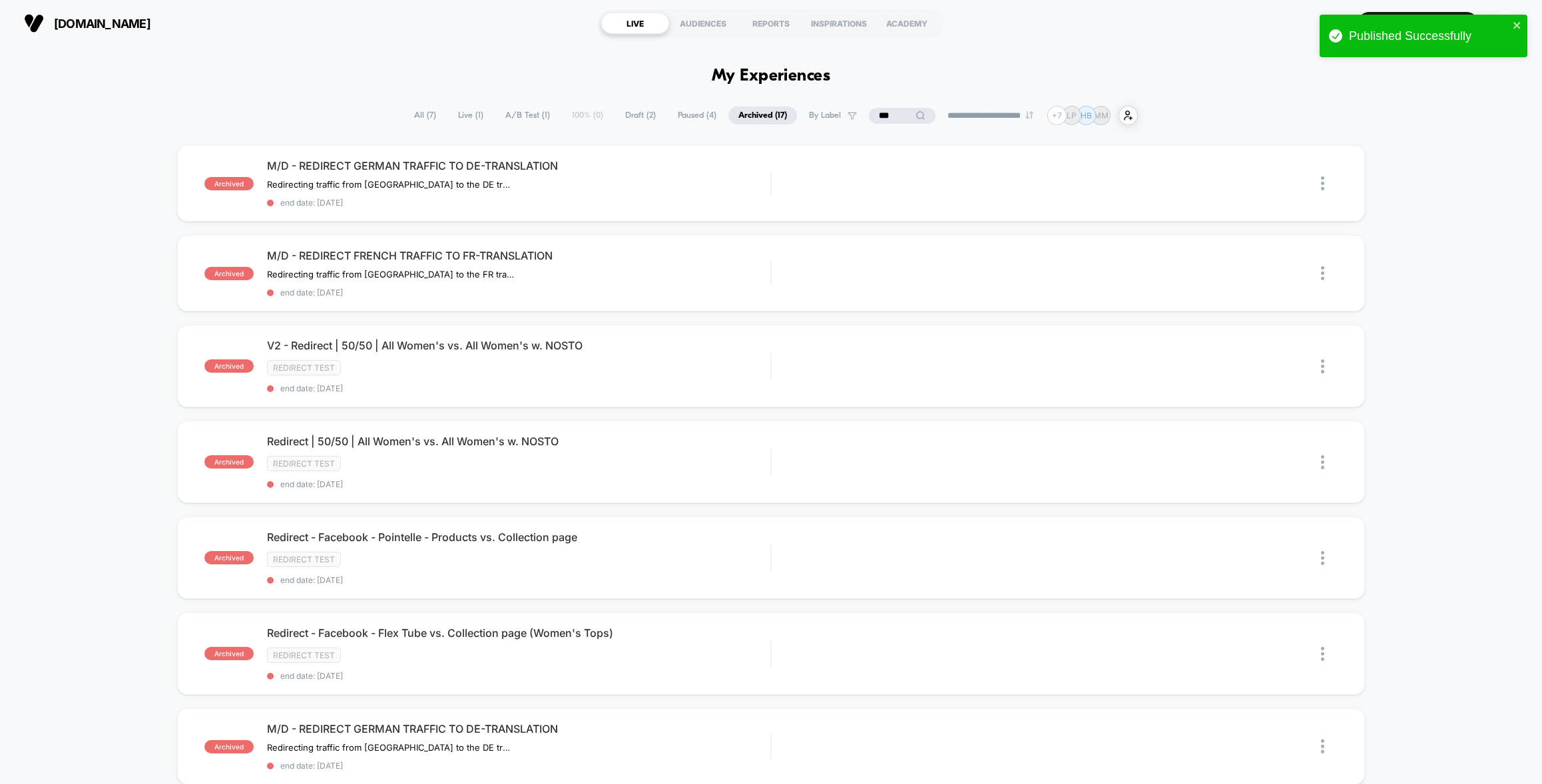
click at [630, 112] on span "Draft ( 2 )" at bounding box center [640, 115] width 50 height 18
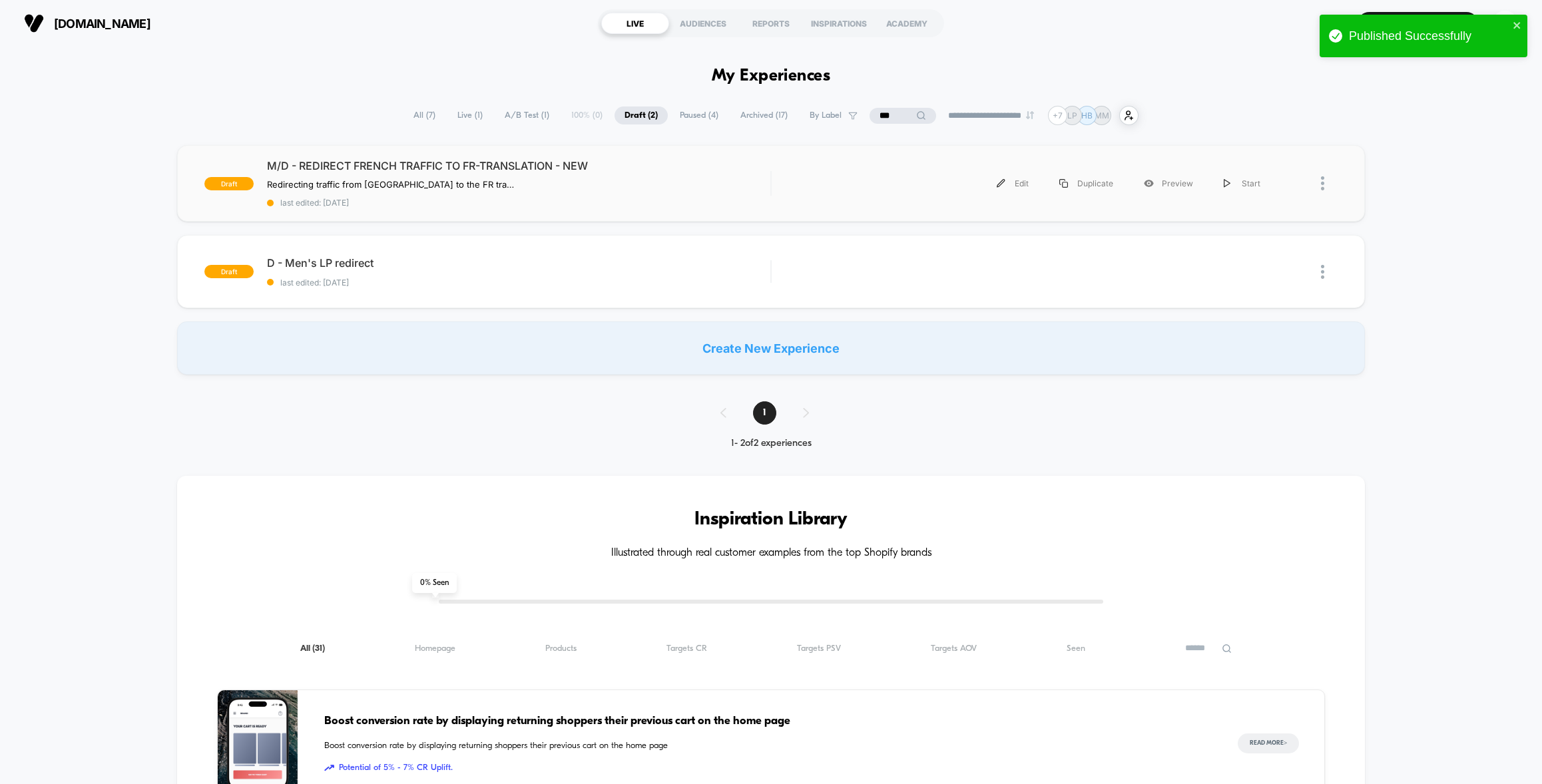
click at [826, 184] on div "Edit Duplicate Preview Start" at bounding box center [1030, 183] width 491 height 30
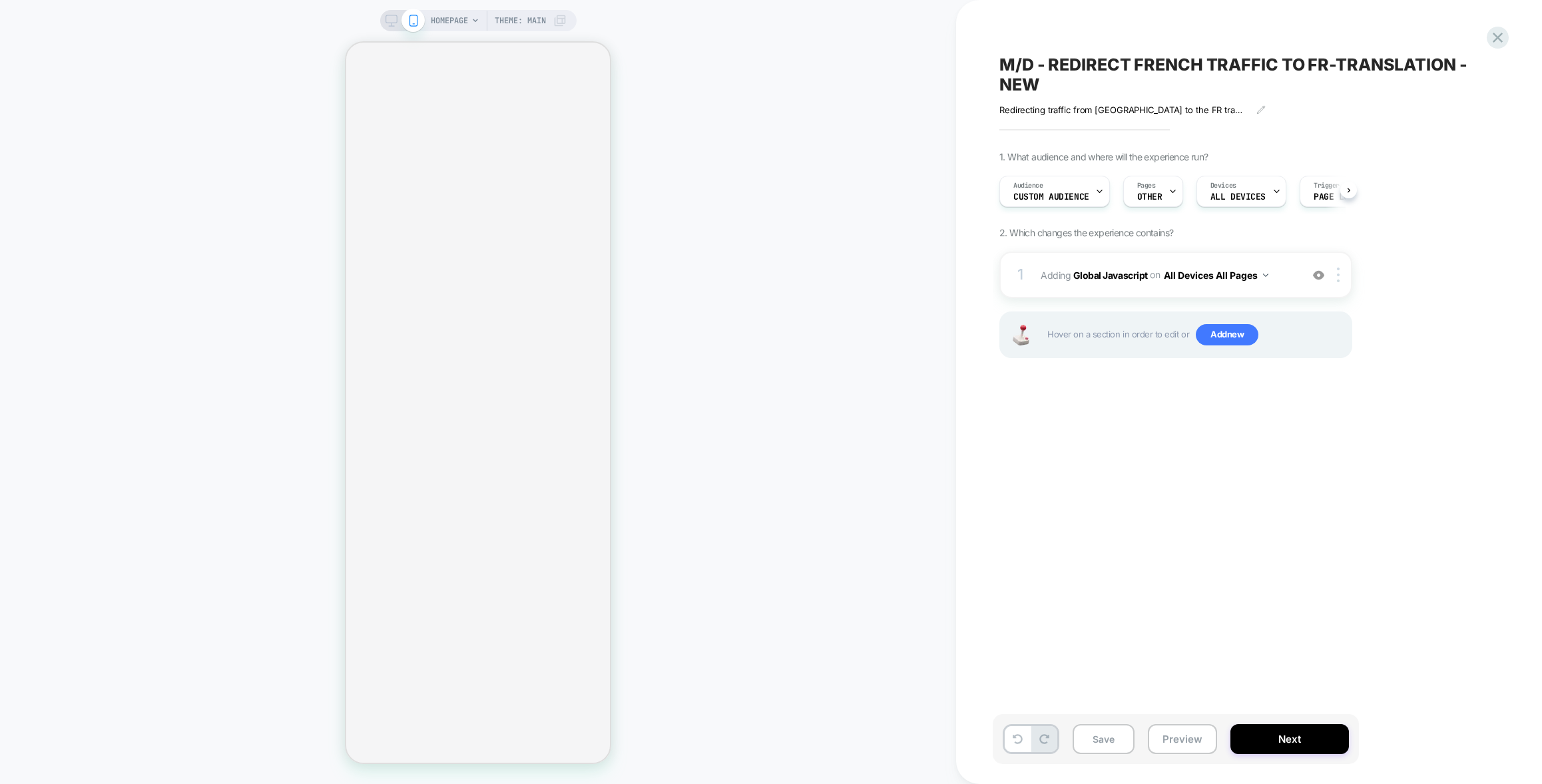
scroll to position [0, 1]
click at [1285, 281] on span "Adding Global Javascript on All Devices All Pages" at bounding box center [1167, 275] width 254 height 19
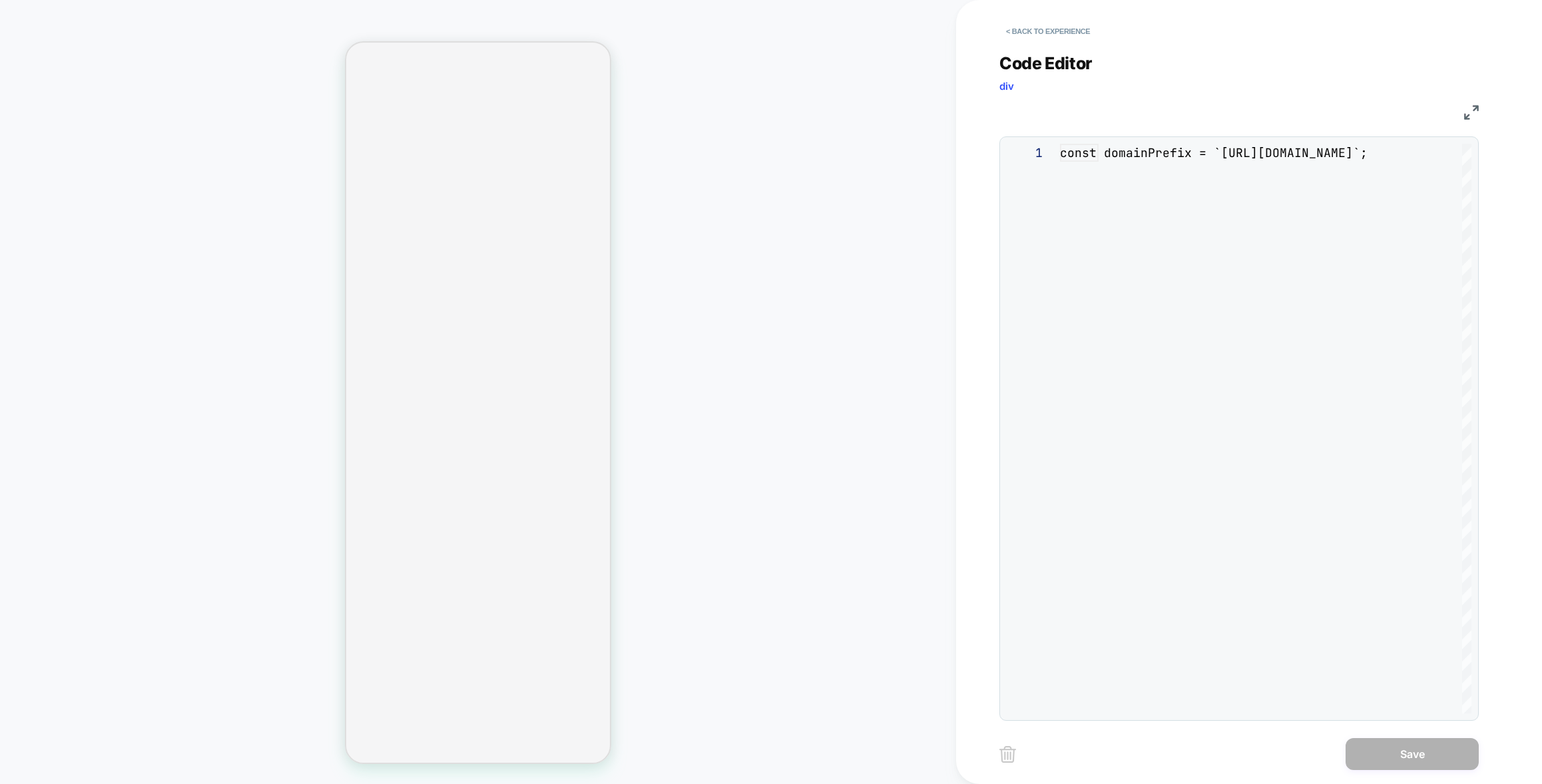
scroll to position [108, 0]
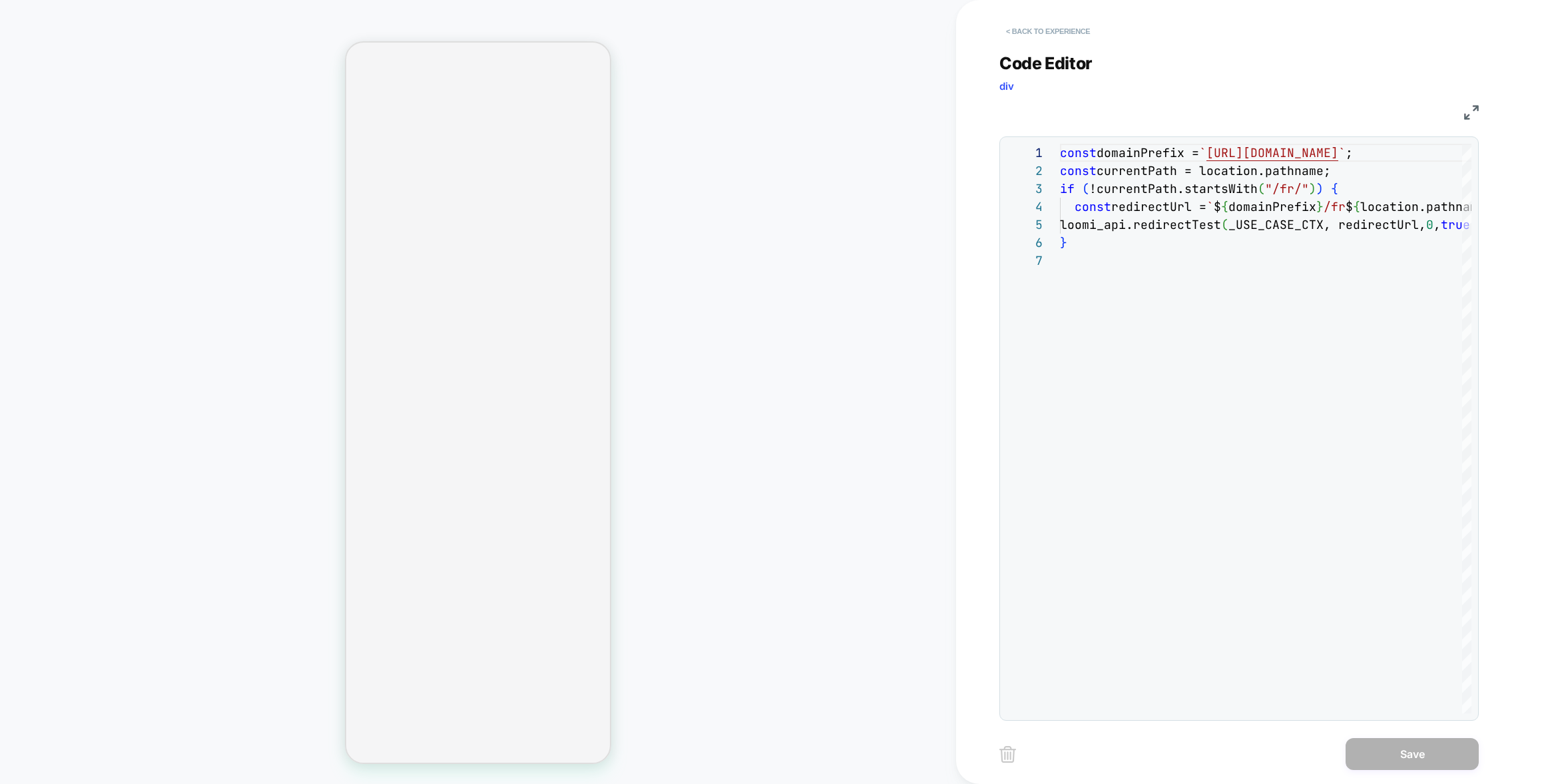
click at [1025, 36] on button "< Back to experience" at bounding box center [1047, 31] width 97 height 21
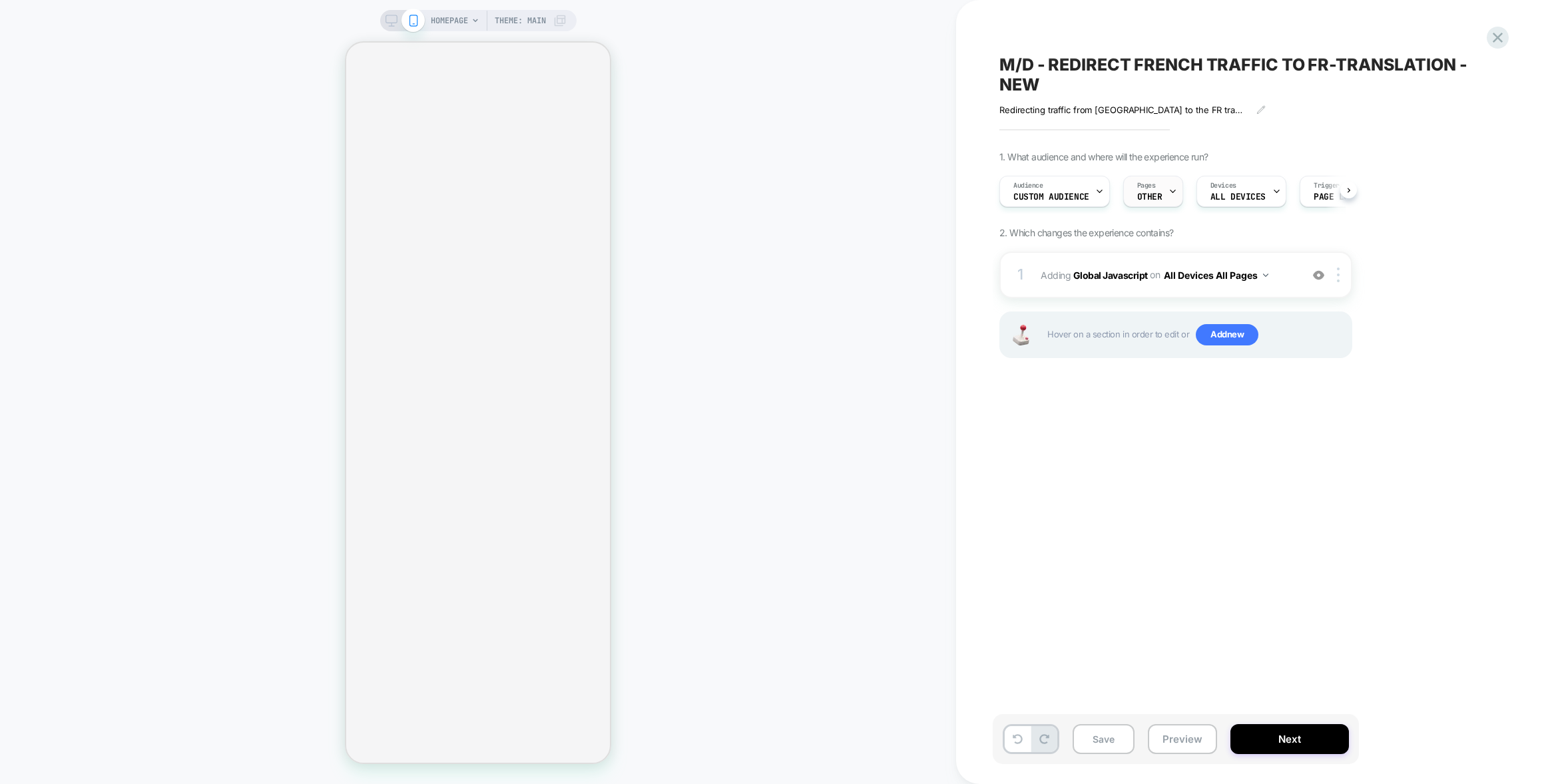
scroll to position [0, 1]
click at [1128, 200] on div "Pages OTHER" at bounding box center [1149, 191] width 52 height 30
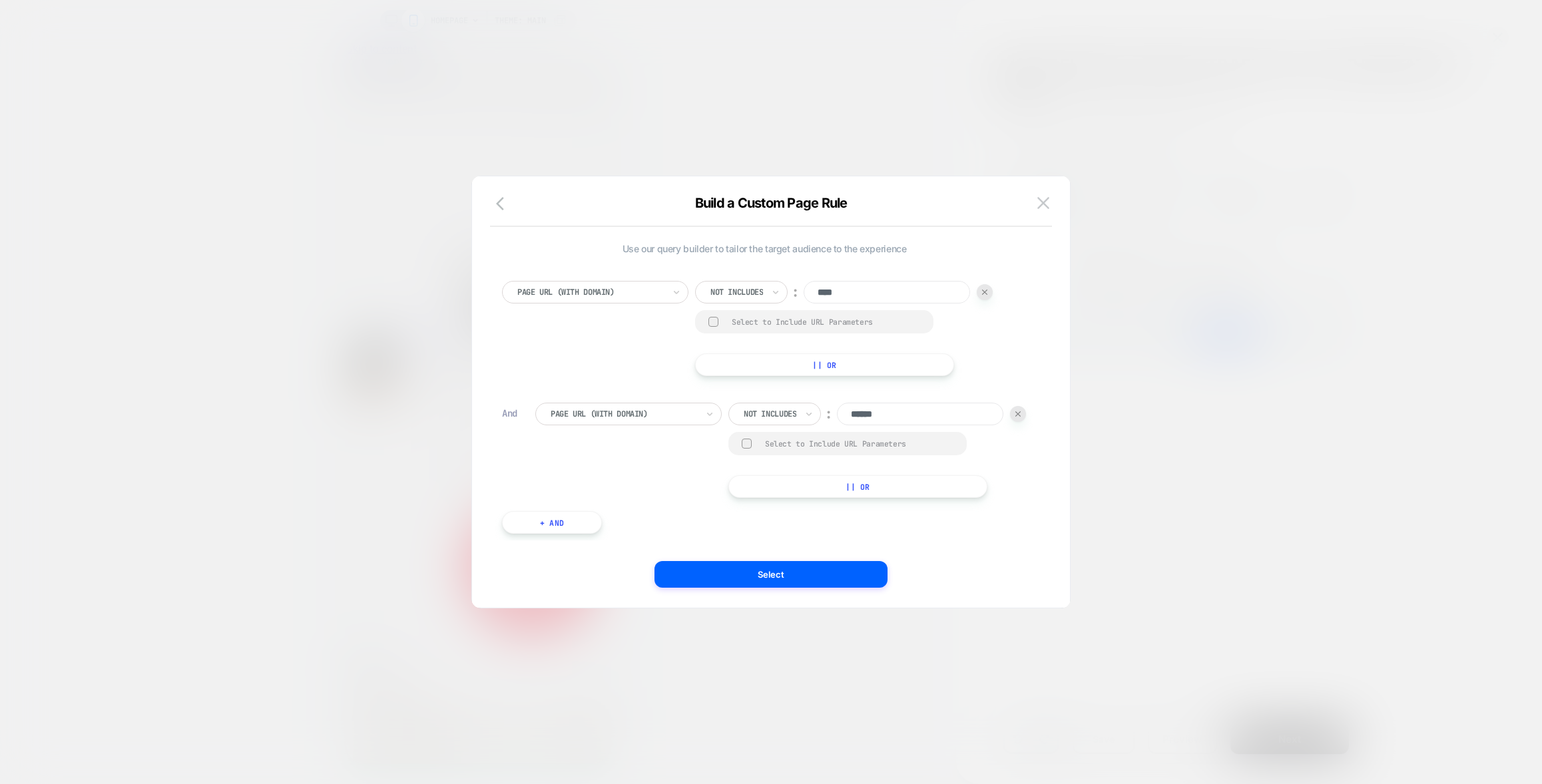
scroll to position [0, 528]
click at [842, 129] on div at bounding box center [771, 392] width 1542 height 784
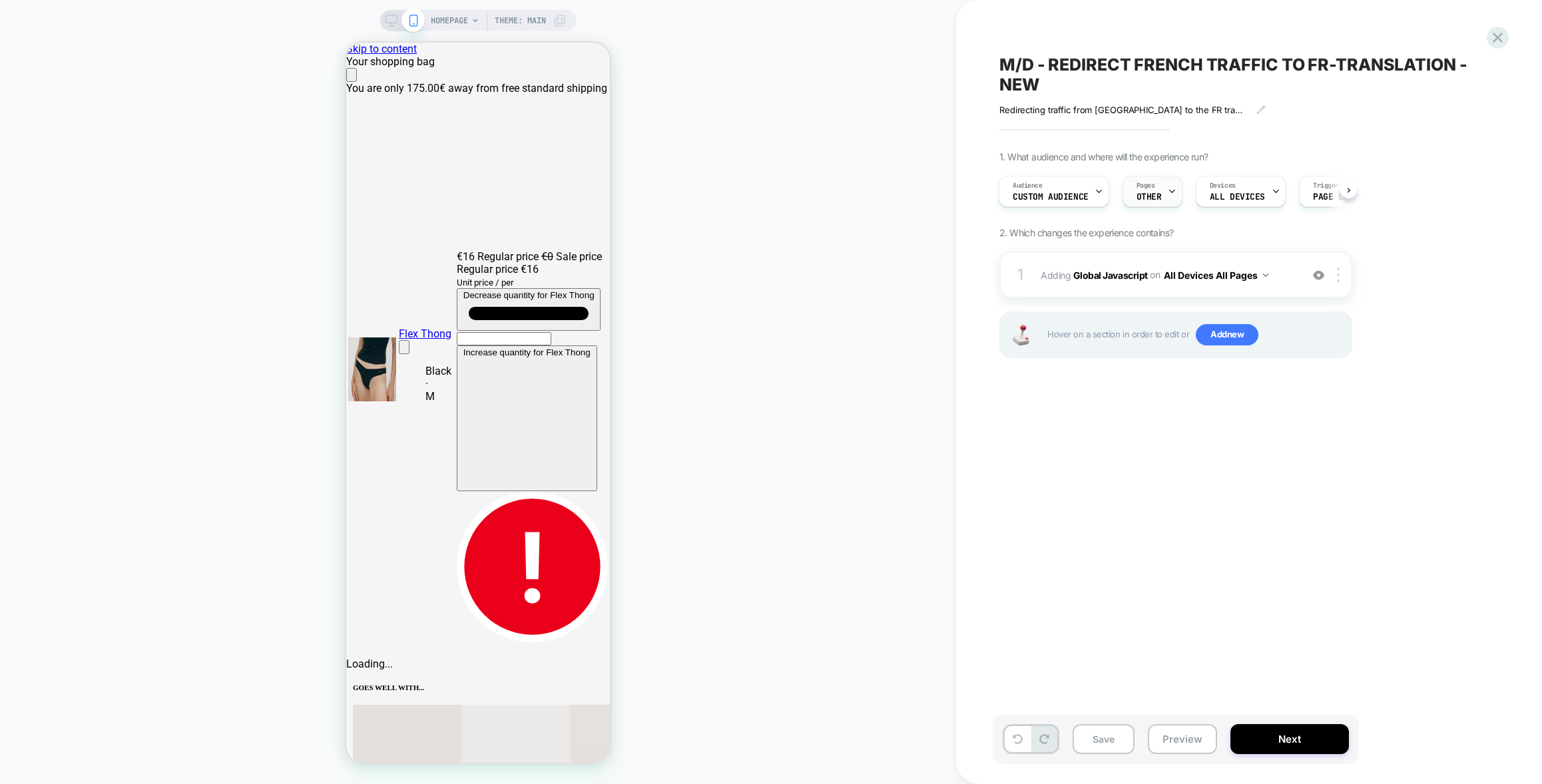
click at [1145, 195] on span "OTHER" at bounding box center [1149, 197] width 26 height 9
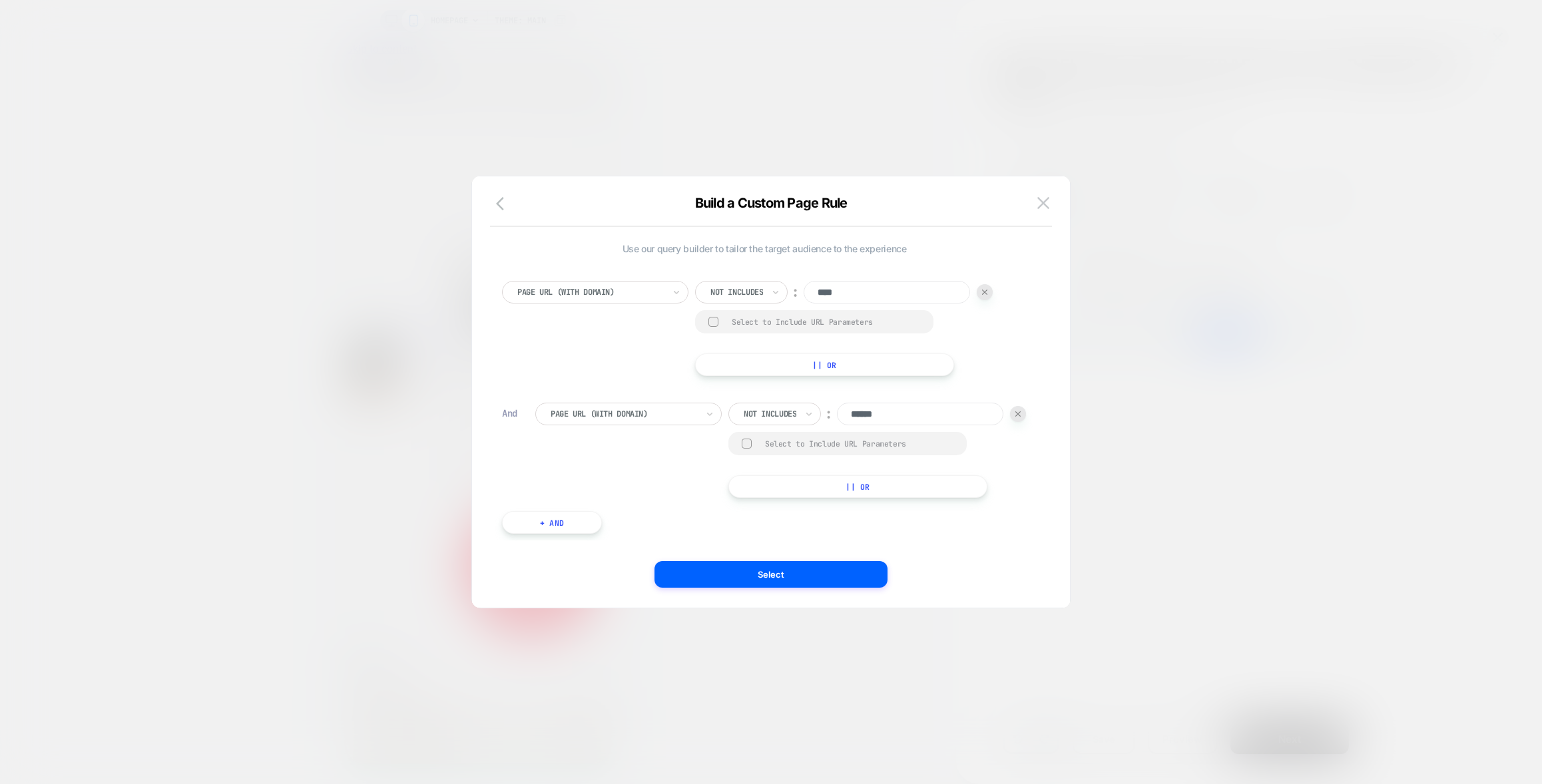
scroll to position [0, 0]
click at [836, 293] on input "****" at bounding box center [887, 292] width 166 height 23
type input "****"
click at [803, 571] on button "Select" at bounding box center [771, 574] width 233 height 26
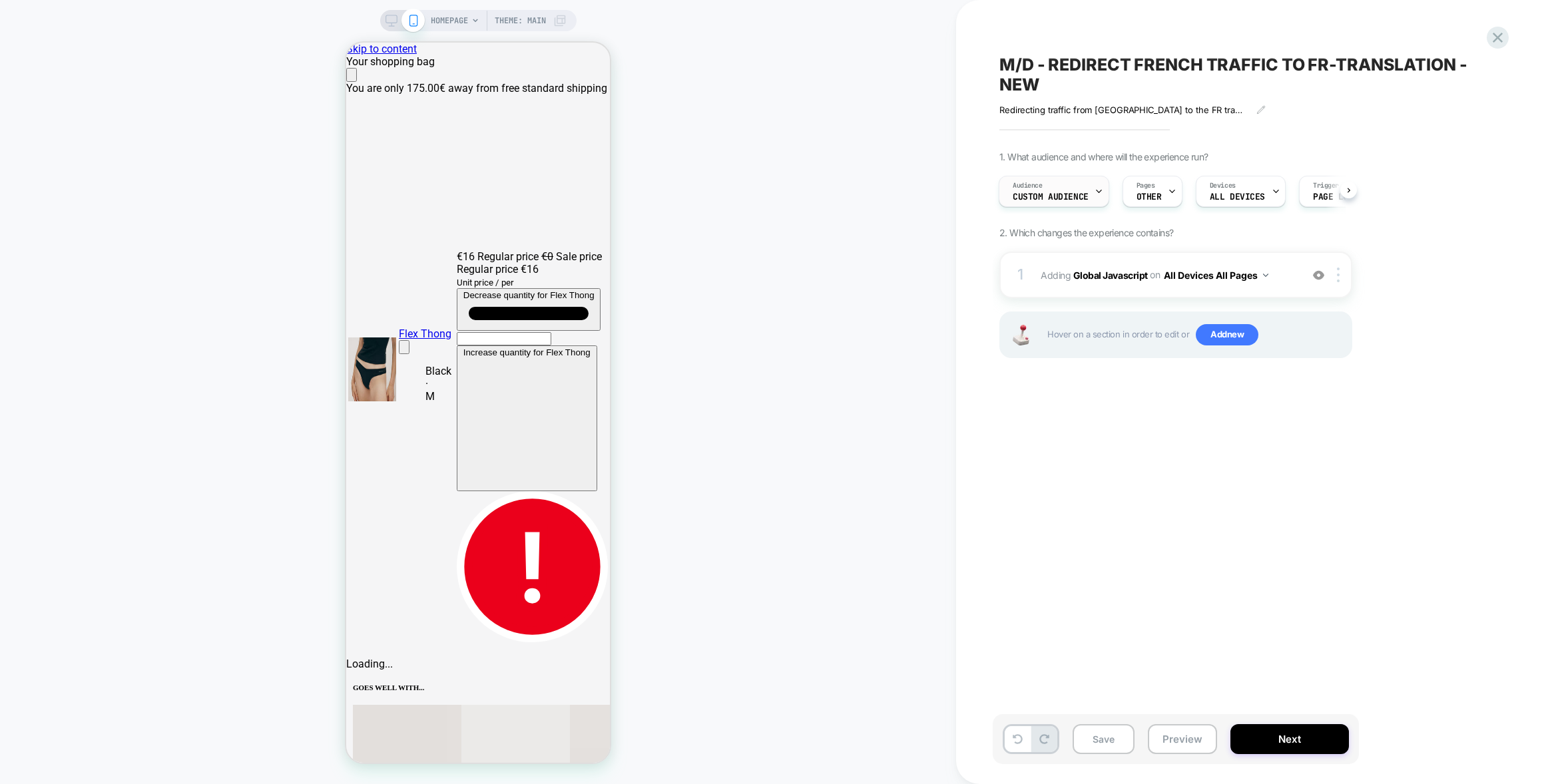
click at [1057, 199] on span "Custom Audience" at bounding box center [1050, 197] width 76 height 9
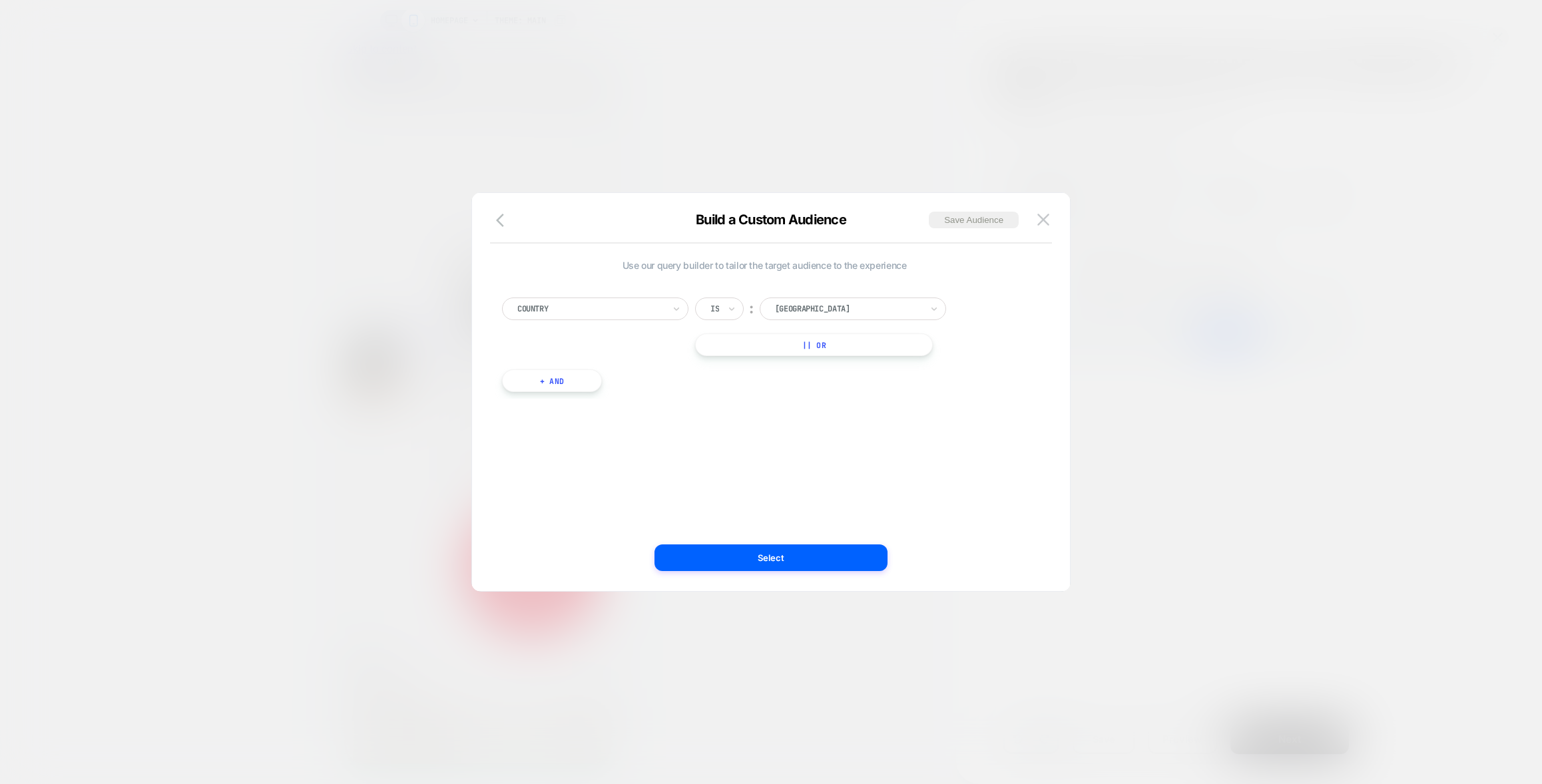
click at [1047, 218] on img at bounding box center [1043, 220] width 12 height 11
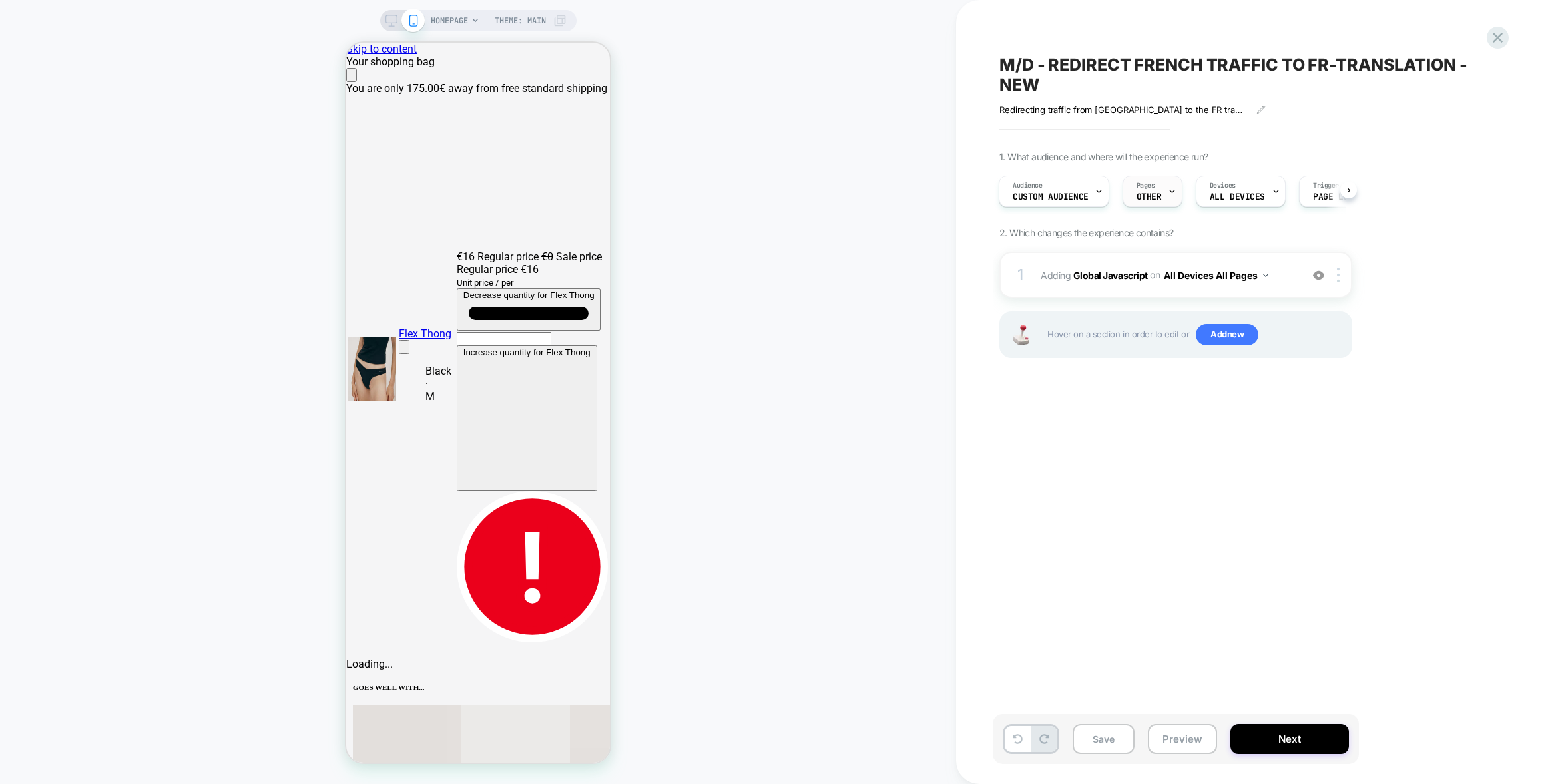
click at [1145, 196] on span "OTHER" at bounding box center [1149, 197] width 26 height 9
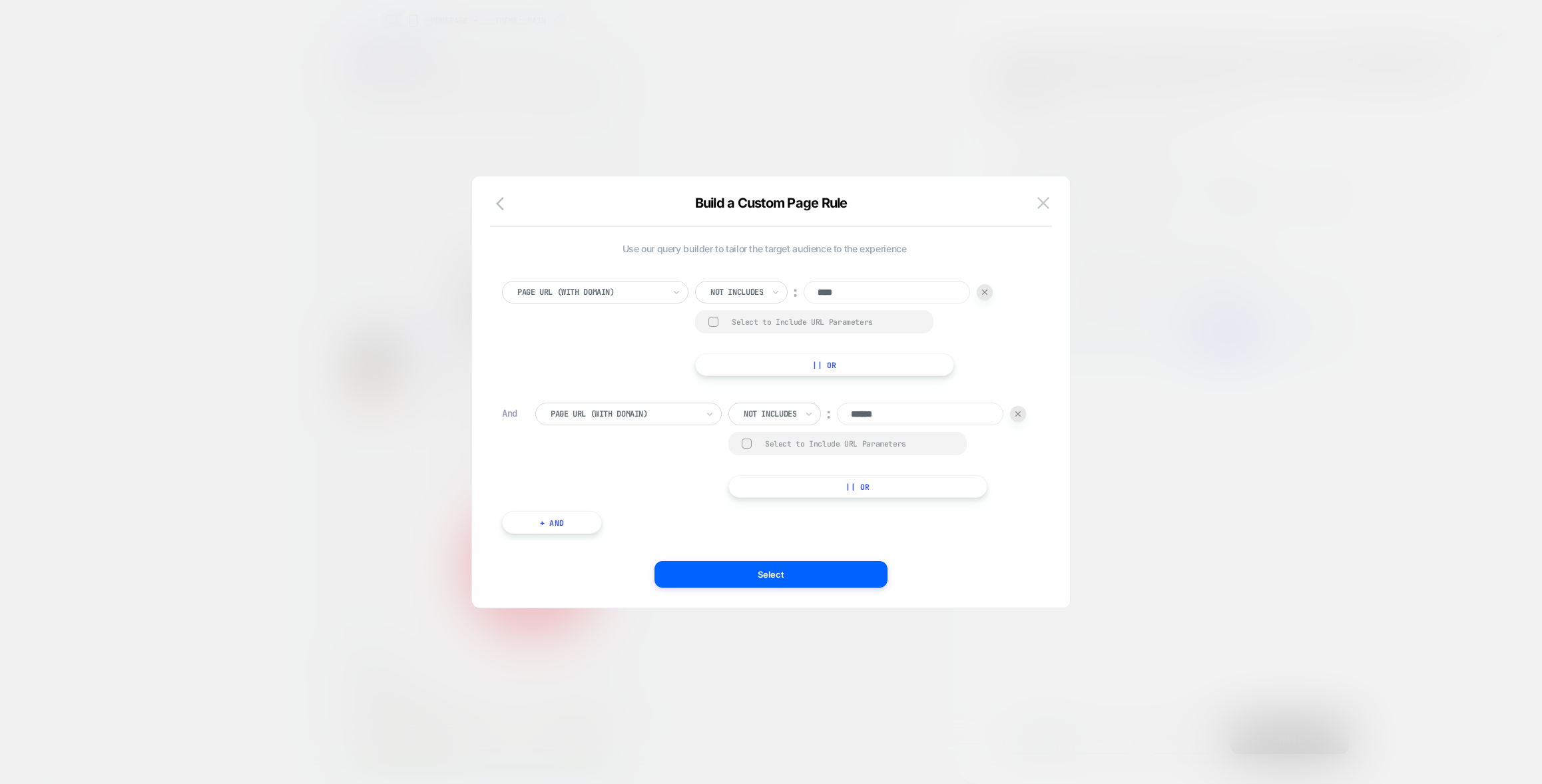
scroll to position [0, 264]
click at [894, 112] on div at bounding box center [771, 392] width 1542 height 784
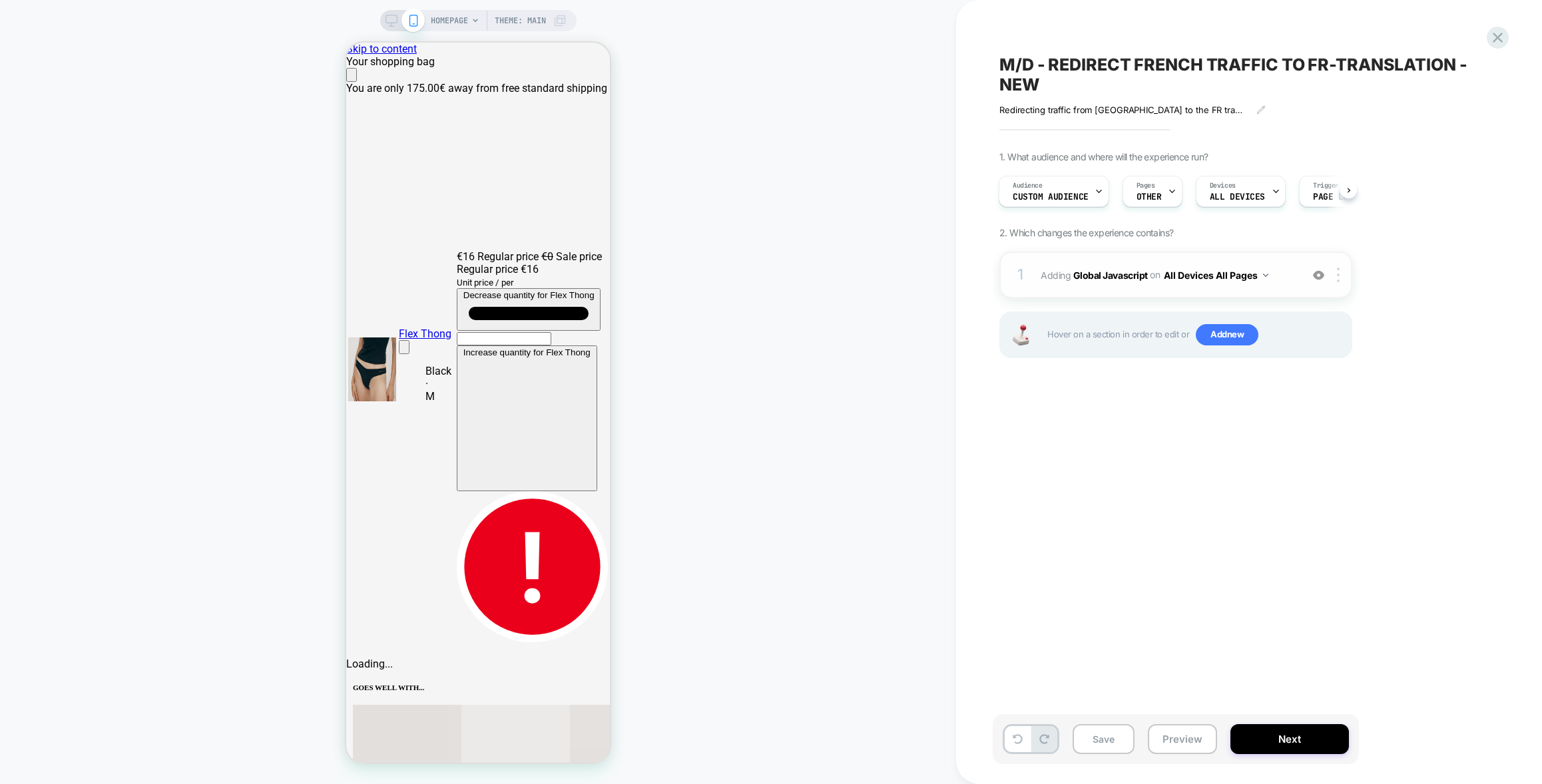
click at [1200, 289] on div "1 Adding Global Javascript on All Devices All Pages Add Before Add After Target…" at bounding box center [1175, 275] width 353 height 47
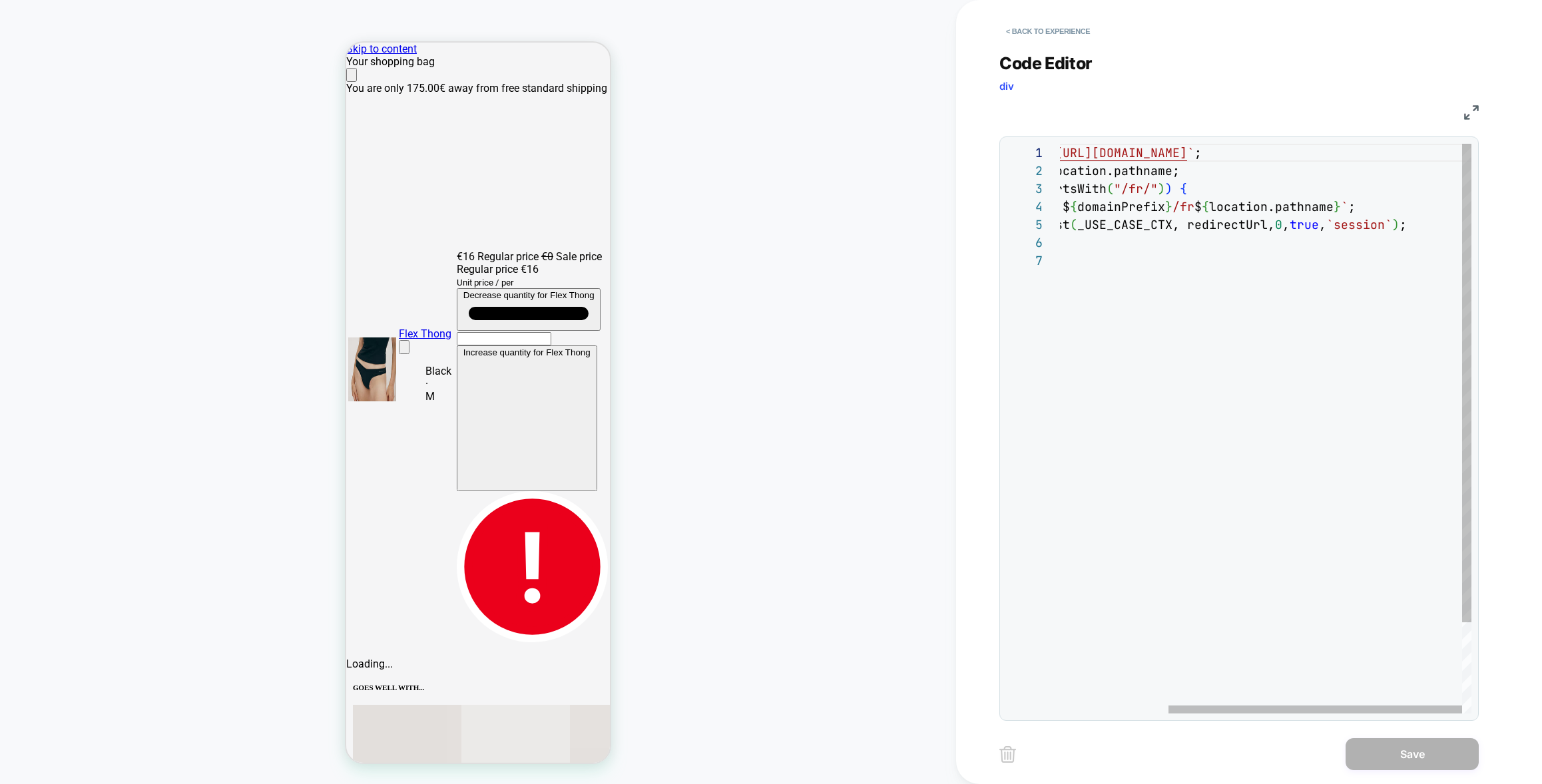
scroll to position [0, 528]
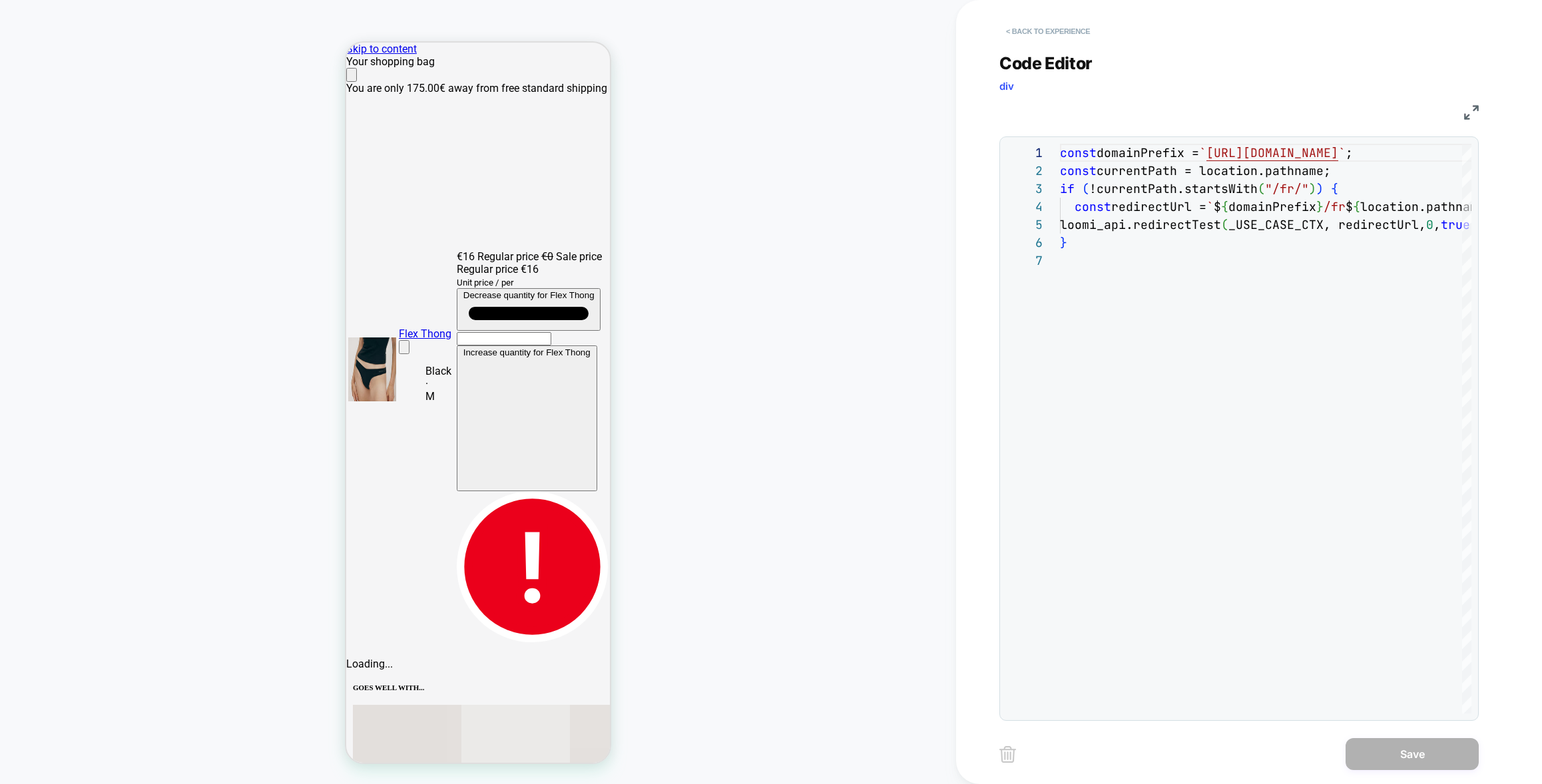
click at [1056, 26] on button "< Back to experience" at bounding box center [1047, 31] width 97 height 21
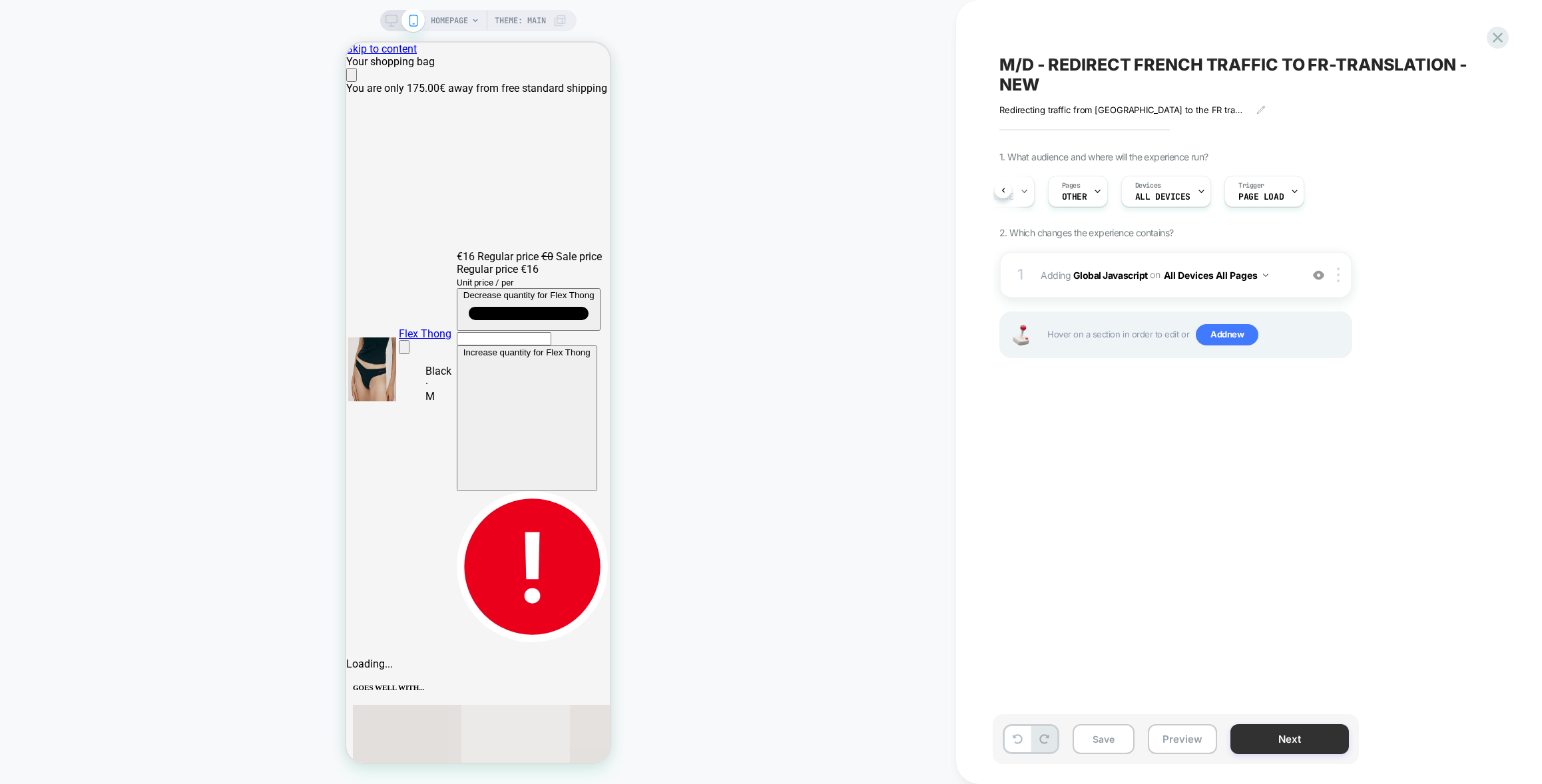
scroll to position [0, 0]
click at [1291, 747] on button "Next" at bounding box center [1289, 739] width 119 height 30
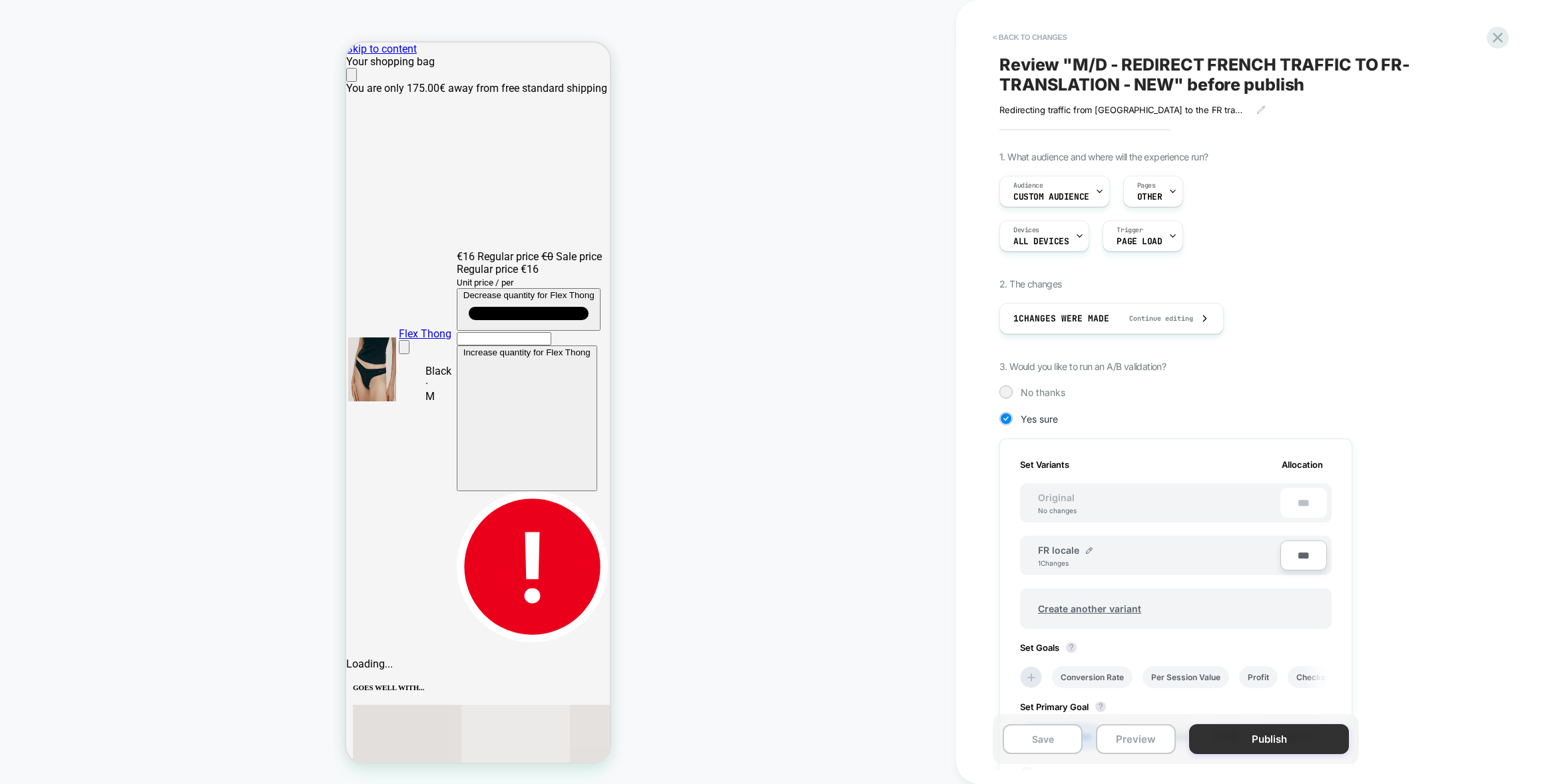
scroll to position [0, 1]
click at [1275, 743] on button "Publish" at bounding box center [1268, 739] width 160 height 30
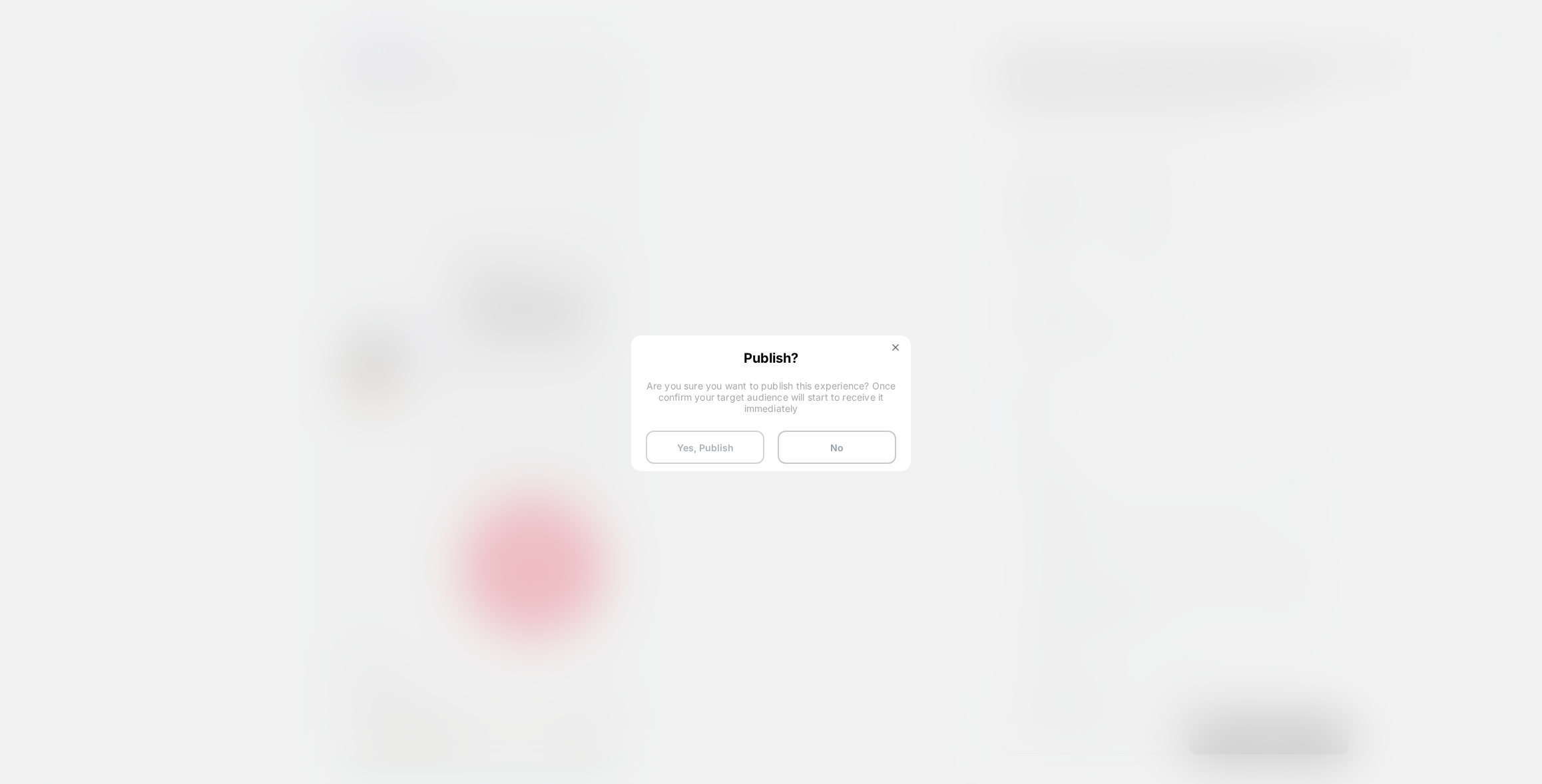
click at [680, 436] on button "Yes, Publish" at bounding box center [705, 447] width 119 height 33
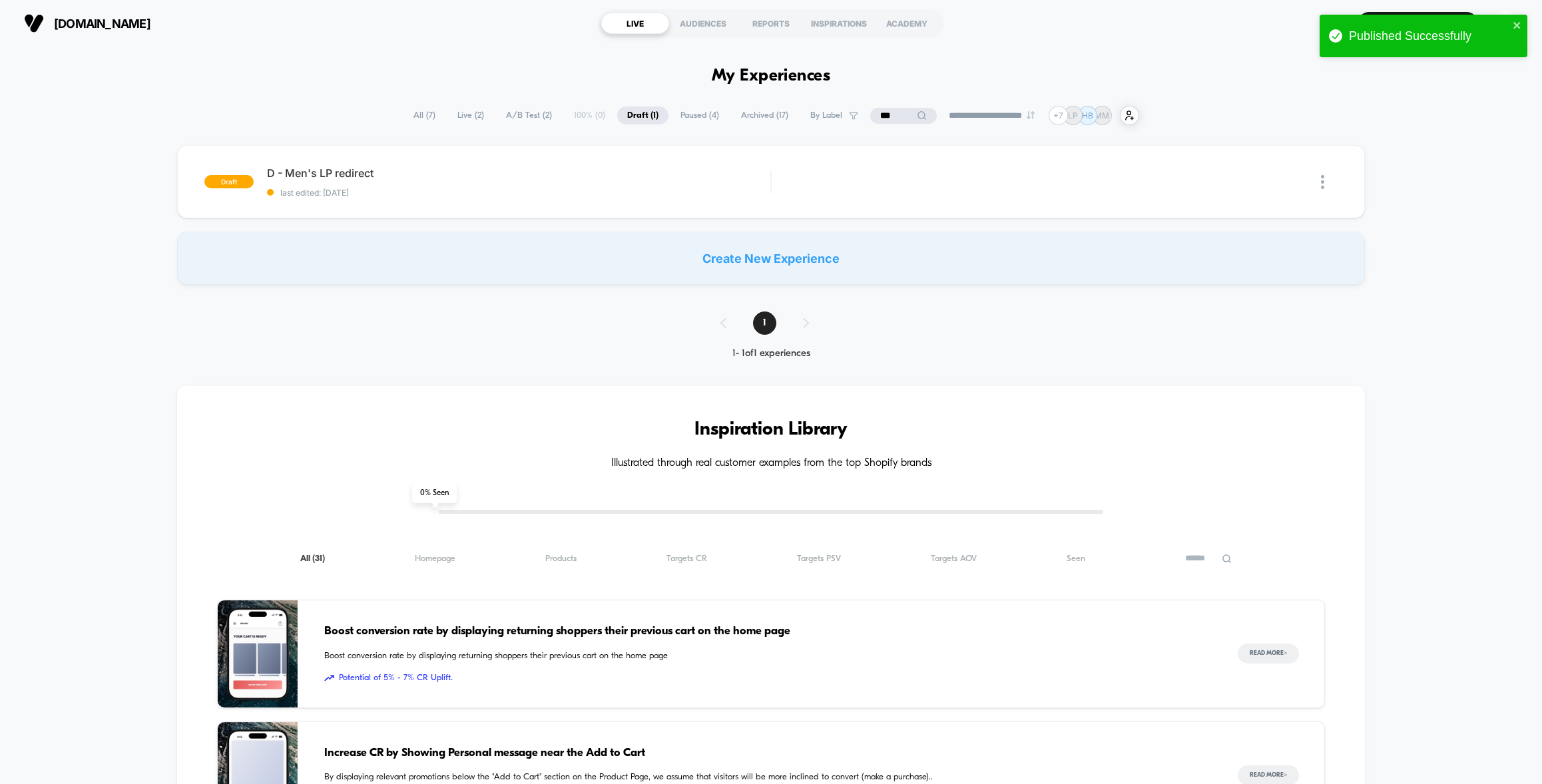
click at [525, 119] on span "A/B Test ( 2 )" at bounding box center [529, 115] width 66 height 18
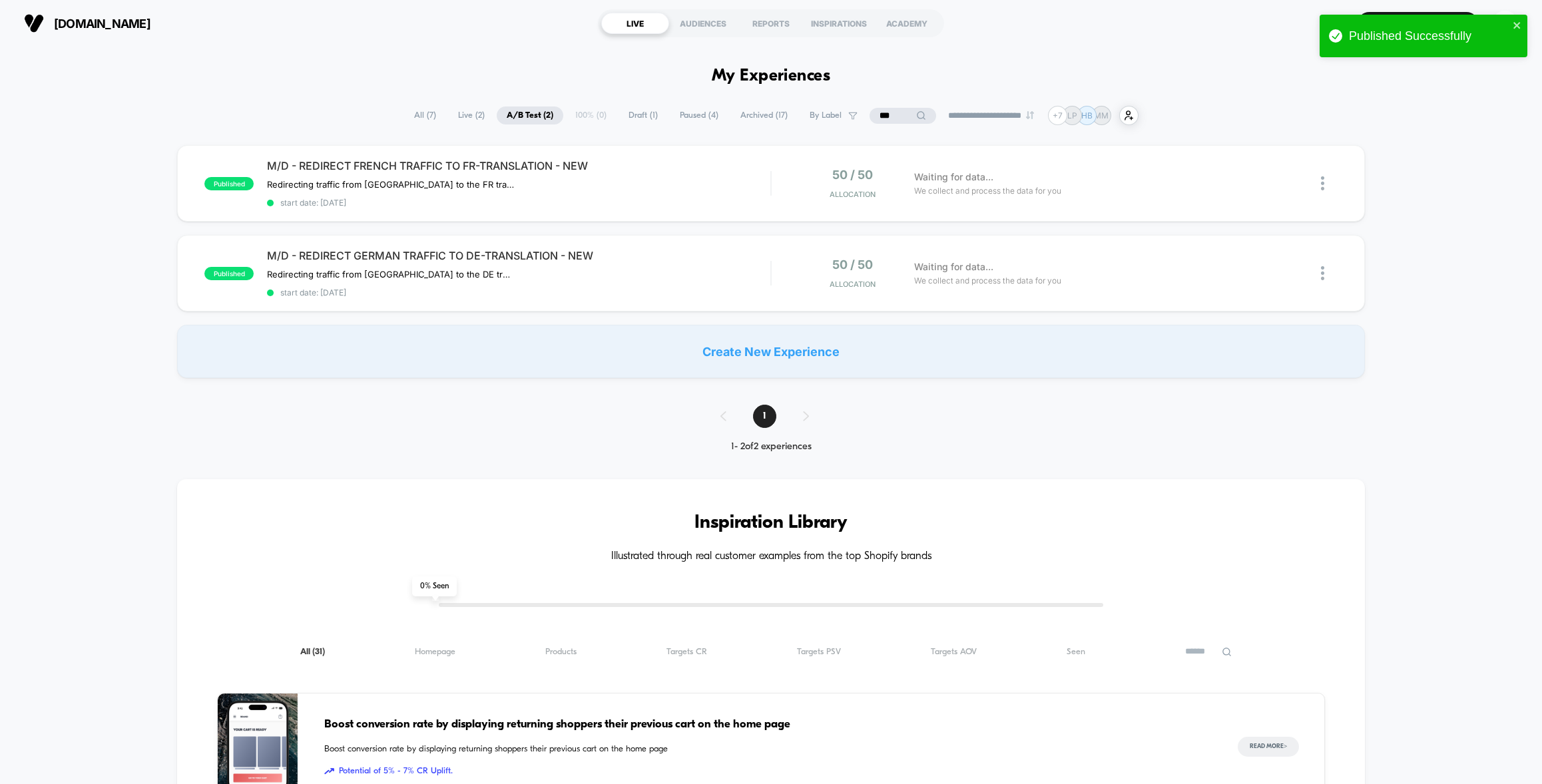
click at [876, 119] on input "***" at bounding box center [903, 116] width 67 height 16
click at [876, 119] on input "***" at bounding box center [902, 116] width 133 height 16
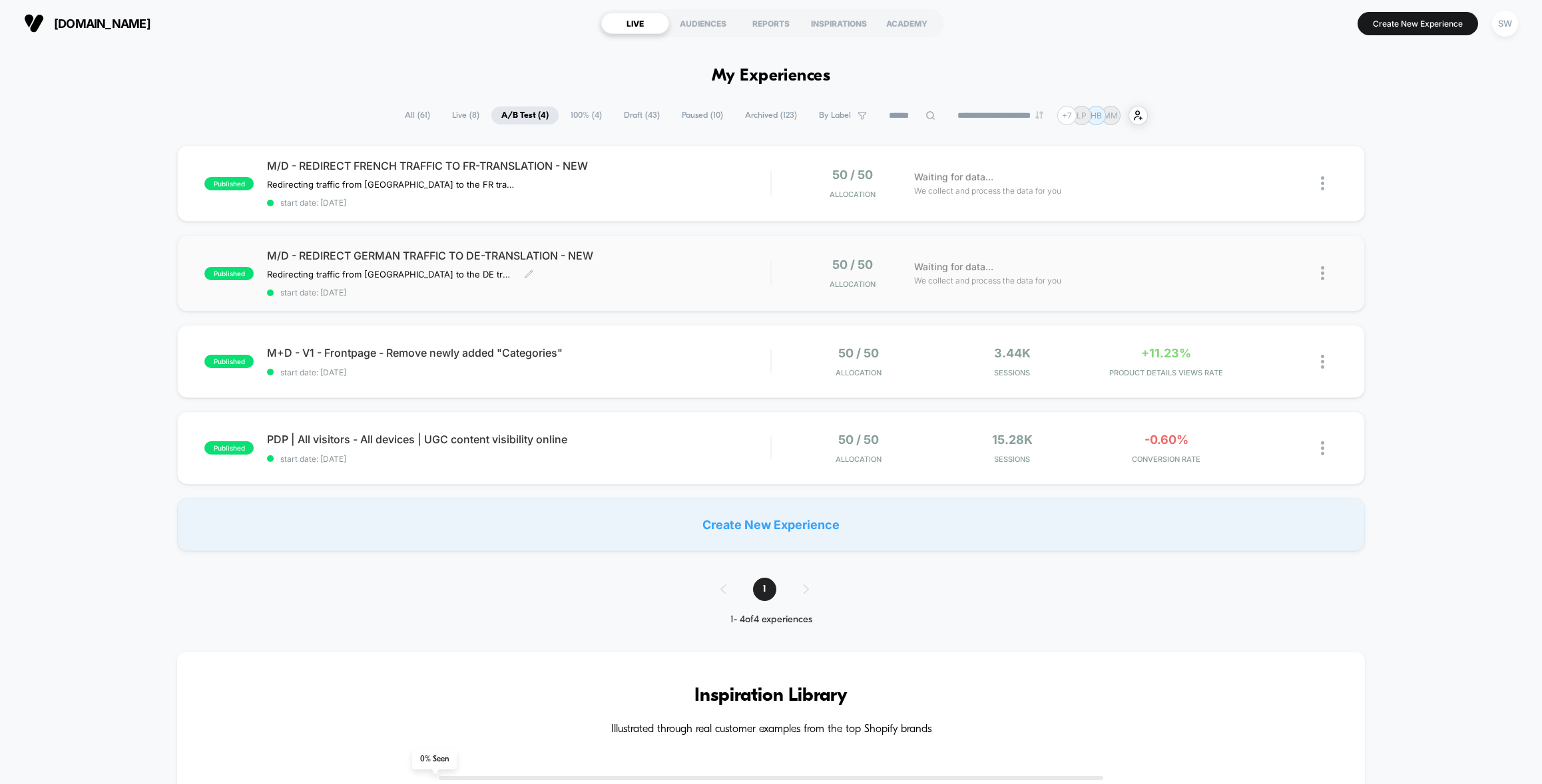
click at [701, 279] on div "M/D - REDIRECT GERMAN TRAFFIC TO DE-TRANSLATION - NEW Redirecting traffic from …" at bounding box center [518, 273] width 503 height 48
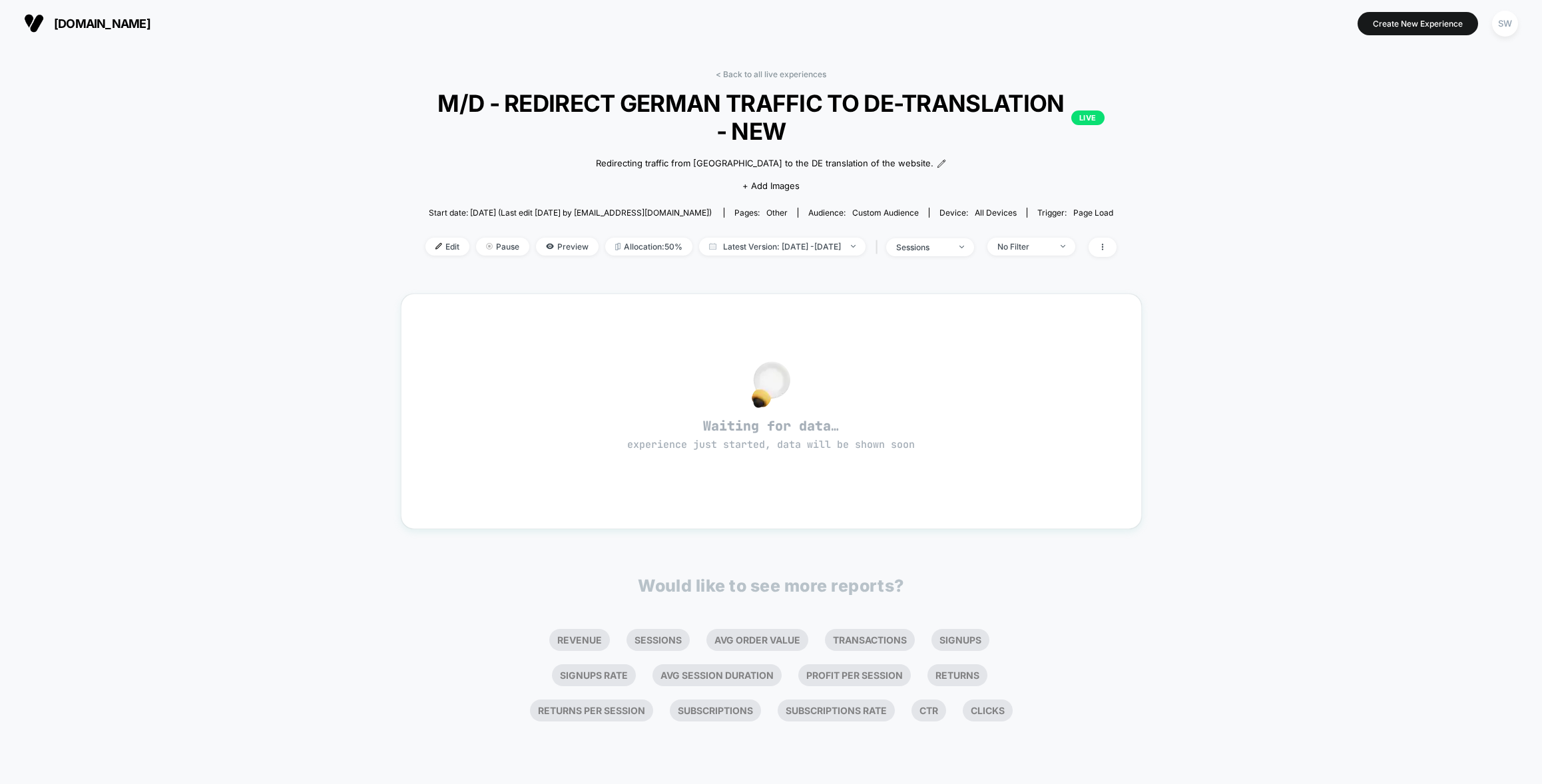
drag, startPoint x: 417, startPoint y: 253, endPoint x: 439, endPoint y: 258, distance: 22.6
click at [425, 252] on span "Edit" at bounding box center [447, 246] width 44 height 18
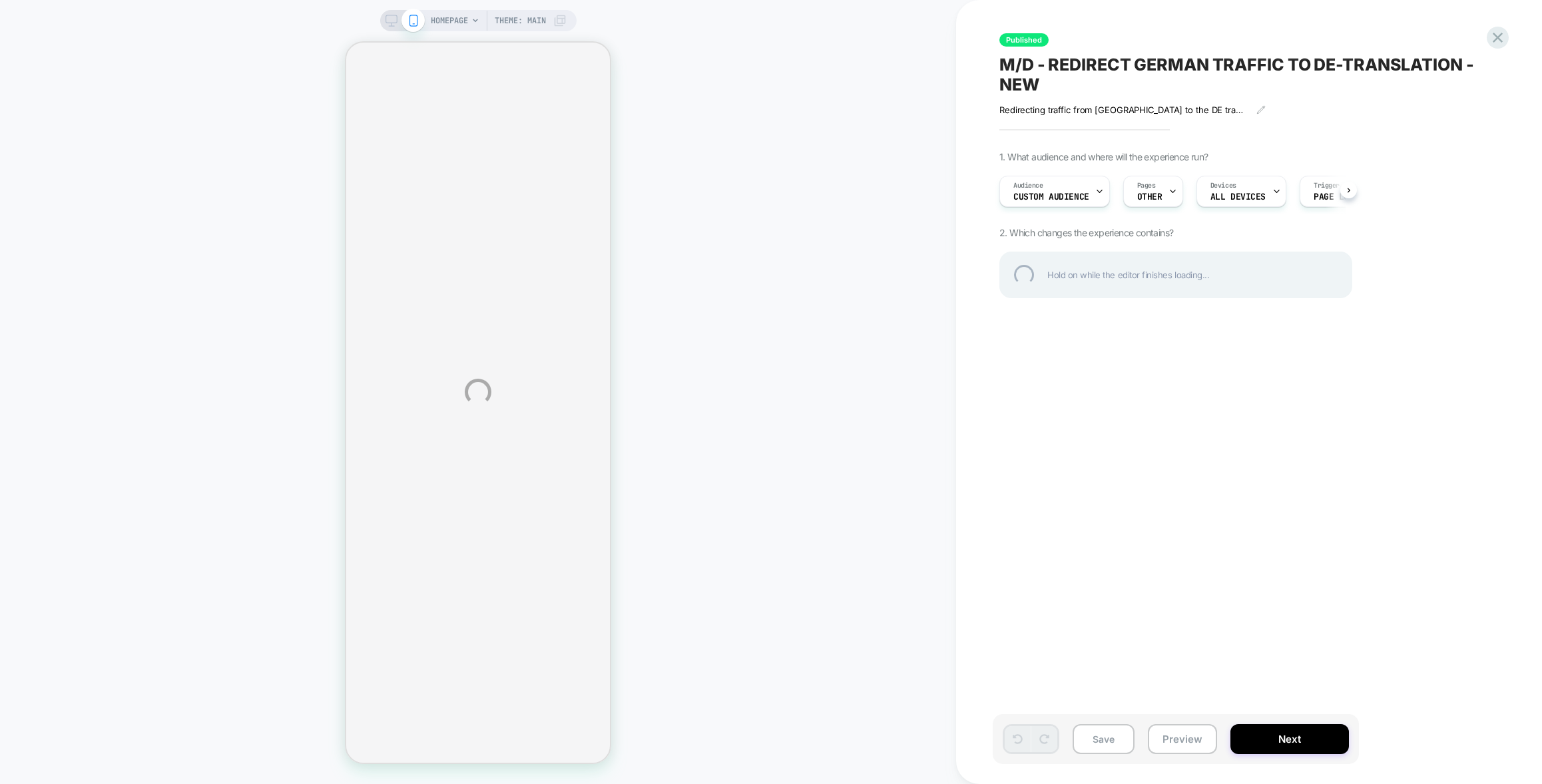
click at [1135, 186] on div "HOMEPAGE Theme: MAIN Published M/D - REDIRECT GERMAN TRAFFIC TO DE-TRANSLATION …" at bounding box center [771, 392] width 1542 height 784
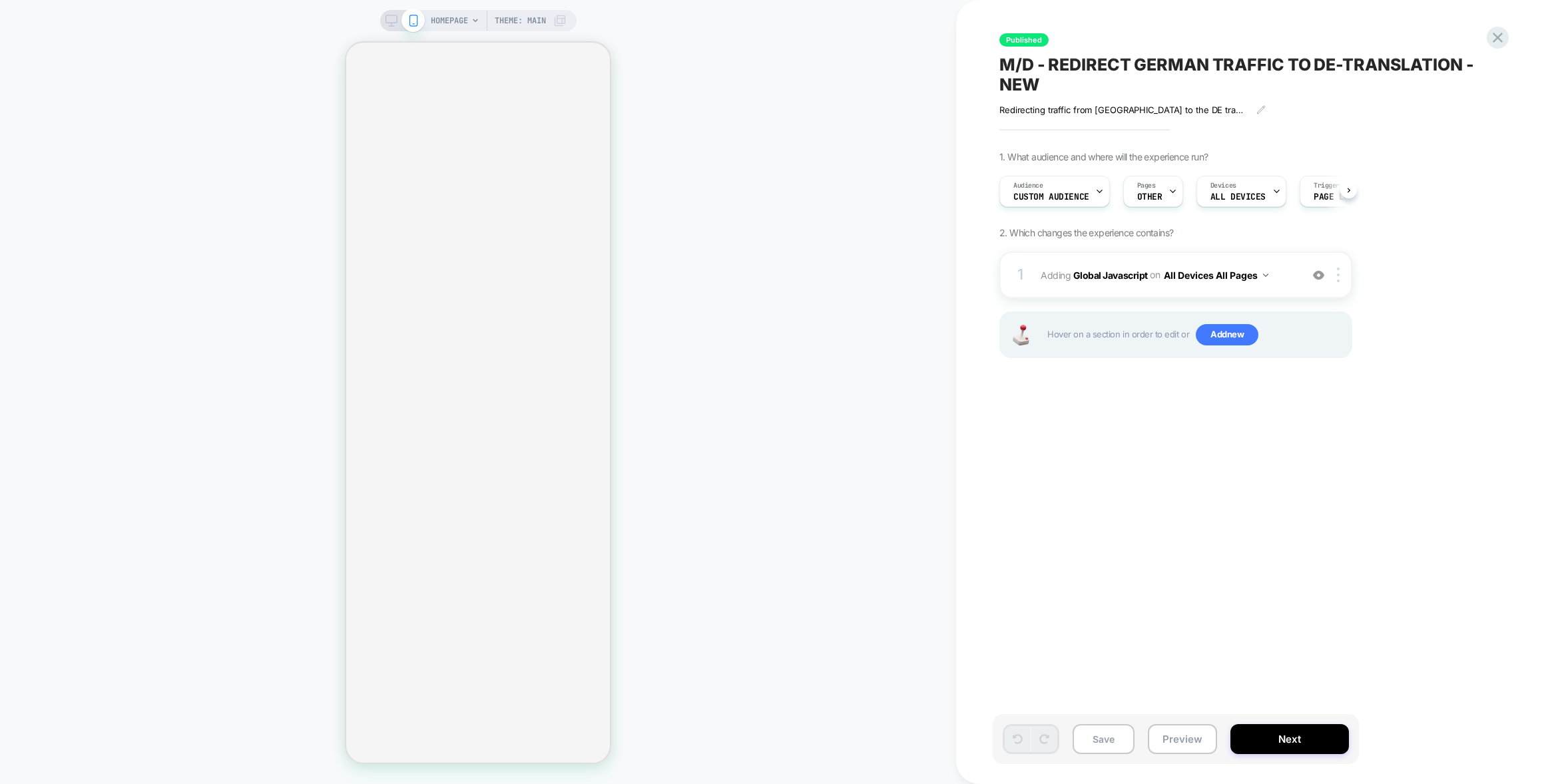
scroll to position [0, 1]
click at [1155, 195] on span "OTHER" at bounding box center [1149, 197] width 26 height 9
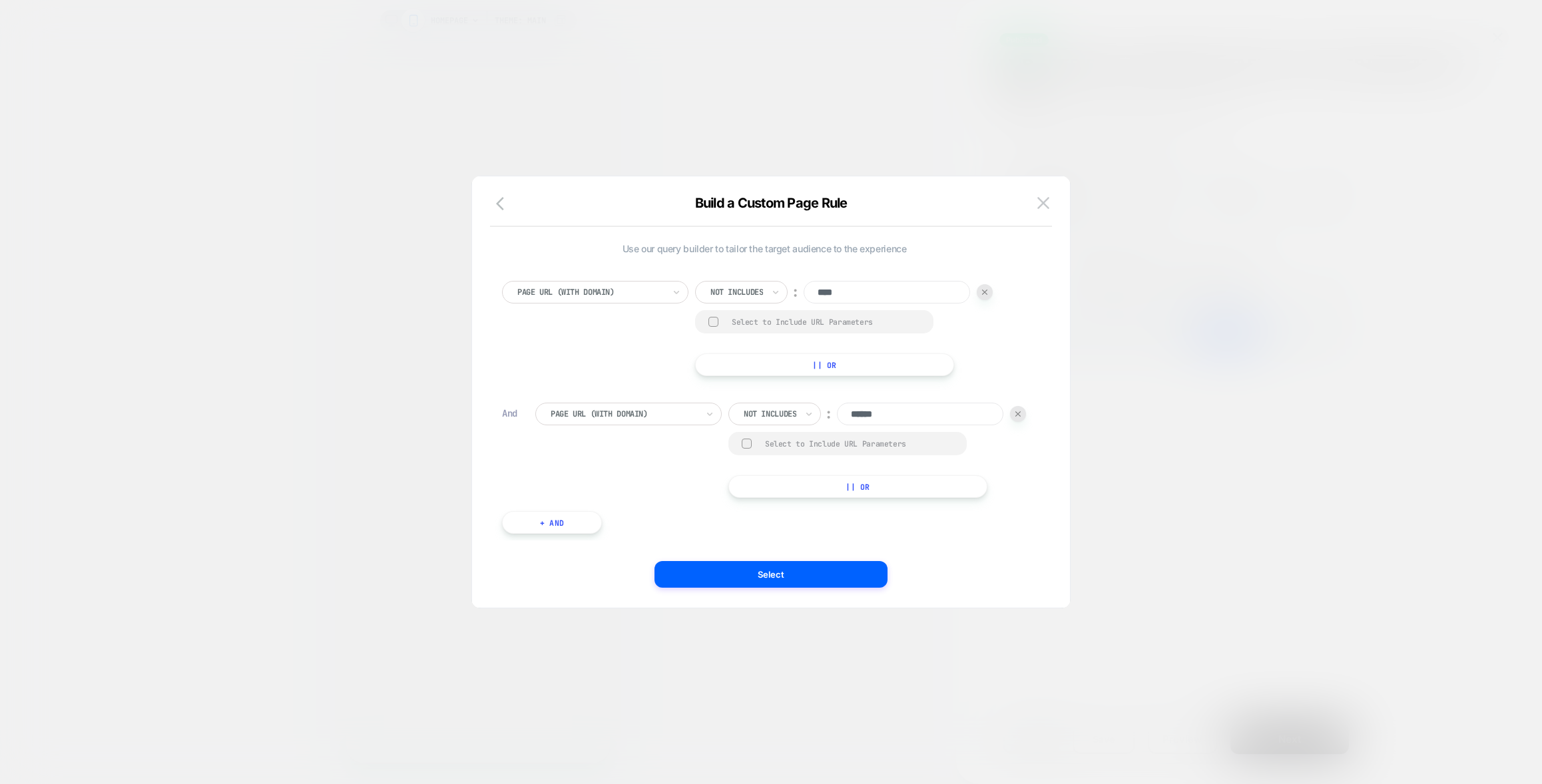
drag, startPoint x: 1044, startPoint y: 195, endPoint x: 1060, endPoint y: 204, distance: 18.4
click at [1044, 195] on button at bounding box center [1043, 203] width 20 height 20
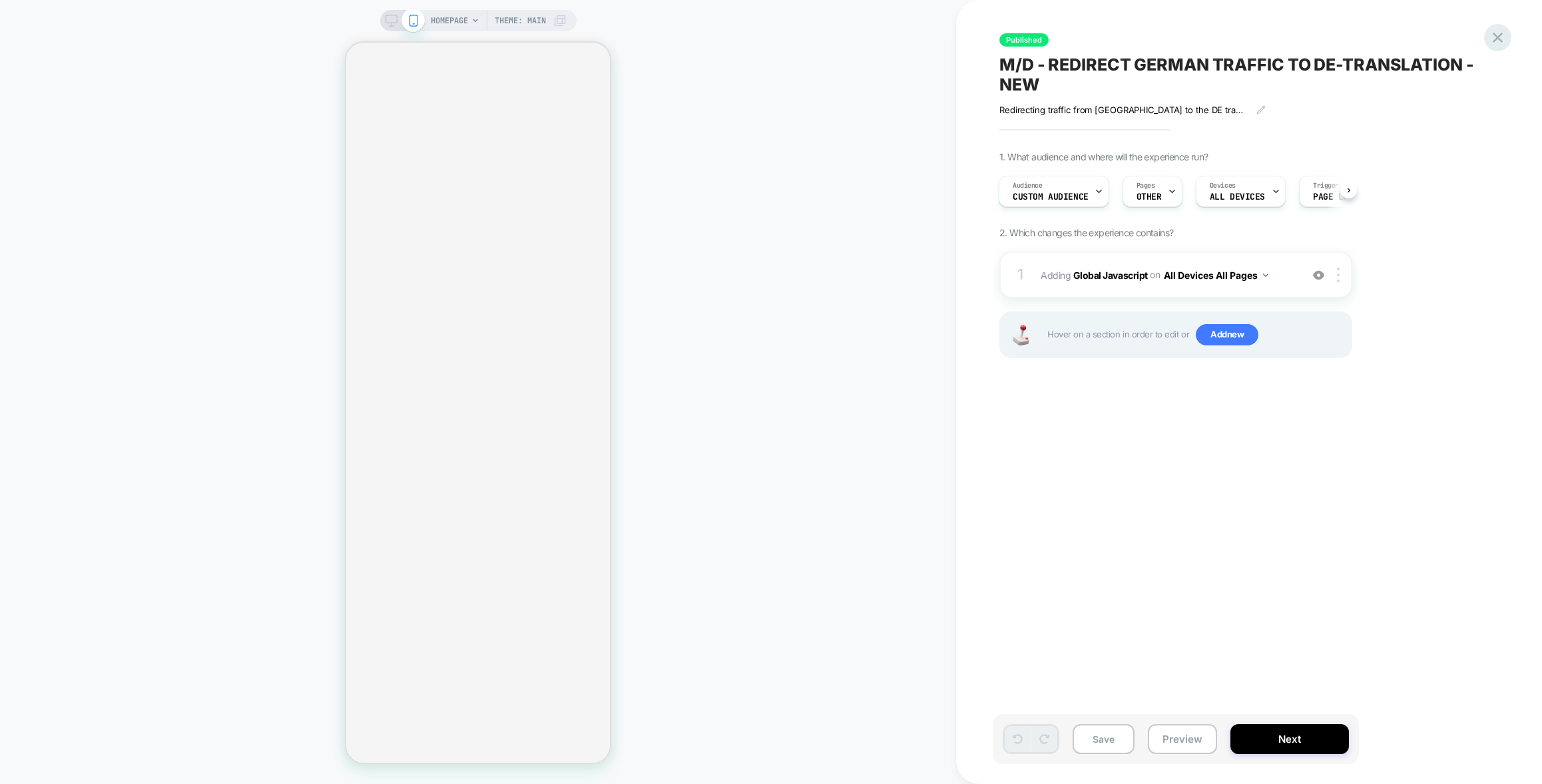
click at [1498, 46] on icon at bounding box center [1497, 37] width 18 height 18
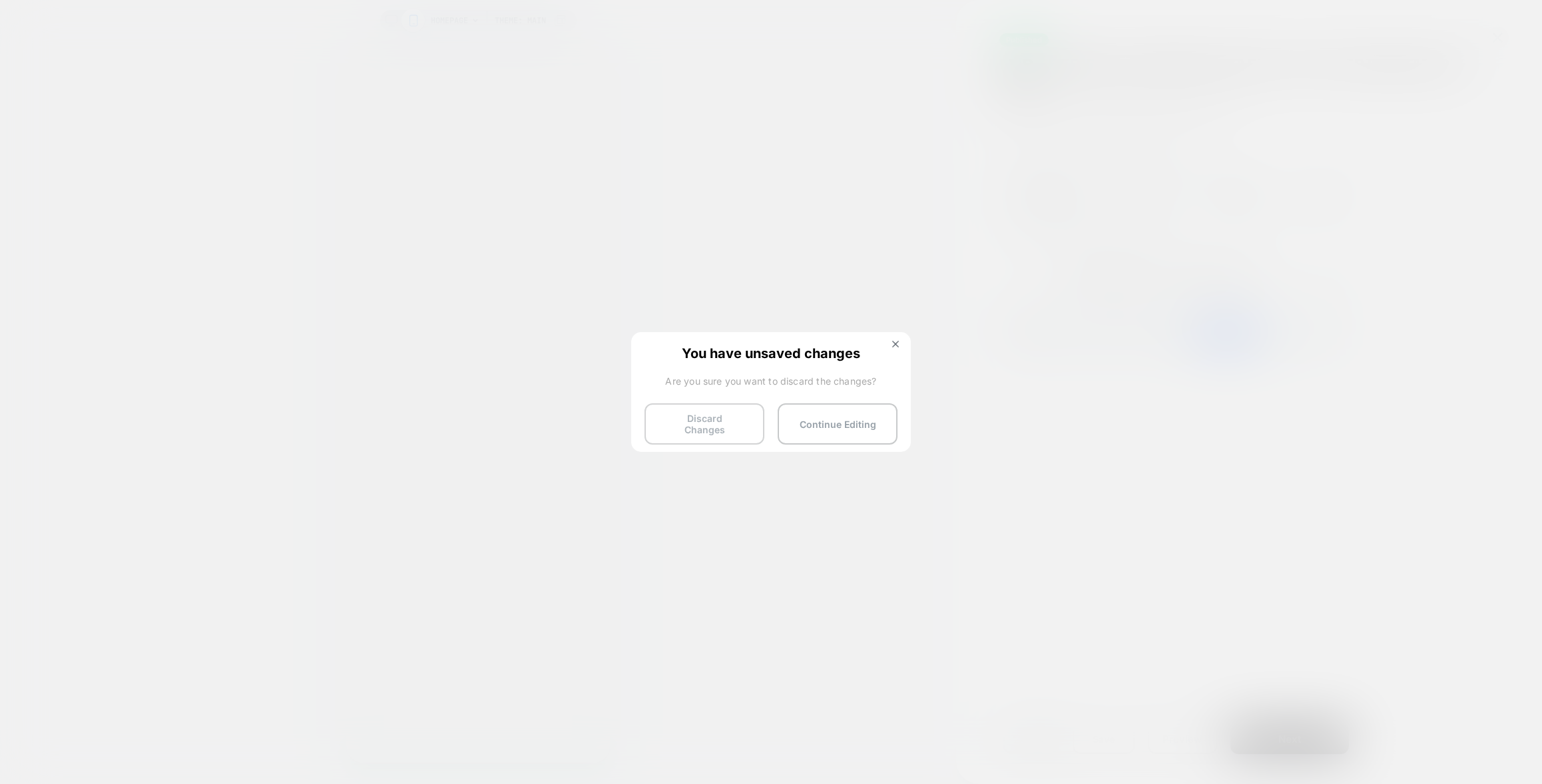
click at [722, 417] on button "Discard Changes" at bounding box center [704, 424] width 120 height 41
